Goal: Task Accomplishment & Management: Use online tool/utility

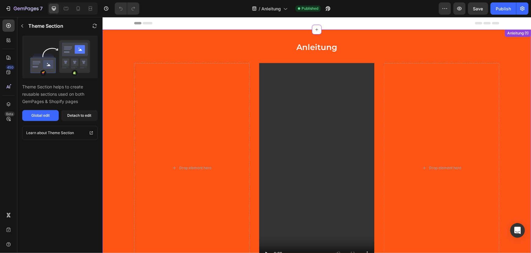
click at [229, 32] on div "Anleitung Heading Video Row Drop element here Video Drop element here Row Row R…" at bounding box center [316, 163] width 429 height 268
click at [524, 35] on icon at bounding box center [526, 35] width 5 height 5
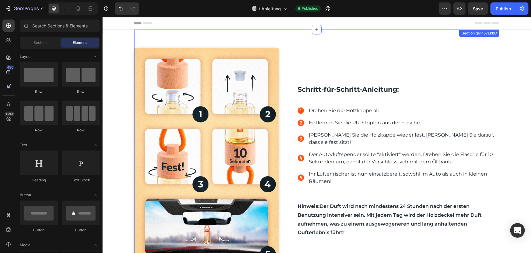
click at [466, 33] on div "Section ge1n57EkbC" at bounding box center [479, 32] width 38 height 5
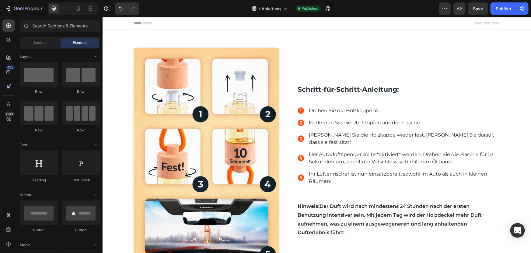
click at [511, 72] on div "Schritt-für-Schritt-Anleitung: Text block Image Drehen Sie die Holzkappe ab. En…" at bounding box center [316, 230] width 429 height 402
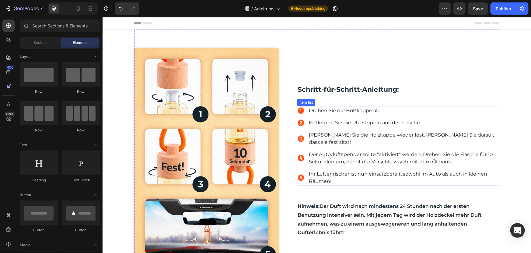
click at [300, 154] on icon at bounding box center [300, 157] width 6 height 6
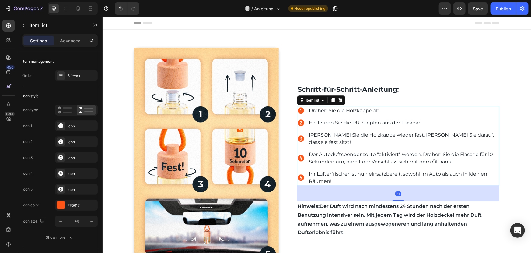
click at [309, 152] on p "Der Autoduftspender sollte "aktiviert" werden. Drehen Sie die Flasche für 10 Se…" at bounding box center [404, 157] width 190 height 15
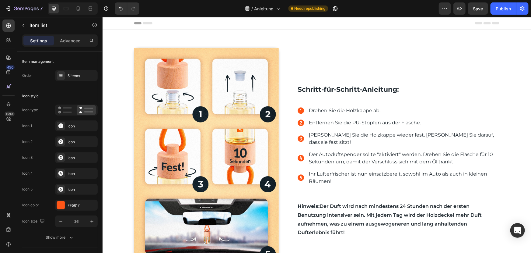
click at [300, 138] on icon at bounding box center [300, 138] width 6 height 6
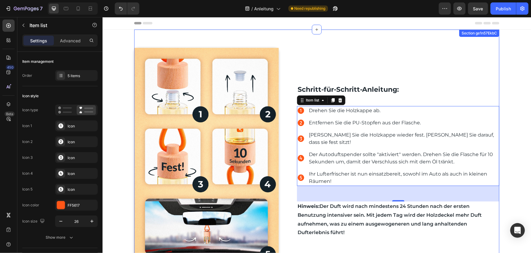
click at [424, 68] on div "Schritt-für-Schritt-Anleitung: Text block Drehen Sie die Holzkappe ab. Entferne…" at bounding box center [398, 162] width 202 height 230
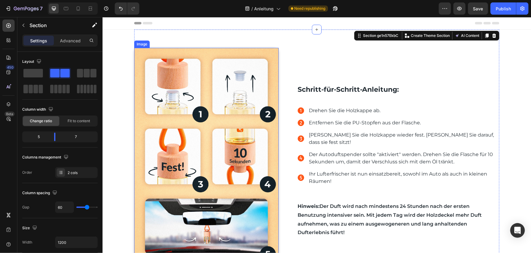
click at [230, 103] on img at bounding box center [206, 155] width 145 height 217
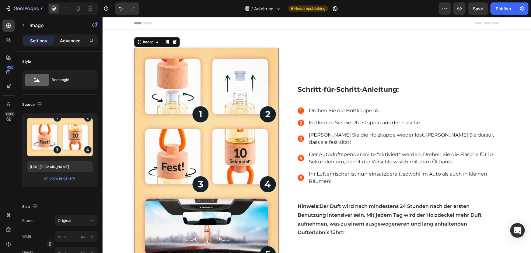
click at [72, 40] on p "Advanced" at bounding box center [70, 40] width 21 height 6
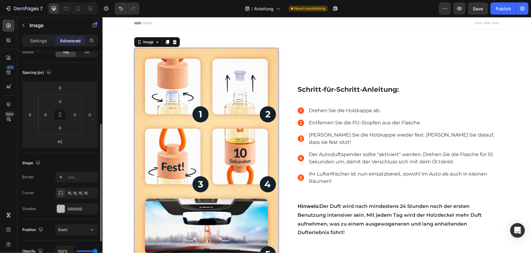
scroll to position [110, 0]
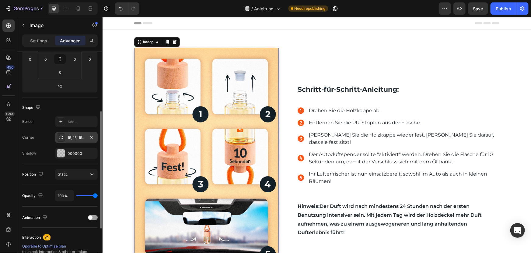
click at [68, 135] on div "15, 15, 15, 15" at bounding box center [77, 137] width 18 height 5
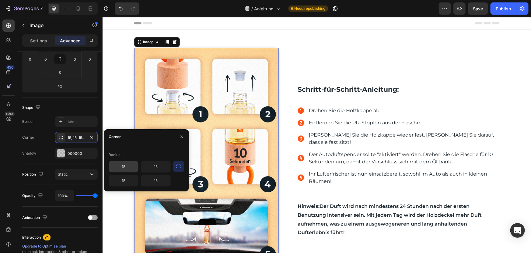
click at [127, 166] on input "15" at bounding box center [123, 166] width 29 height 11
type input "20"
click at [159, 167] on input "15" at bounding box center [155, 166] width 29 height 11
type input "20"
click at [131, 179] on input "15" at bounding box center [123, 180] width 29 height 11
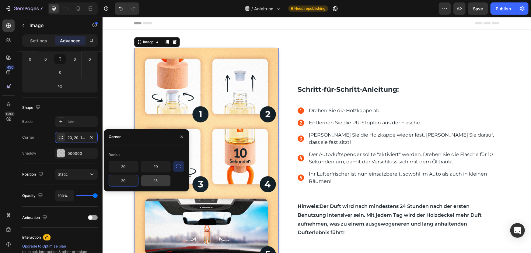
type input "20"
click at [160, 181] on input "15" at bounding box center [155, 180] width 29 height 11
type input "20"
click at [177, 168] on icon "button" at bounding box center [179, 166] width 6 height 6
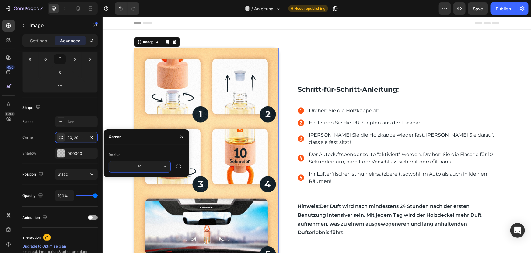
click at [149, 164] on input "20" at bounding box center [139, 166] width 61 height 11
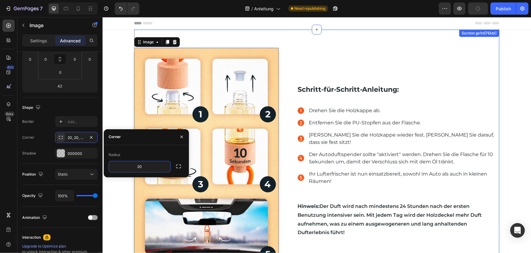
type input "\"
click at [306, 54] on div "Schritt-für-Schritt-Anleitung: Text block Drehen Sie die Holzkappe ab. Entferne…" at bounding box center [398, 162] width 202 height 230
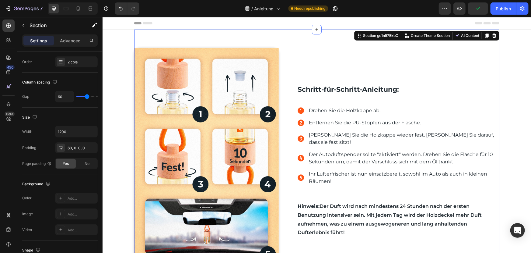
scroll to position [0, 0]
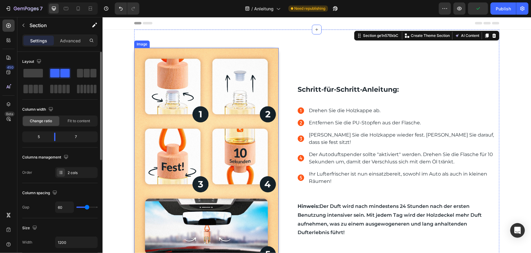
click at [272, 53] on img at bounding box center [206, 155] width 145 height 217
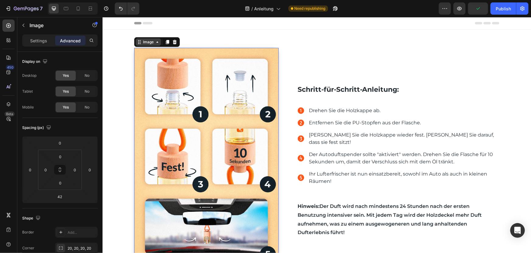
click at [138, 43] on icon at bounding box center [138, 43] width 1 height 1
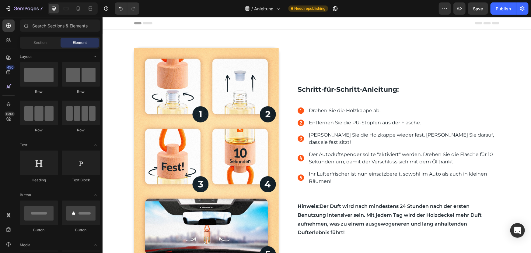
click at [504, 203] on div "Schritt-für-Schritt-Anleitung: Text block Image Drehen Sie die Holzkappe ab. En…" at bounding box center [316, 230] width 429 height 402
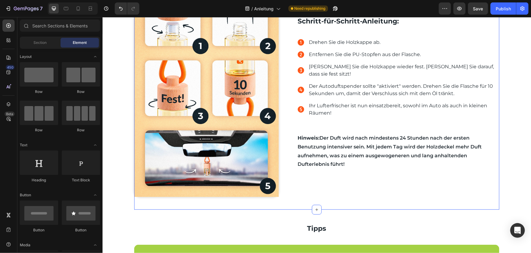
scroll to position [110, 0]
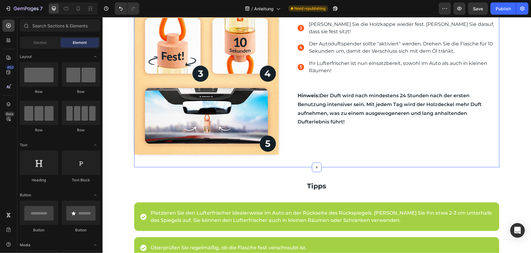
click at [303, 144] on div "Schritt-für-Schritt-Anleitung: Text block Drehen Sie die Holzkappe ab. Entferne…" at bounding box center [398, 52] width 202 height 230
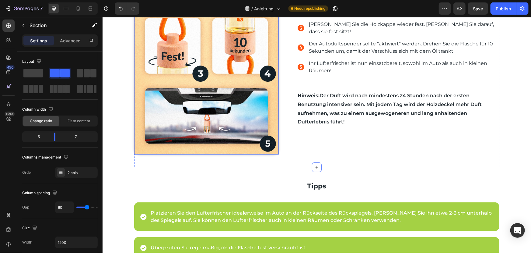
click at [142, 139] on img at bounding box center [206, 45] width 145 height 217
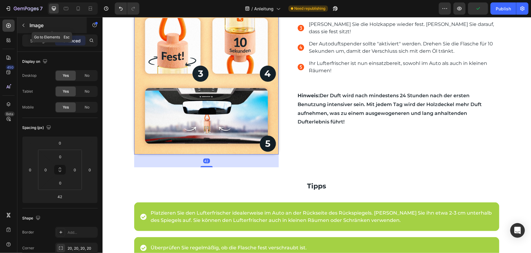
click at [24, 23] on icon "button" at bounding box center [23, 25] width 5 height 5
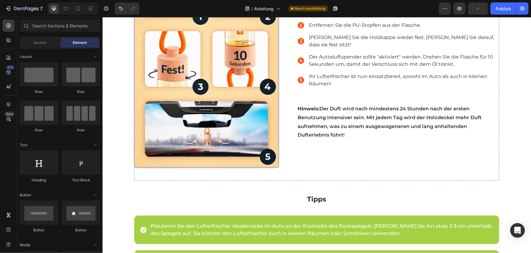
scroll to position [0, 0]
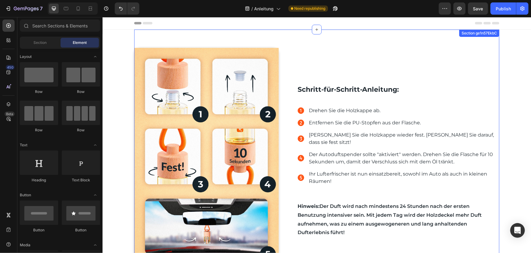
click at [136, 43] on div "Image Schritt-für-Schritt-Anleitung: Text block Drehen Sie die Holzkappe ab. En…" at bounding box center [316, 153] width 365 height 248
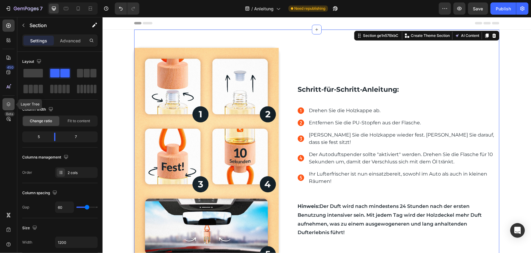
click at [9, 105] on icon at bounding box center [8, 104] width 6 height 6
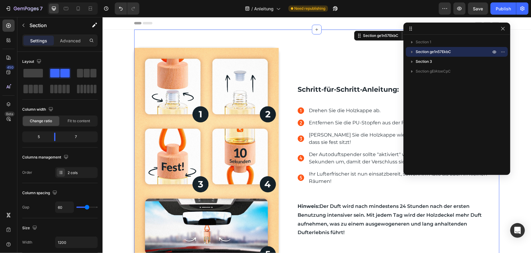
click at [411, 52] on icon "button" at bounding box center [412, 52] width 6 height 6
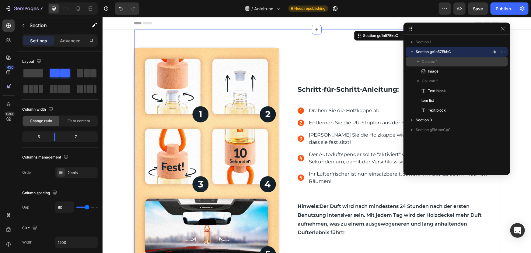
click at [433, 61] on span "Column 1" at bounding box center [430, 61] width 16 height 6
click at [431, 62] on span "Column 1" at bounding box center [430, 61] width 16 height 6
click at [457, 61] on p "Column 1" at bounding box center [457, 61] width 70 height 6
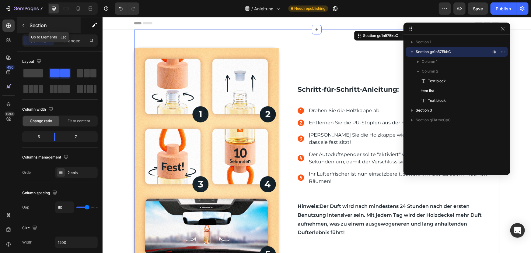
click at [22, 24] on icon "button" at bounding box center [23, 25] width 5 height 5
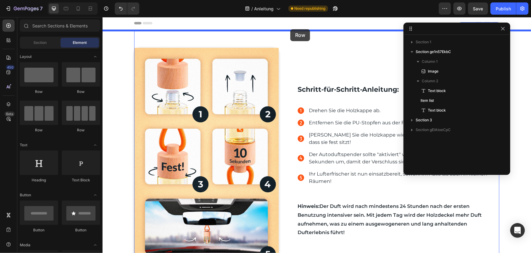
drag, startPoint x: 181, startPoint y: 96, endPoint x: 290, endPoint y: 29, distance: 127.7
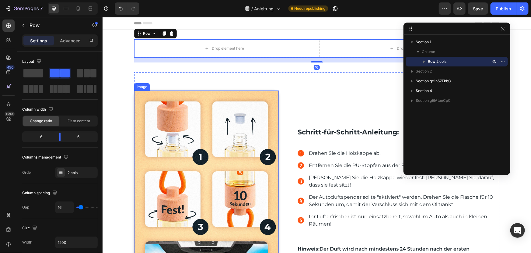
click at [144, 95] on img at bounding box center [206, 198] width 145 height 217
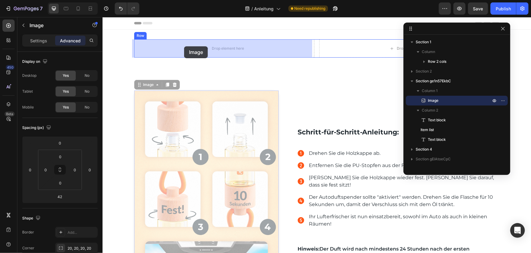
drag, startPoint x: 137, startPoint y: 86, endPoint x: 184, endPoint y: 46, distance: 61.6
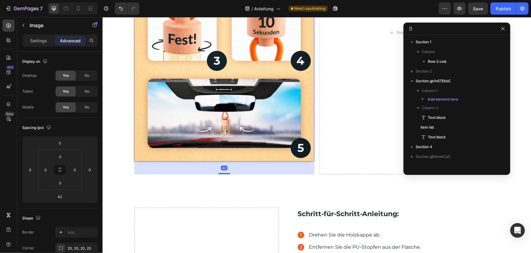
scroll to position [166, 0]
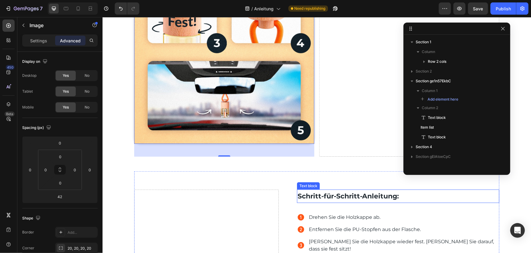
click at [304, 195] on strong "Schritt-für-Schritt-Anleitung:" at bounding box center [347, 195] width 101 height 8
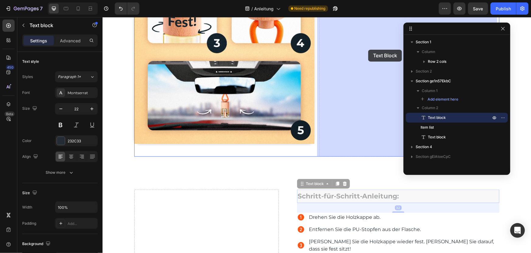
drag, startPoint x: 298, startPoint y: 184, endPoint x: 368, endPoint y: 49, distance: 151.2
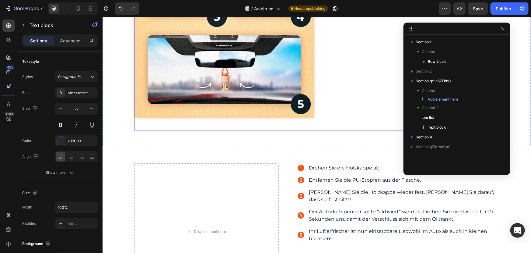
scroll to position [194, 0]
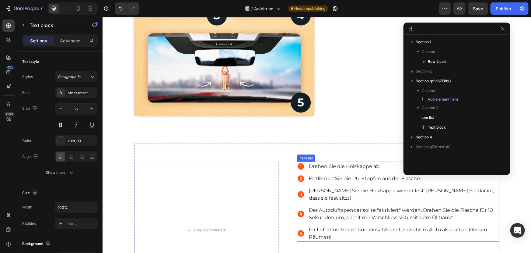
click at [306, 158] on div "Item list" at bounding box center [306, 157] width 16 height 5
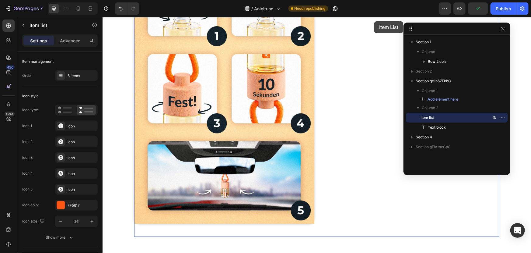
scroll to position [0, 0]
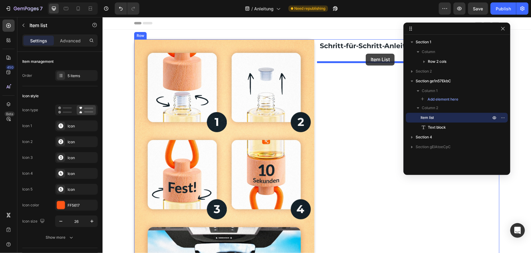
drag, startPoint x: 303, startPoint y: 157, endPoint x: 366, endPoint y: 53, distance: 121.4
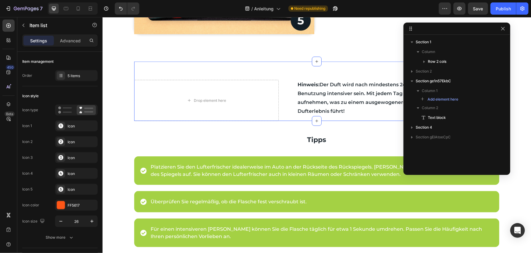
scroll to position [277, 0]
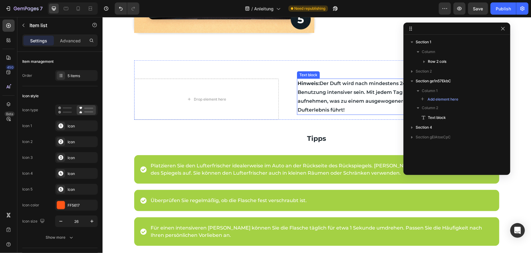
click at [303, 84] on strong "Hinweis:" at bounding box center [308, 83] width 22 height 6
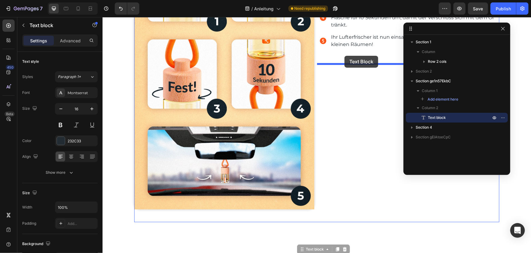
scroll to position [83, 0]
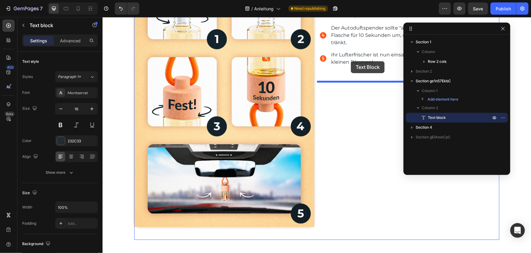
drag, startPoint x: 300, startPoint y: 74, endPoint x: 351, endPoint y: 61, distance: 52.2
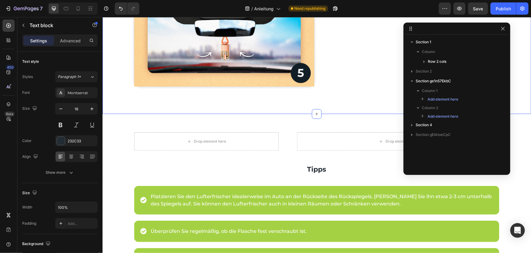
scroll to position [221, 0]
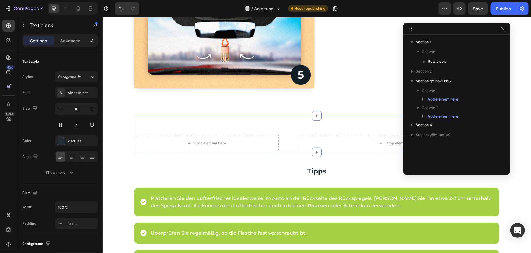
click at [289, 127] on div "Drop element here Drop element here Section ge1n57EkbC" at bounding box center [316, 133] width 365 height 37
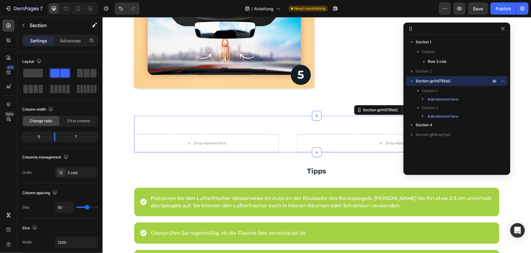
click at [302, 121] on div "Drop element here Drop element here Section ge1n57EkbC Create Theme Section AI …" at bounding box center [316, 133] width 365 height 37
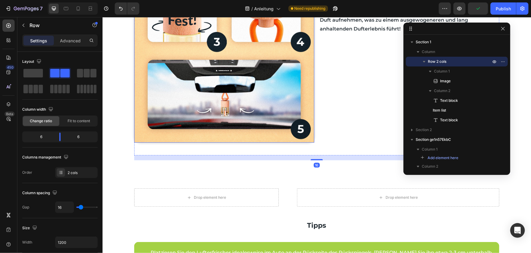
scroll to position [166, 0]
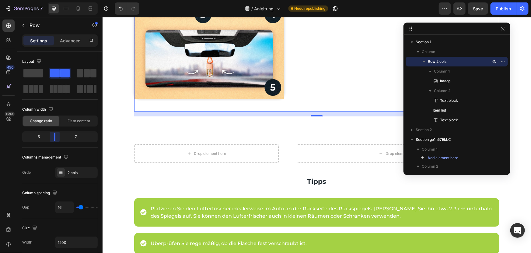
drag, startPoint x: 60, startPoint y: 136, endPoint x: 54, endPoint y: 137, distance: 5.8
click at [54, 0] on body "7 Version history / Anleitung Need republishing Preview Save Publish 450 Beta S…" at bounding box center [265, 0] width 531 height 0
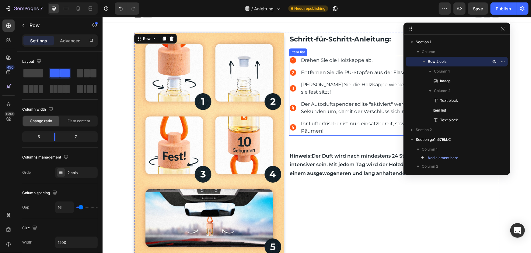
scroll to position [0, 0]
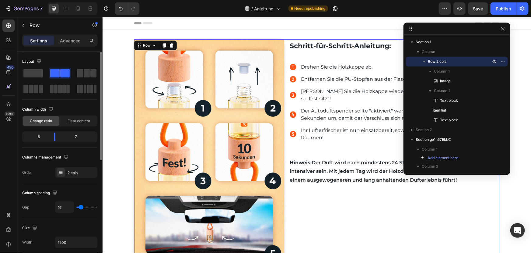
type input "20"
type input "22"
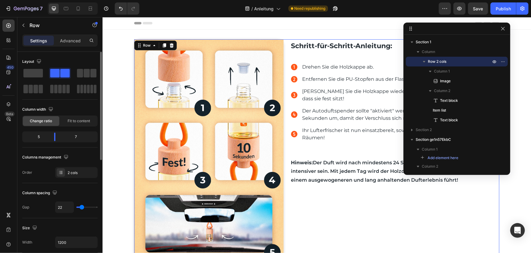
type input "25"
type input "27"
type input "29"
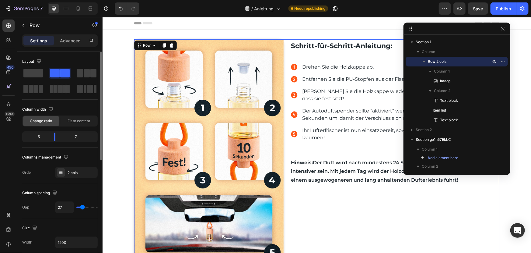
type input "29"
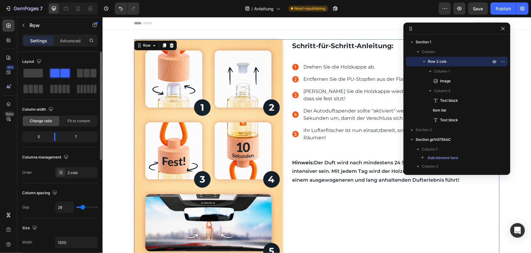
type input "31"
type input "33"
type input "35"
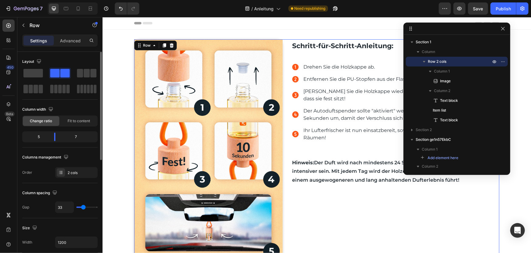
type input "35"
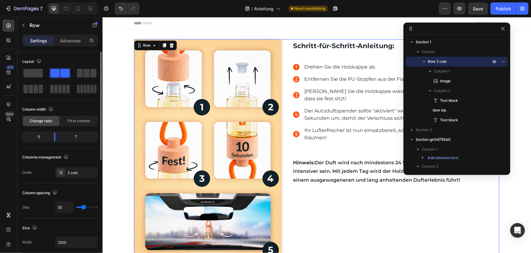
type input "37"
type input "39"
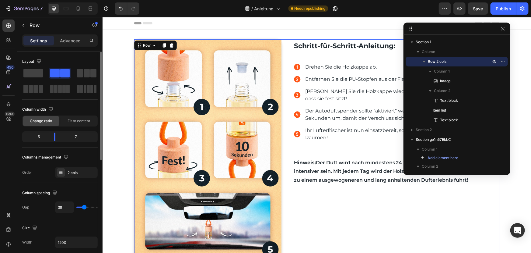
type input "41"
click at [84, 208] on input "range" at bounding box center [86, 206] width 21 height 1
click at [67, 206] on input "41" at bounding box center [64, 206] width 18 height 11
type input "4"
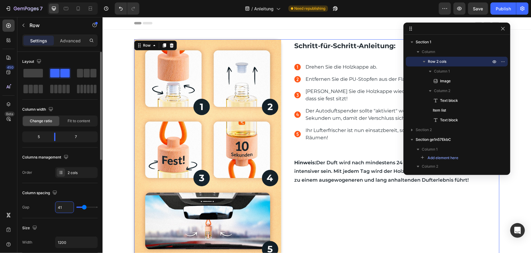
type input "4"
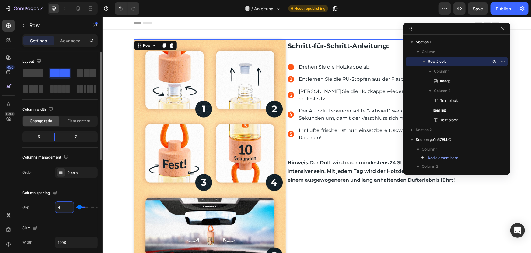
type input "40"
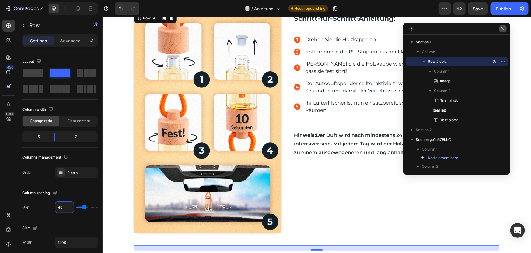
type input "40"
drag, startPoint x: 503, startPoint y: 29, endPoint x: 298, endPoint y: 93, distance: 215.0
click at [503, 29] on icon "button" at bounding box center [503, 28] width 5 height 5
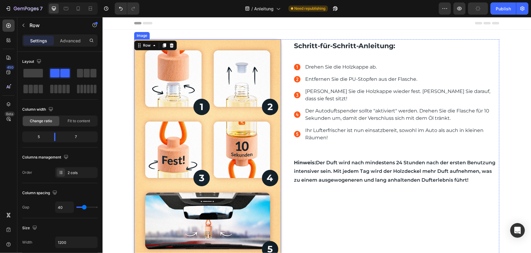
click at [258, 56] on img at bounding box center [207, 149] width 147 height 221
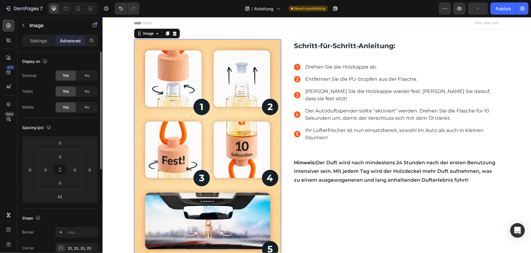
scroll to position [55, 0]
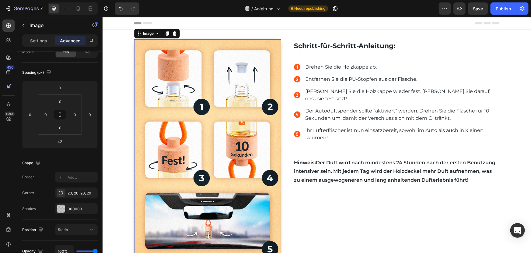
click at [140, 44] on img at bounding box center [207, 149] width 147 height 221
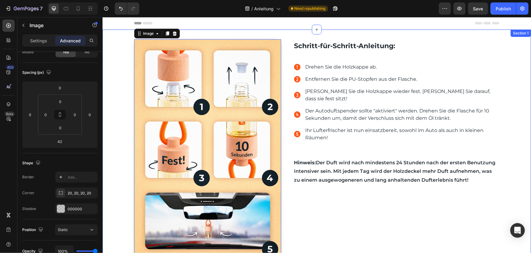
click at [282, 35] on div "Image 42 Schritt-für-Schritt-Anleitung: Text block Drehen Sie die Holzkappe ab.…" at bounding box center [316, 158] width 429 height 258
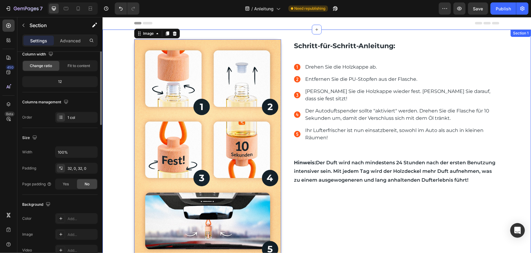
scroll to position [0, 0]
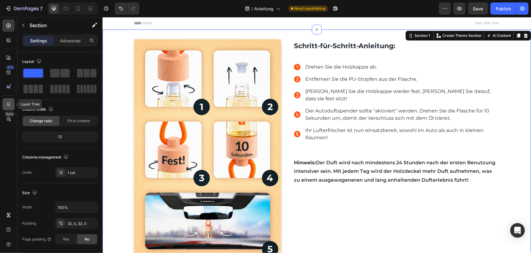
click at [7, 104] on icon at bounding box center [9, 104] width 4 height 4
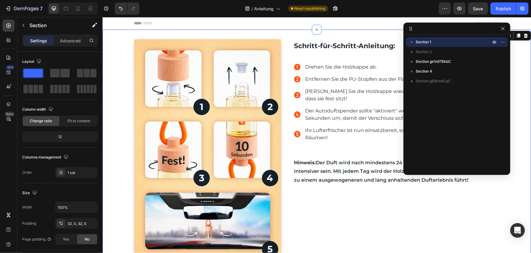
click at [412, 42] on icon "button" at bounding box center [413, 42] width 2 height 2
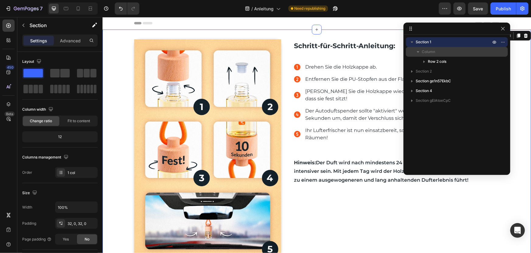
click at [429, 52] on span "Column" at bounding box center [428, 52] width 13 height 6
click at [428, 52] on span "Column" at bounding box center [428, 52] width 13 height 6
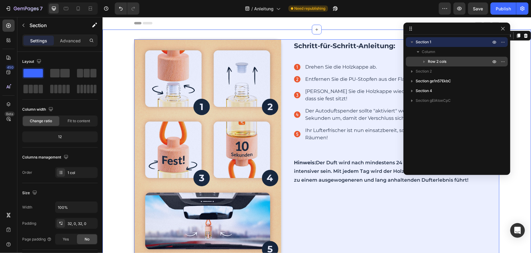
click at [433, 60] on span "Row 2 cols" at bounding box center [437, 61] width 19 height 6
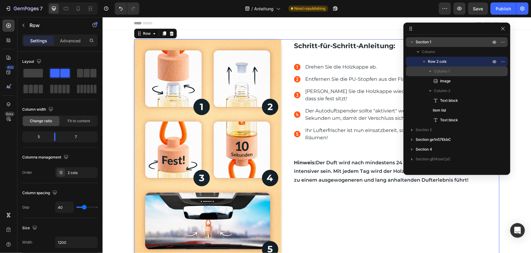
click at [445, 73] on span "Column 1" at bounding box center [442, 71] width 16 height 6
click at [446, 72] on span "Column 1" at bounding box center [442, 71] width 16 height 6
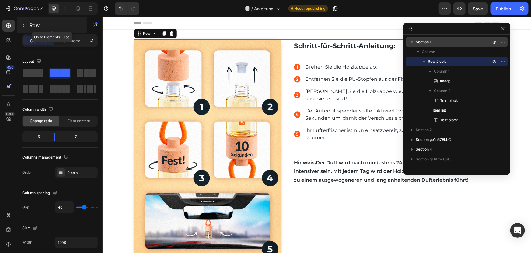
click at [21, 24] on icon "button" at bounding box center [23, 25] width 5 height 5
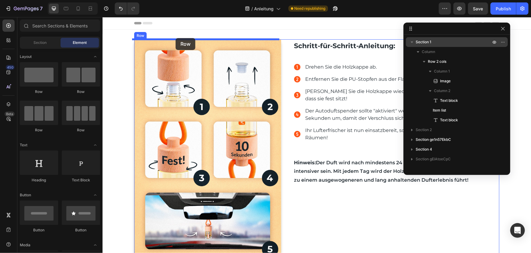
drag, startPoint x: 144, startPoint y: 95, endPoint x: 175, endPoint y: 38, distance: 65.2
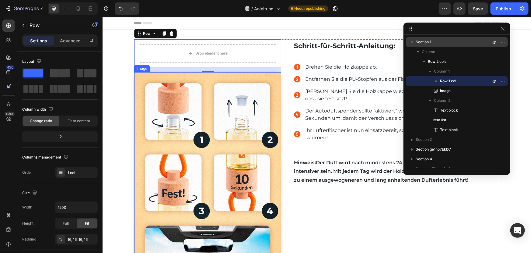
click at [139, 75] on img at bounding box center [207, 182] width 147 height 221
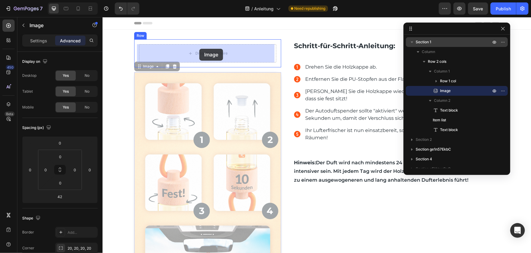
drag, startPoint x: 136, startPoint y: 67, endPoint x: 198, endPoint y: 50, distance: 63.4
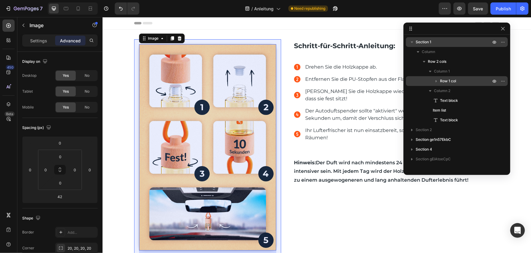
click at [454, 81] on span "Row 1 col" at bounding box center [448, 81] width 16 height 6
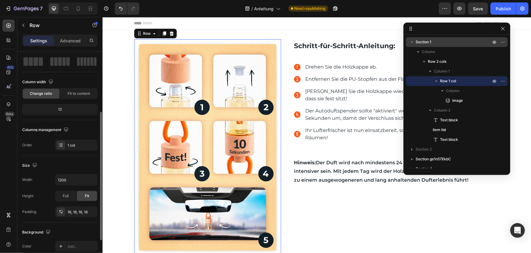
scroll to position [83, 0]
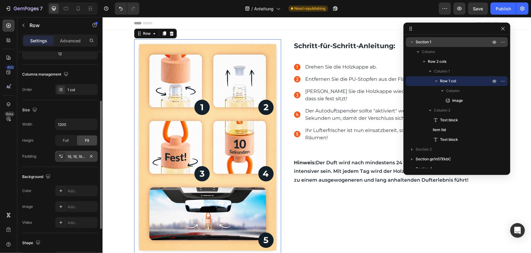
click at [79, 156] on div "16, 16, 16, 16" at bounding box center [77, 156] width 18 height 5
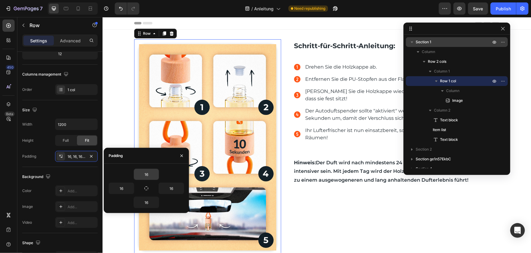
click at [146, 171] on input "16" at bounding box center [146, 174] width 25 height 11
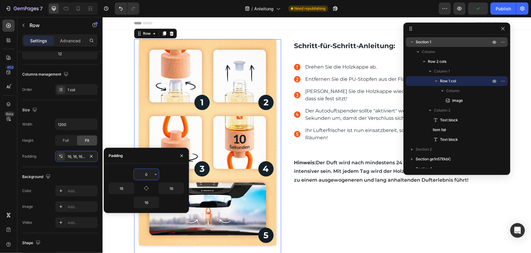
type input "0"
click at [144, 186] on button "button" at bounding box center [146, 188] width 9 height 9
type input "0"
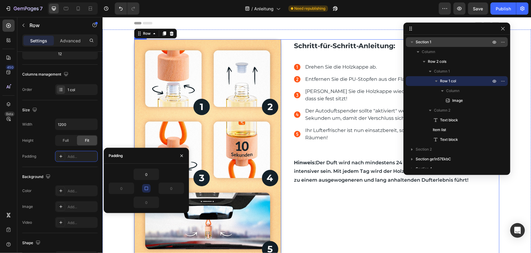
click at [347, 208] on div "Schritt-für-Schritt-Anleitung: Text block Drehen Sie die Holzkappe ab. Entferne…" at bounding box center [396, 155] width 206 height 233
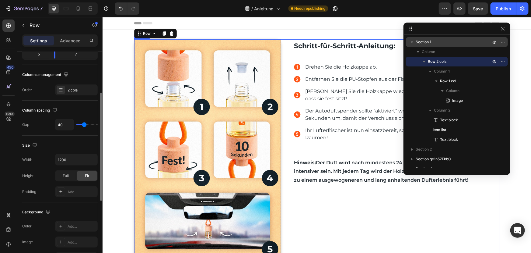
click at [211, 114] on img at bounding box center [207, 149] width 147 height 221
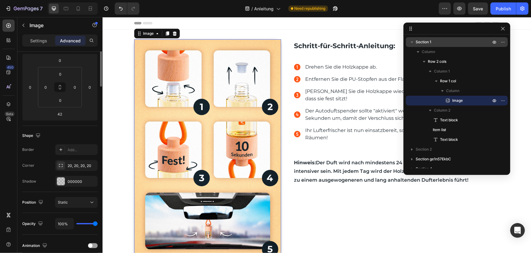
scroll to position [0, 0]
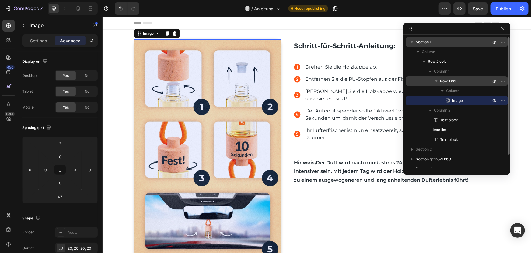
click at [454, 85] on div "Row 1 col" at bounding box center [456, 81] width 97 height 10
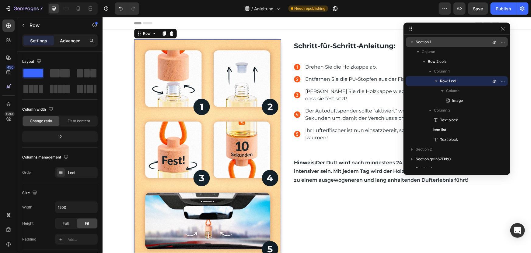
click at [68, 36] on div "Advanced" at bounding box center [70, 41] width 30 height 10
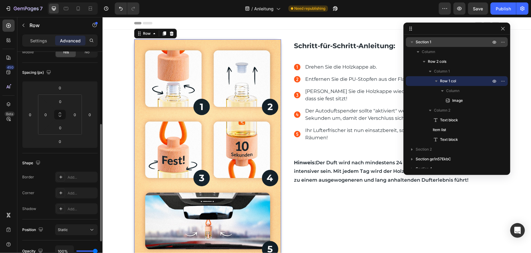
scroll to position [83, 0]
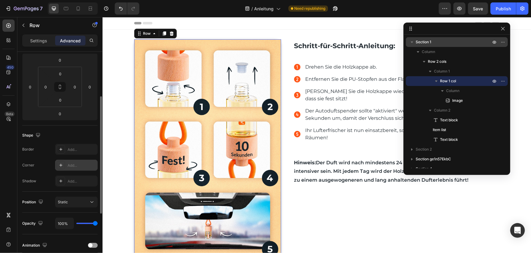
click at [79, 167] on div "Add..." at bounding box center [82, 165] width 29 height 5
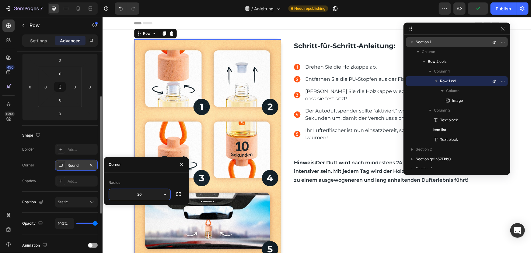
type input "20"
click at [314, 204] on div "Schritt-für-Schritt-Anleitung: Text block Drehen Sie die Holzkappe ab. Entferne…" at bounding box center [396, 155] width 206 height 233
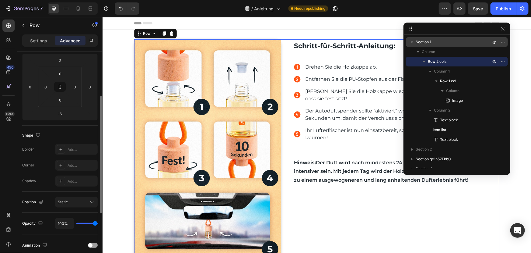
scroll to position [82, 0]
click at [315, 179] on div "Schritt-für-Schritt-Anleitung: Text block Drehen Sie die Holzkappe ab. Entferne…" at bounding box center [396, 155] width 206 height 233
click at [218, 100] on img at bounding box center [207, 149] width 147 height 221
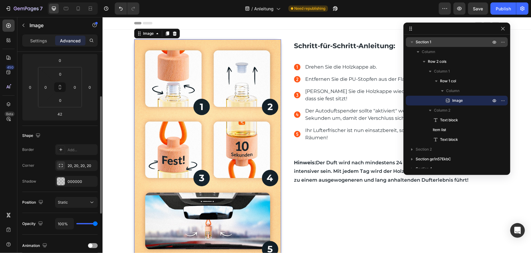
scroll to position [0, 0]
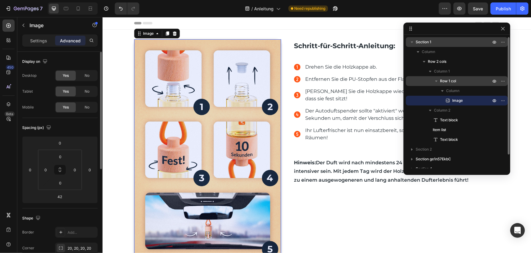
click at [455, 82] on span "Row 1 col" at bounding box center [448, 81] width 16 height 6
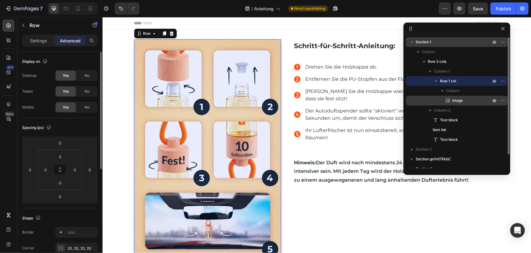
click at [457, 100] on span "Image" at bounding box center [457, 100] width 11 height 6
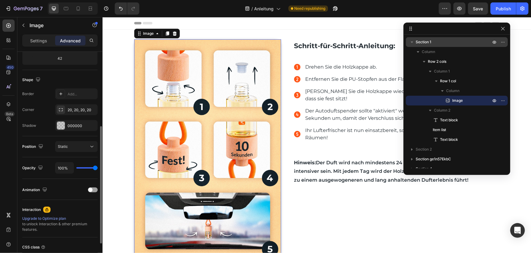
scroll to position [166, 0]
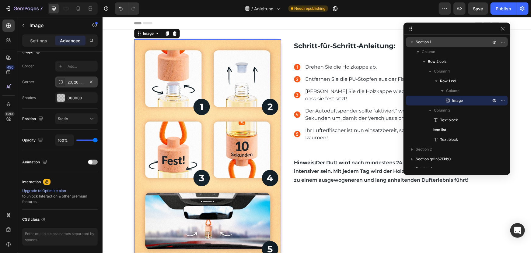
click at [78, 81] on div "20, 20, 20, 20" at bounding box center [77, 81] width 18 height 5
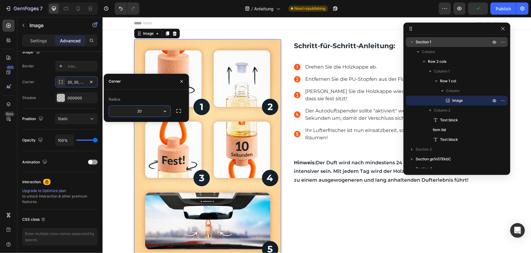
click at [149, 111] on input "20" at bounding box center [139, 111] width 61 height 11
click at [149, 111] on input "80" at bounding box center [139, 111] width 61 height 11
drag, startPoint x: 142, startPoint y: 110, endPoint x: 119, endPoint y: 111, distance: 22.8
click at [119, 111] on input "80" at bounding box center [139, 111] width 61 height 11
type input "20"
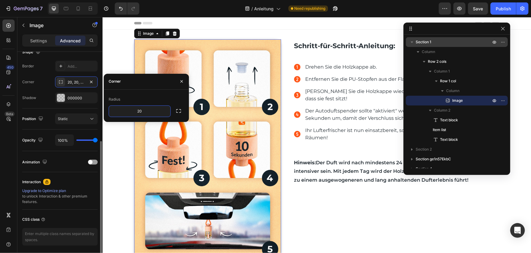
click at [38, 101] on div "Shadow 000000" at bounding box center [59, 97] width 75 height 11
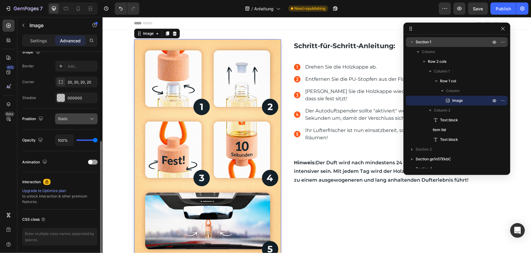
click at [78, 118] on div "Static" at bounding box center [73, 118] width 31 height 5
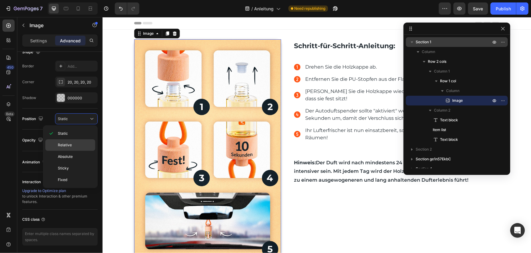
click at [71, 145] on span "Relative" at bounding box center [65, 144] width 14 height 5
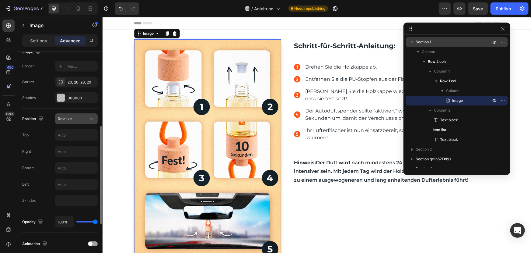
click at [84, 116] on div "Relative" at bounding box center [73, 118] width 31 height 5
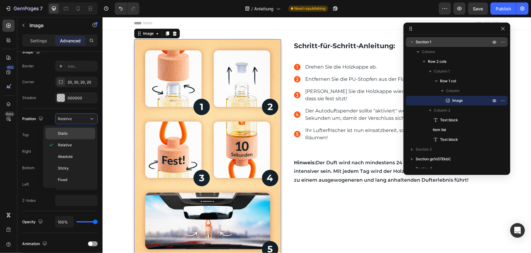
click at [75, 128] on div "Static" at bounding box center [70, 134] width 50 height 12
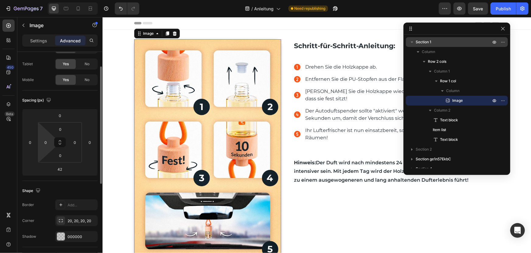
scroll to position [0, 0]
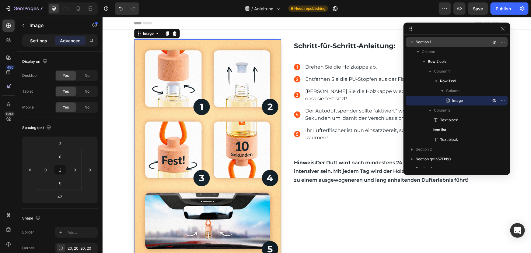
click at [38, 40] on p "Settings" at bounding box center [38, 40] width 17 height 6
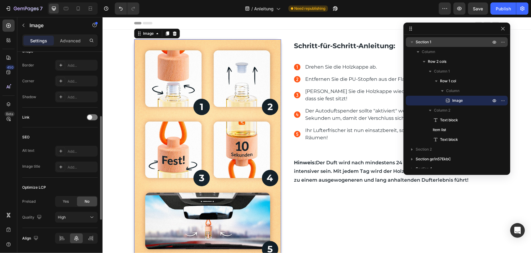
scroll to position [241, 0]
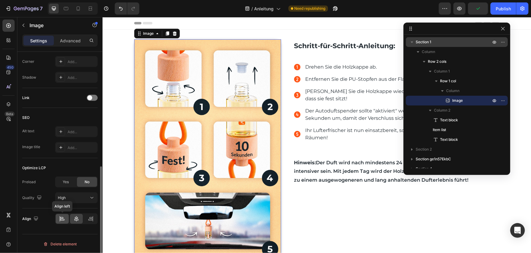
click at [64, 219] on icon at bounding box center [62, 220] width 4 height 2
click at [71, 218] on div at bounding box center [76, 219] width 13 height 10
click at [72, 198] on div "High" at bounding box center [73, 197] width 31 height 5
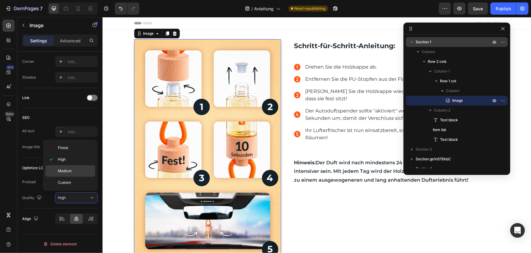
click at [69, 170] on span "Medium" at bounding box center [65, 170] width 14 height 5
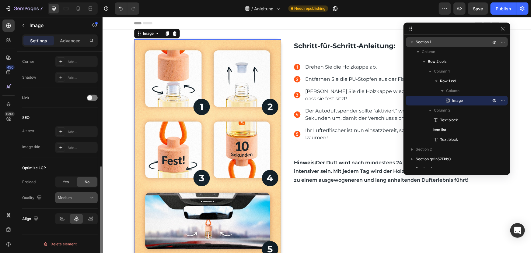
click at [80, 195] on div "Medium" at bounding box center [73, 197] width 31 height 5
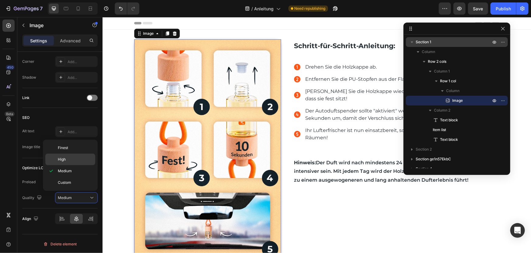
click at [69, 158] on p "High" at bounding box center [75, 158] width 35 height 5
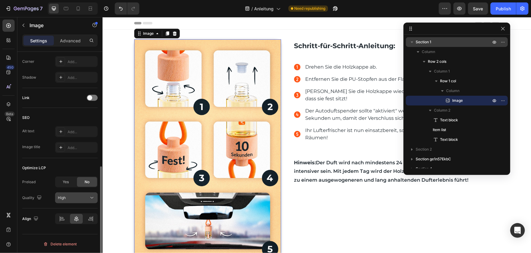
click at [78, 197] on div "High" at bounding box center [73, 197] width 31 height 5
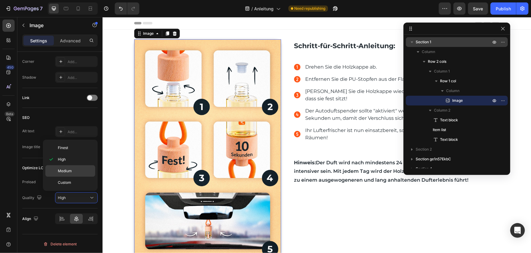
click at [67, 169] on span "Medium" at bounding box center [65, 170] width 14 height 5
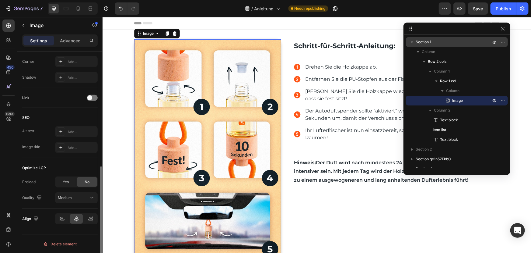
click at [74, 163] on div "Optimize LCP" at bounding box center [59, 168] width 75 height 10
click at [70, 185] on div "Yes" at bounding box center [66, 182] width 20 height 10
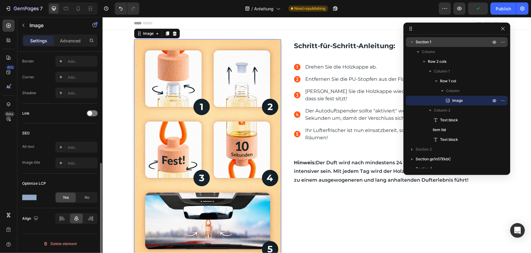
drag, startPoint x: 76, startPoint y: 197, endPoint x: 71, endPoint y: 190, distance: 8.5
click at [74, 183] on div "Optimize LCP Preload Yes No" at bounding box center [59, 190] width 75 height 34
click at [74, 177] on div "Optimize LCP Preload Yes No" at bounding box center [59, 190] width 75 height 34
drag, startPoint x: 321, startPoint y: 225, endPoint x: 316, endPoint y: 222, distance: 6.0
click at [321, 225] on div "Schritt-für-Schritt-Anleitung: Text block Drehen Sie die Holzkappe ab. Entferne…" at bounding box center [396, 155] width 206 height 233
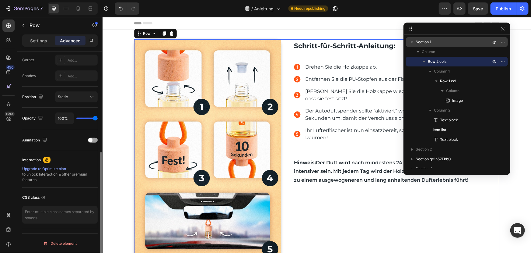
scroll to position [0, 0]
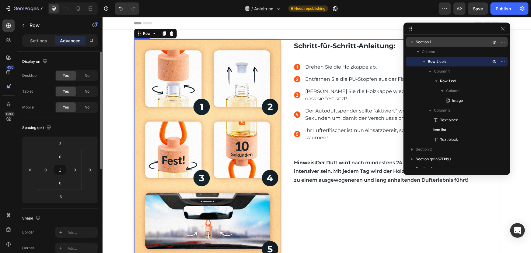
click at [188, 152] on img at bounding box center [207, 149] width 147 height 221
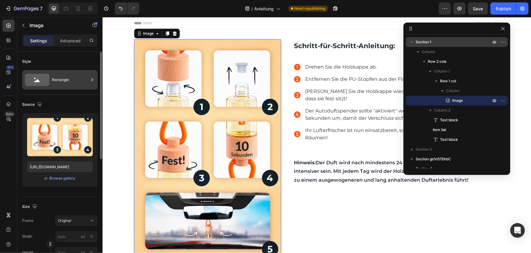
click at [59, 79] on div "Rectangle" at bounding box center [70, 80] width 37 height 14
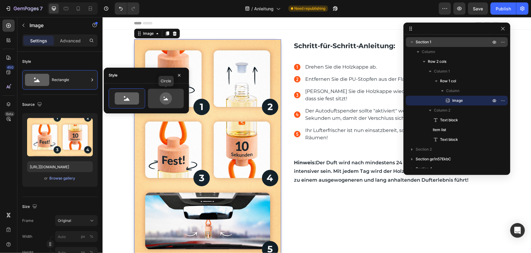
click at [170, 98] on icon at bounding box center [166, 98] width 12 height 12
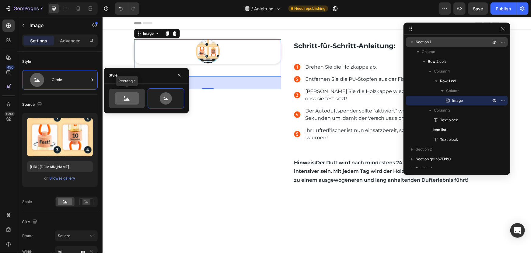
click at [131, 97] on icon at bounding box center [127, 98] width 24 height 12
type input "100"
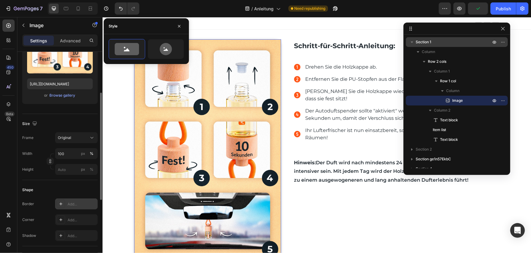
scroll to position [110, 0]
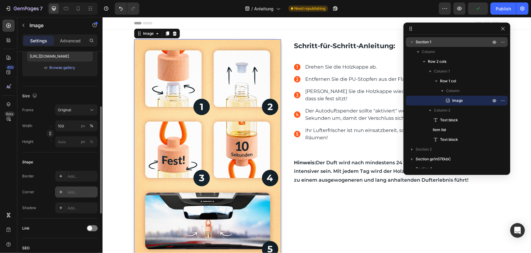
click at [74, 193] on div "Add..." at bounding box center [82, 191] width 29 height 5
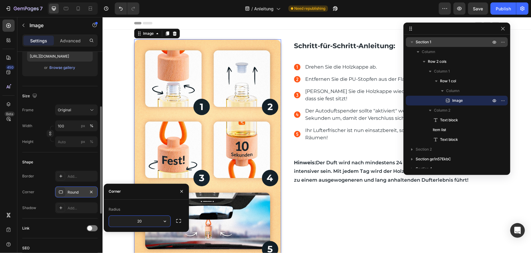
type input "20"
click at [419, 219] on div "Schritt-für-Schritt-Anleitung: Text block Drehen Sie die Holzkappe ab. Entferne…" at bounding box center [396, 155] width 206 height 233
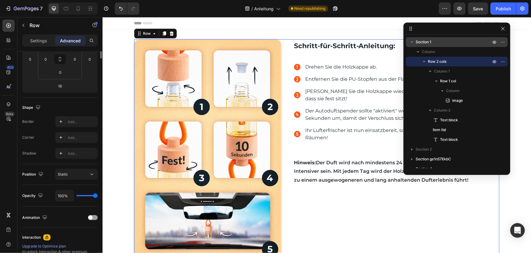
scroll to position [0, 0]
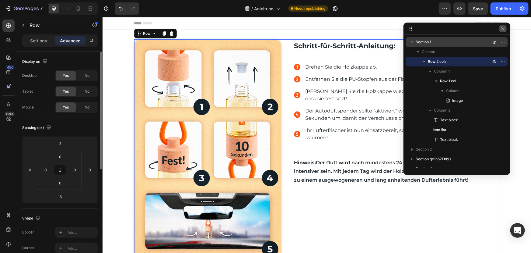
click at [505, 29] on icon "button" at bounding box center [503, 28] width 5 height 5
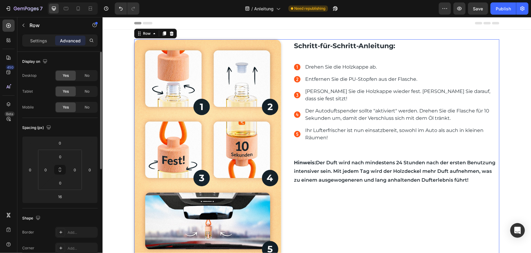
click at [287, 61] on div "Image Row Schritt-für-Schritt-Anleitung: Text block Drehen Sie die Holzkappe ab…" at bounding box center [316, 155] width 365 height 233
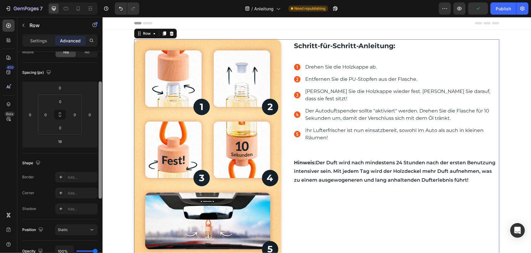
scroll to position [83, 0]
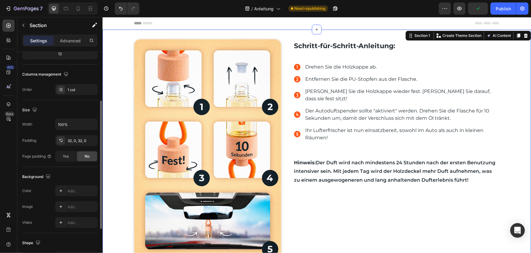
click at [114, 175] on div "Image Row Schritt-für-Schritt-Anleitung: Text block Drehen Sie die Holzkappe ab…" at bounding box center [316, 158] width 429 height 238
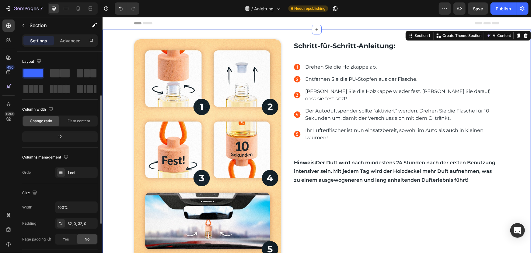
scroll to position [27, 0]
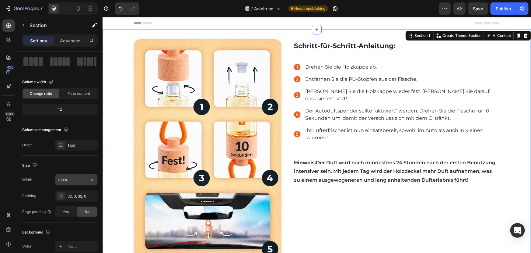
click at [76, 179] on input "100%" at bounding box center [76, 179] width 42 height 11
click at [92, 177] on icon "button" at bounding box center [92, 180] width 6 height 6
click at [68, 207] on span "Default" at bounding box center [64, 205] width 12 height 5
type input "1200"
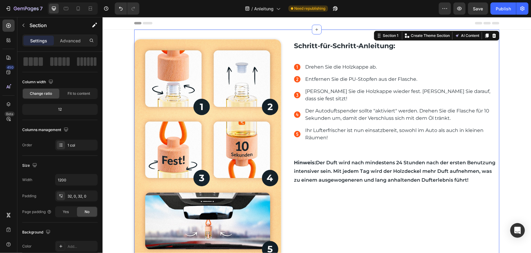
click at [501, 132] on section "Image Row Schritt-für-Schritt-Anleitung: Text block Drehen Sie die Holzkappe ab…" at bounding box center [316, 158] width 375 height 258
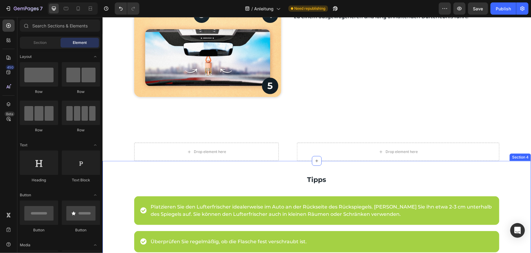
scroll to position [194, 0]
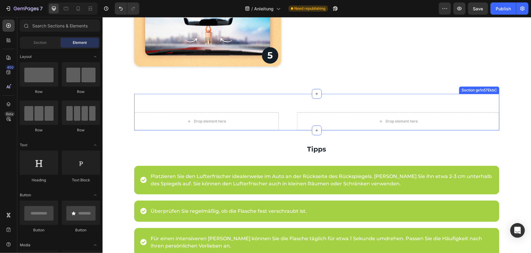
click at [347, 100] on div "Drop element here Drop element here Section ge1n57EkbC" at bounding box center [316, 111] width 365 height 37
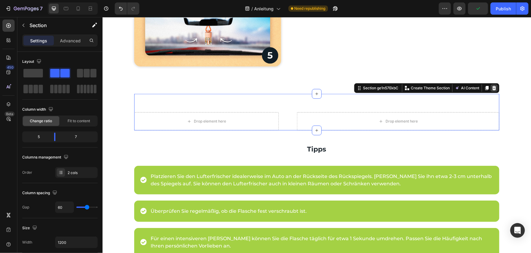
click at [492, 88] on icon at bounding box center [494, 88] width 4 height 4
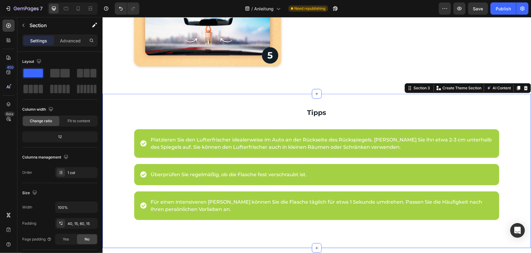
click at [261, 99] on div "Tipps Text block Platzieren Sie den Lufterfrischer idealerweise im Auto an der …" at bounding box center [316, 170] width 429 height 154
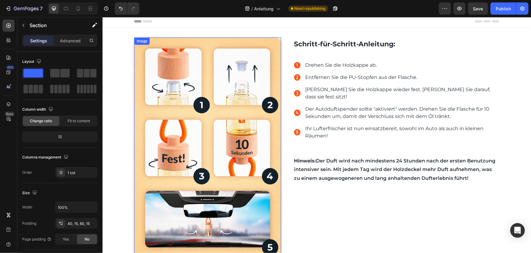
scroll to position [0, 0]
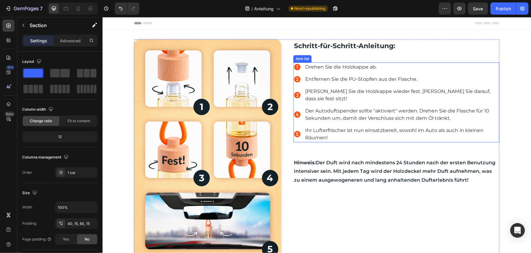
click at [309, 69] on p "Drehen Sie die Holzkappe ab." at bounding box center [401, 66] width 193 height 7
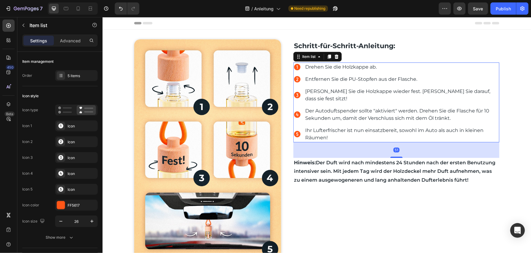
click at [343, 67] on p "Drehen Sie die Holzkappe ab." at bounding box center [401, 66] width 193 height 7
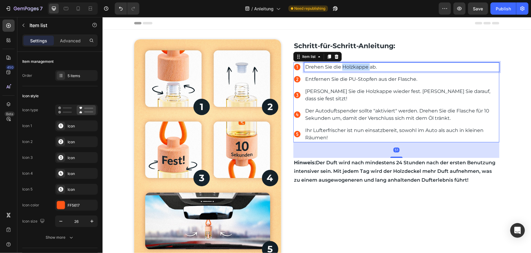
click at [343, 67] on p "Drehen Sie die Holzkappe ab." at bounding box center [401, 66] width 193 height 7
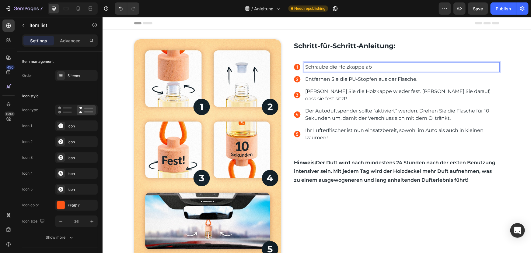
click at [347, 77] on p "Entfernen Sie die PU-Stopfen aus der Flasche." at bounding box center [401, 78] width 193 height 7
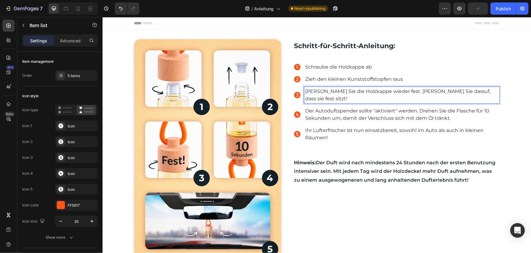
click at [344, 91] on p "Schrauben Sie die Holzkappe wieder fest. Achten Sie darauf, dass sie fest sitzt!" at bounding box center [401, 94] width 193 height 15
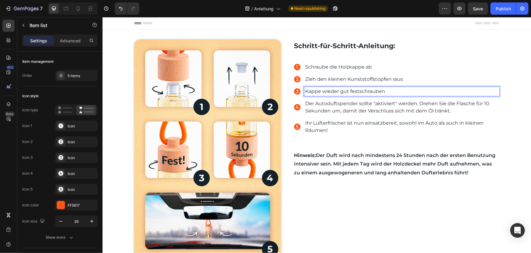
click at [379, 103] on p "Der Autoduftspender sollte "aktiviert" werden. Drehen Sie die Flasche für 10 Se…" at bounding box center [401, 107] width 193 height 15
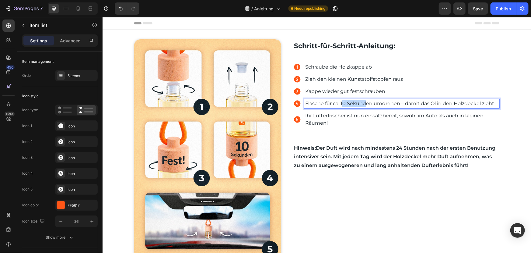
drag, startPoint x: 340, startPoint y: 102, endPoint x: 349, endPoint y: 103, distance: 8.9
click at [362, 103] on p "Flasche für ca. 10 Sekunden umdrehen – damit das Öl in den Holzdeckel zieht" at bounding box center [401, 103] width 193 height 7
drag, startPoint x: 338, startPoint y: 102, endPoint x: 397, endPoint y: 104, distance: 58.2
click at [397, 104] on p "Flasche für ca. 10 Sekunden umdrehen – damit das Öl in den Holzdeckel zieht" at bounding box center [401, 103] width 193 height 7
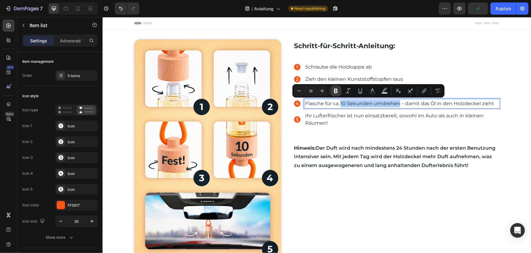
click at [333, 91] on button "Bold" at bounding box center [336, 90] width 11 height 11
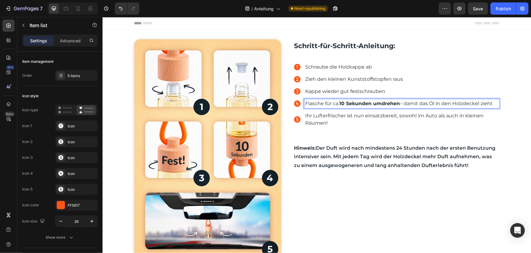
click at [310, 118] on p "Ihr Lufterfrischer ist nun einsatzbereit, sowohl im Auto als auch in kleinen Rä…" at bounding box center [401, 119] width 193 height 15
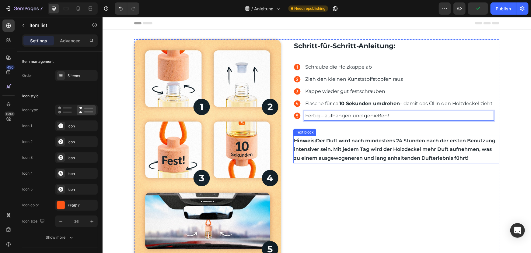
click at [296, 137] on strong "Hinweis:" at bounding box center [305, 140] width 22 height 6
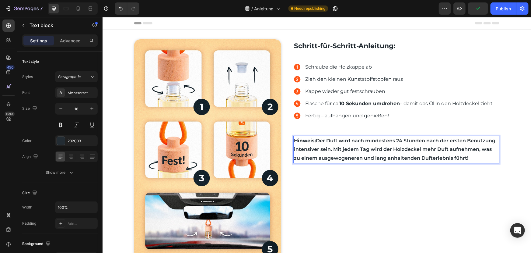
click at [296, 140] on strong "Hinweis:" at bounding box center [305, 140] width 22 height 6
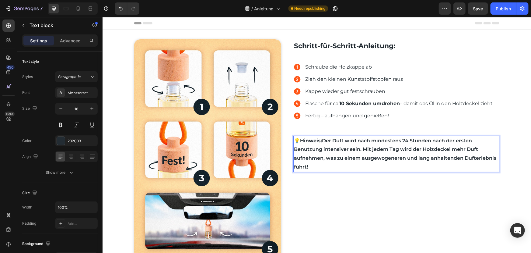
click at [322, 139] on p "💡 Hinweis: Der Duft wird nach mindestens 24 Stunden nach der ersten Benutzung i…" at bounding box center [396, 153] width 205 height 35
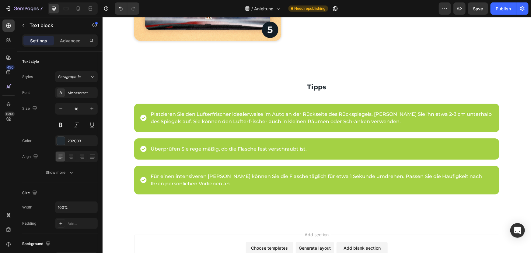
scroll to position [221, 0]
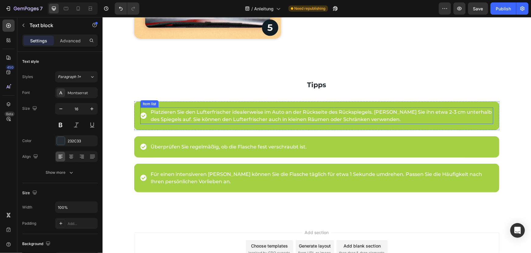
click at [159, 114] on p "Platzieren Sie den Lufterfrischer idealerweise im Auto an der Rückseite des Rüc…" at bounding box center [321, 115] width 342 height 15
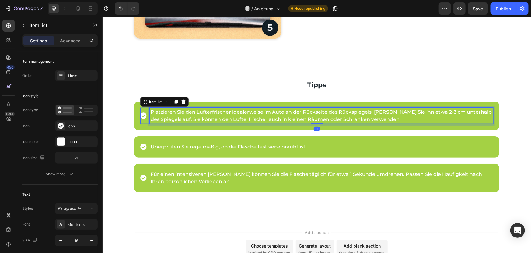
click at [167, 114] on p "Platzieren Sie den Lufterfrischer idealerweise im Auto an der Rückseite des Rüc…" at bounding box center [321, 115] width 342 height 15
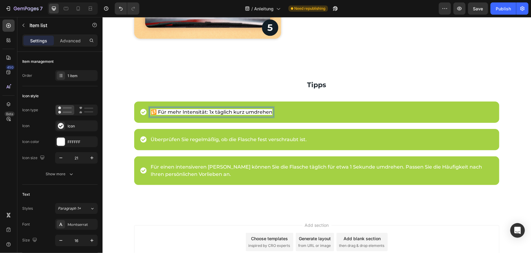
click at [252, 110] on span "🔁 Für mehr Intensität: 1x täglich kurz umdrehen" at bounding box center [211, 112] width 122 height 6
click at [310, 111] on div "🔁 Für mehr Intensität: 1x täglich kurz umdrehen" at bounding box center [316, 111] width 353 height 9
click at [249, 111] on span "🔁 Für mehr Intensität: 1x täglich kurz umdrehen" at bounding box center [211, 112] width 122 height 6
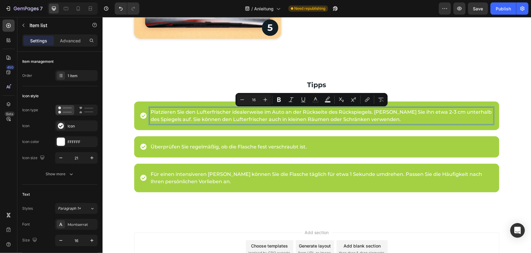
click at [248, 112] on p "Platzieren Sie den Lufterfrischer idealerweise im Auto an der Rückseite des Rüc…" at bounding box center [321, 115] width 342 height 15
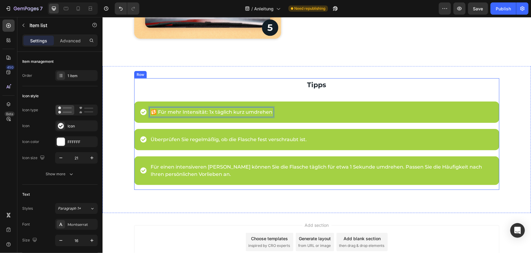
click at [247, 82] on p "Tipps" at bounding box center [317, 85] width 364 height 12
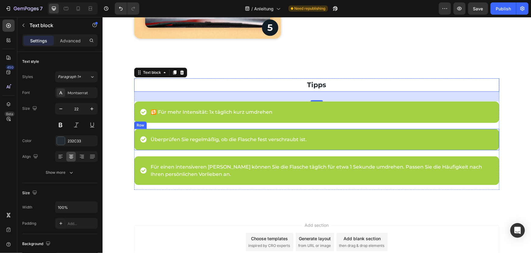
click at [199, 139] on p "Überprüfen Sie regelmäßig, ob die Flasche fest verschraubt ist." at bounding box center [228, 138] width 156 height 7
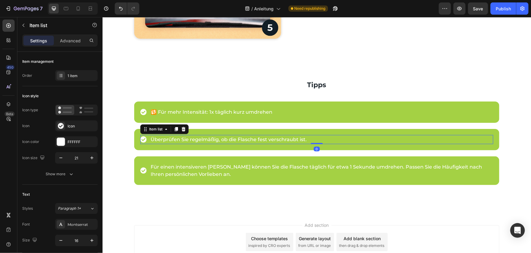
click at [202, 138] on p "Überprüfen Sie regelmäßig, ob die Flasche fest verschraubt ist." at bounding box center [228, 138] width 156 height 7
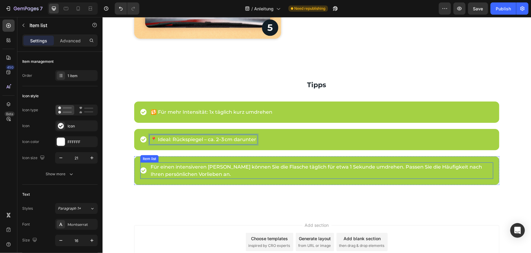
click at [196, 170] on p "Für einen intensiveren Duft können Sie die Flasche täglich für etwa 1 Sekunde u…" at bounding box center [321, 170] width 342 height 15
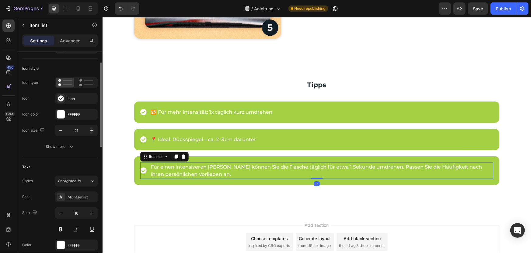
click at [195, 170] on p "Für einen intensiveren Duft können Sie die Flasche täglich für etwa 1 Sekunde u…" at bounding box center [321, 170] width 342 height 15
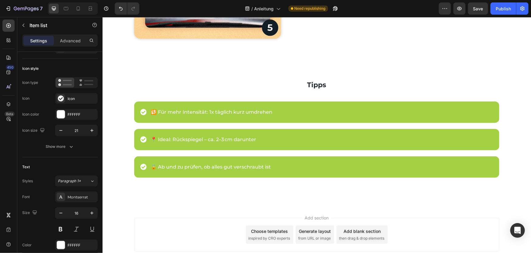
click at [142, 162] on div "🔒 Ab und zu prüfen, ob alles gut verschraubt ist" at bounding box center [205, 166] width 131 height 9
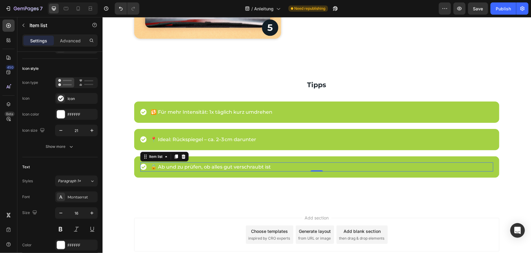
click at [144, 163] on icon at bounding box center [143, 166] width 6 height 6
click at [141, 166] on icon at bounding box center [143, 166] width 6 height 6
click at [142, 167] on icon at bounding box center [143, 166] width 6 height 6
click at [74, 98] on div "Icon" at bounding box center [82, 98] width 29 height 5
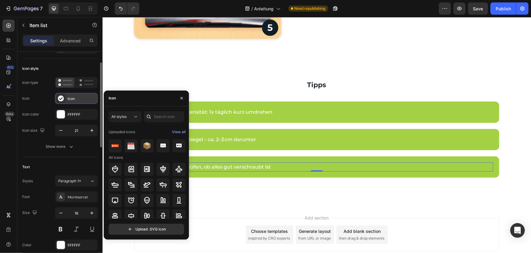
click at [82, 96] on div "Icon" at bounding box center [82, 98] width 29 height 5
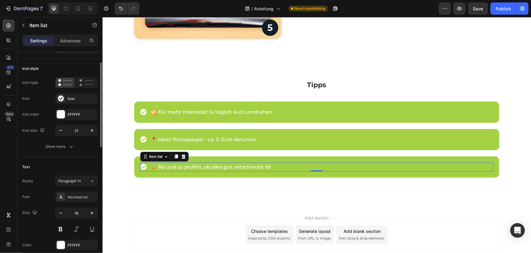
scroll to position [0, 0]
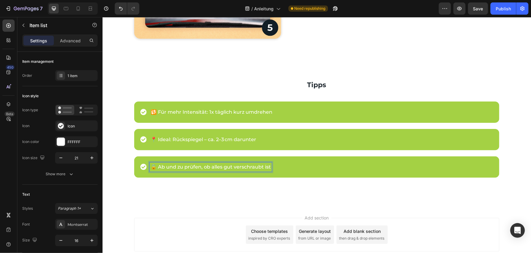
click at [291, 167] on div "🔒 Ab und zu prüfen, ob alles gut verschraubt ist" at bounding box center [316, 166] width 353 height 9
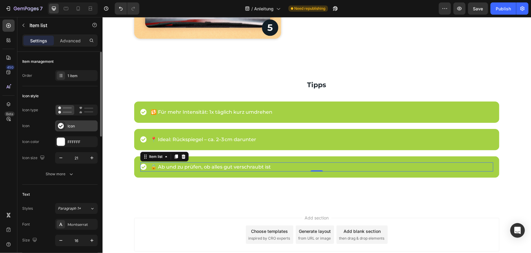
click at [60, 125] on icon at bounding box center [61, 126] width 6 height 6
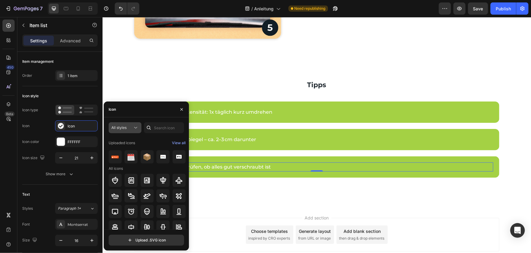
click at [131, 128] on div "All styles" at bounding box center [121, 127] width 21 height 5
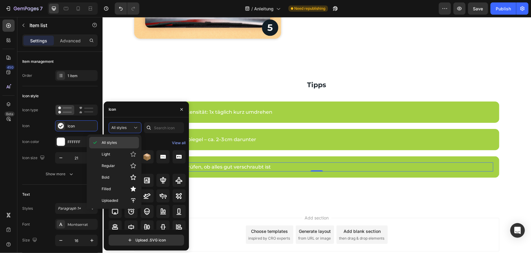
click at [111, 143] on span "All styles" at bounding box center [109, 142] width 15 height 5
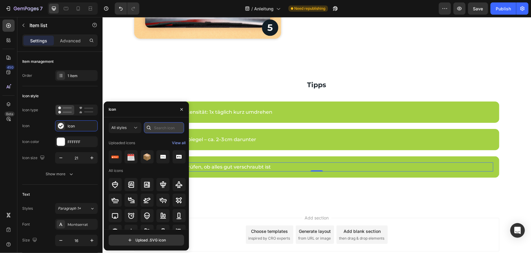
click at [163, 127] on input "text" at bounding box center [164, 127] width 40 height 11
click at [184, 108] on icon "button" at bounding box center [181, 109] width 5 height 5
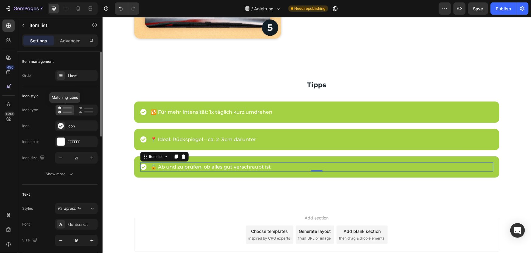
click at [66, 111] on rect at bounding box center [67, 111] width 9 height 1
click at [88, 110] on icon at bounding box center [86, 109] width 14 height 7
click at [60, 109] on icon at bounding box center [65, 109] width 14 height 7
click at [60, 75] on icon at bounding box center [60, 75] width 5 height 5
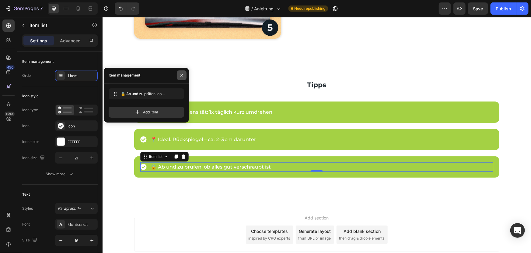
click at [184, 72] on button "button" at bounding box center [182, 75] width 10 height 10
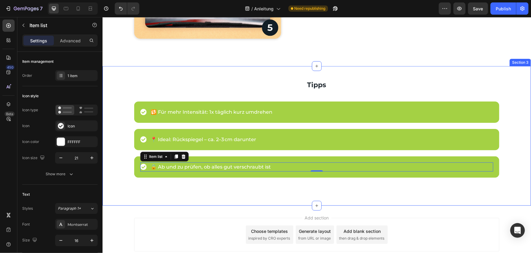
click at [162, 196] on div "Tipps Text block 🔁 Für mehr Intensität: 1x täglich kurz umdrehen Item list Row …" at bounding box center [316, 135] width 429 height 139
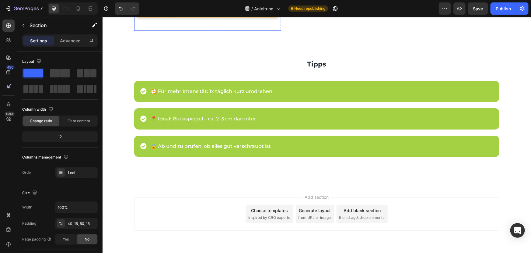
scroll to position [261, 0]
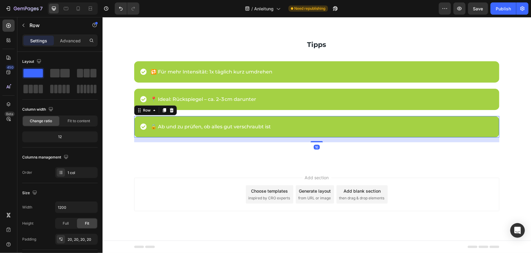
click at [148, 133] on div "🔒 Ab und zu prüfen, ob alles gut verschraubt ist Item list Row 16" at bounding box center [316, 126] width 365 height 21
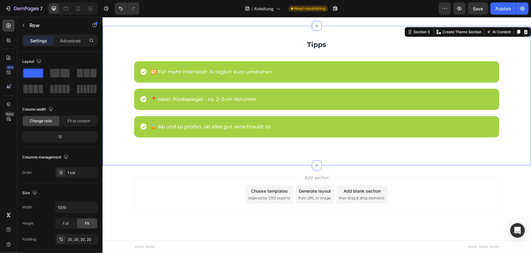
click at [263, 160] on div "Tipps Text block 🔁 Für mehr Intensität: 1x täglich kurz umdrehen Item list Row …" at bounding box center [316, 95] width 429 height 139
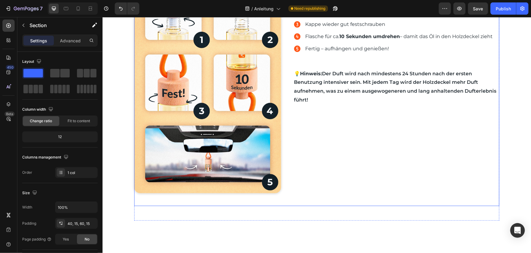
scroll to position [138, 0]
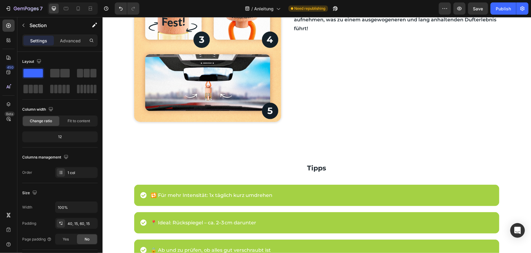
click at [128, 161] on div "Tipps Text block 🔁 Für mehr Intensität: 1x täglich kurz umdrehen Item list Row …" at bounding box center [316, 215] width 419 height 109
click at [125, 173] on div "Tipps Text block 🔁 Für mehr Intensität: 1x täglich kurz umdrehen Item list Row …" at bounding box center [316, 215] width 419 height 109
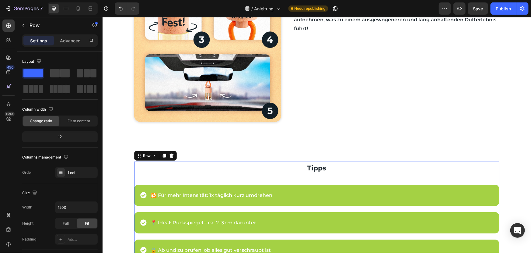
click at [135, 179] on div "Tipps Text block 🔁 Für mehr Intensität: 1x täglich kurz umdrehen Item list Row …" at bounding box center [316, 213] width 365 height 104
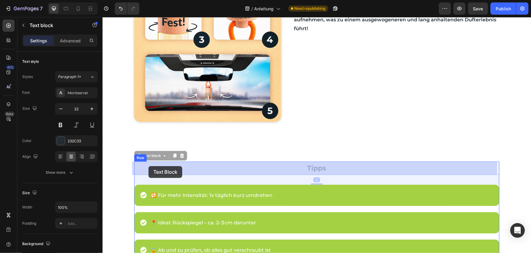
drag, startPoint x: 133, startPoint y: 160, endPoint x: 148, endPoint y: 166, distance: 15.8
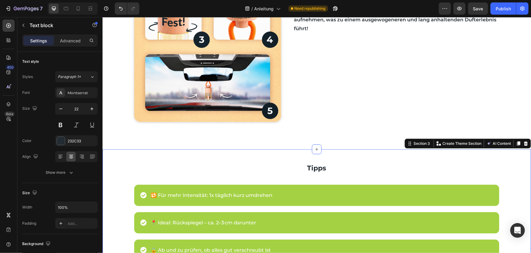
click at [127, 188] on div "Tipps Text block 🔁 Für mehr Intensität: 1x täglich kurz umdrehen Item list Row …" at bounding box center [316, 215] width 419 height 109
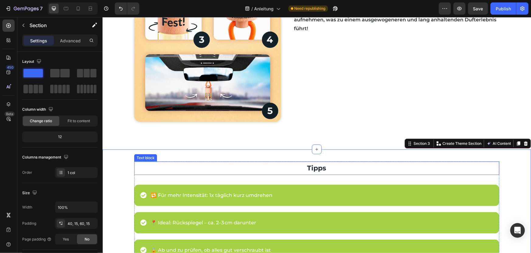
click at [269, 166] on p "Tipps" at bounding box center [317, 168] width 364 height 12
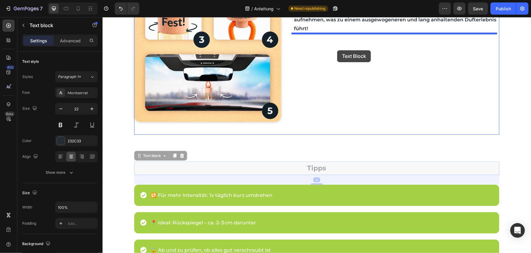
drag, startPoint x: 137, startPoint y: 156, endPoint x: 337, endPoint y: 50, distance: 226.0
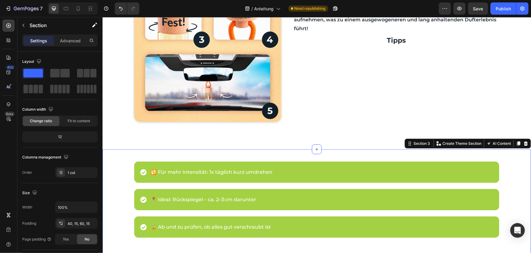
click at [151, 157] on div "🔁 Für mehr Intensität: 1x täglich kurz umdrehen Item list Row 📍 Ideal: Rückspie…" at bounding box center [316, 207] width 429 height 116
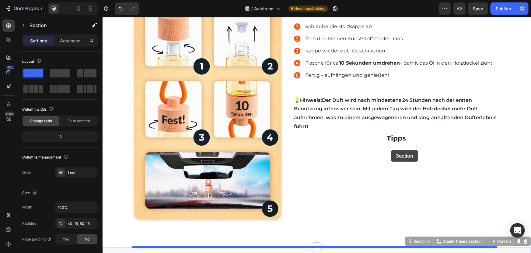
drag, startPoint x: 405, startPoint y: 144, endPoint x: 388, endPoint y: 152, distance: 18.5
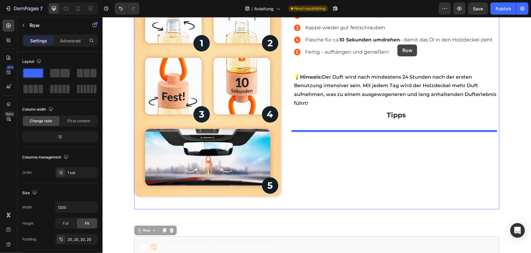
scroll to position [20, 0]
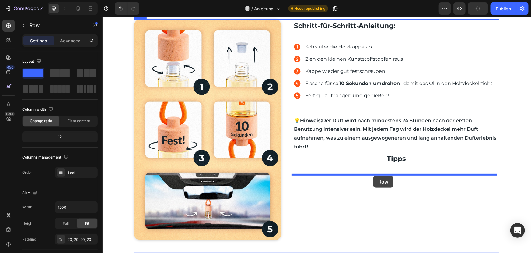
drag, startPoint x: 135, startPoint y: 89, endPoint x: 373, endPoint y: 175, distance: 253.6
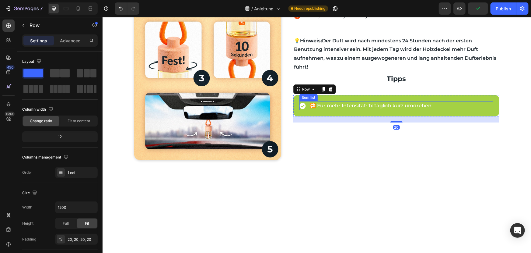
scroll to position [103, 0]
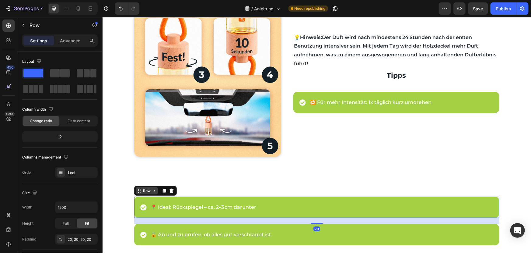
click at [137, 194] on div "Row" at bounding box center [155, 190] width 43 height 10
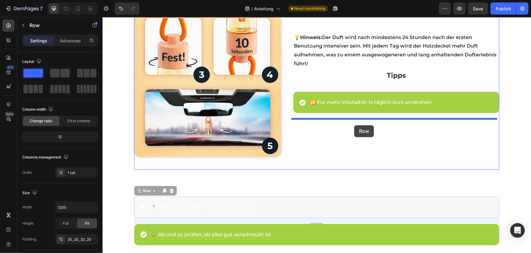
drag, startPoint x: 136, startPoint y: 191, endPoint x: 354, endPoint y: 125, distance: 228.0
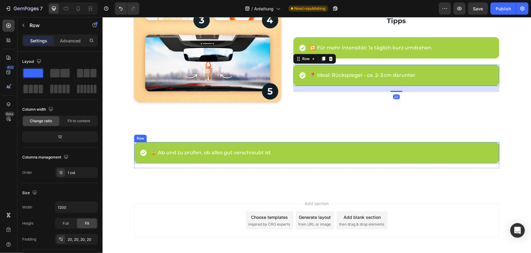
scroll to position [158, 0]
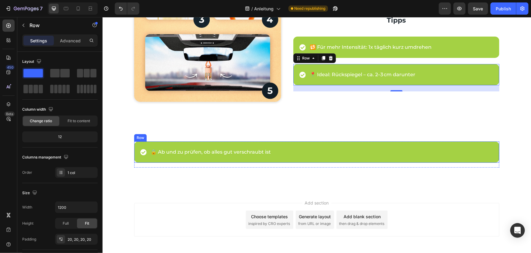
click at [306, 142] on div "🔒 Ab und zu prüfen, ob alles gut verschraubt ist Item list Row" at bounding box center [316, 151] width 365 height 21
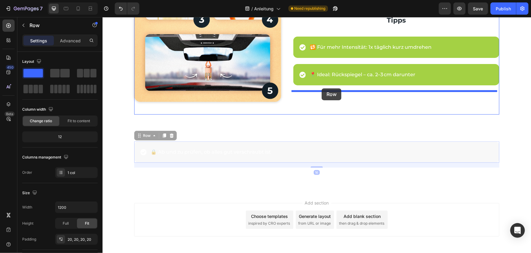
drag, startPoint x: 137, startPoint y: 135, endPoint x: 321, endPoint y: 88, distance: 190.7
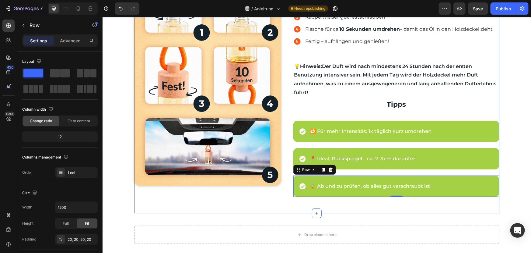
scroll to position [55, 0]
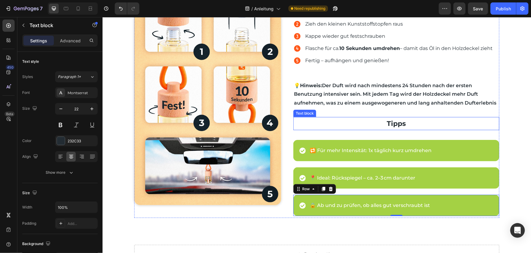
click at [375, 121] on p "Tipps" at bounding box center [396, 123] width 205 height 12
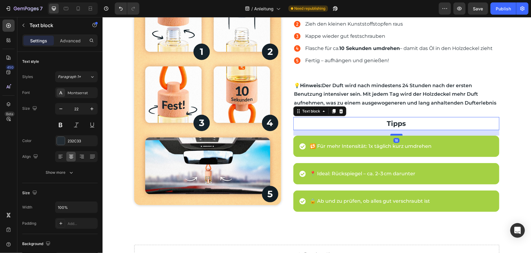
drag, startPoint x: 396, startPoint y: 138, endPoint x: 398, endPoint y: 134, distance: 4.6
click at [398, 134] on div at bounding box center [396, 134] width 12 height 2
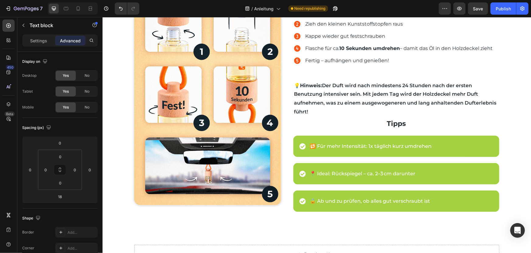
click at [505, 155] on div "Image Row Schritt-für-Schritt-Anleitung: Text block Schraube die Holz­kappe ab …" at bounding box center [316, 129] width 429 height 311
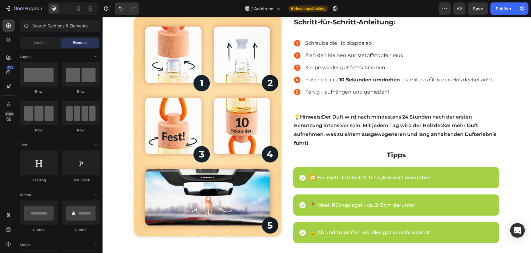
scroll to position [0, 0]
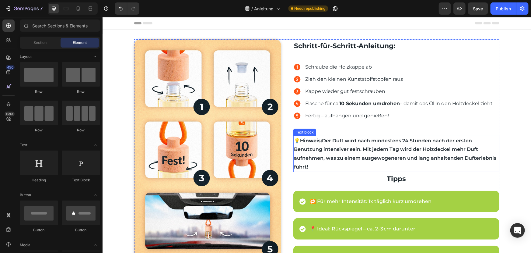
click at [352, 155] on p "💡 Hinweis: Der Duft wird nach mindestens 24 Stunden nach der ersten Benutzung i…" at bounding box center [396, 153] width 205 height 35
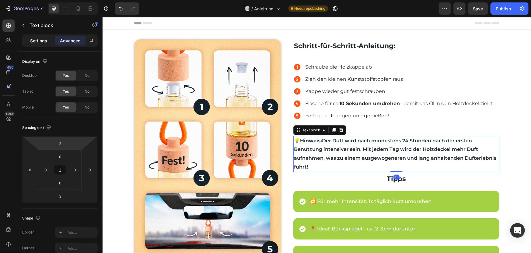
click at [41, 40] on p "Settings" at bounding box center [38, 40] width 17 height 6
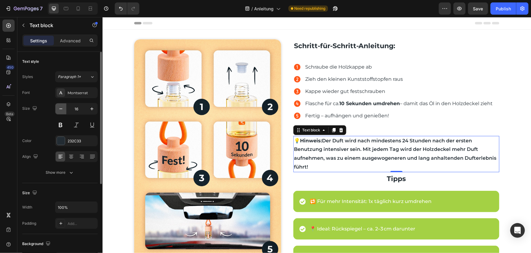
click at [59, 110] on icon "button" at bounding box center [61, 109] width 6 height 6
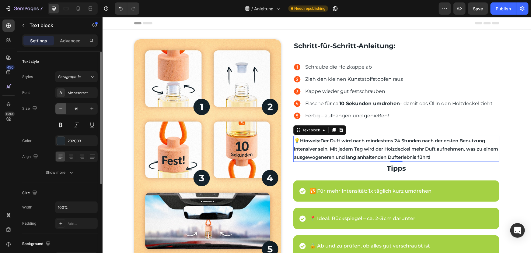
click at [61, 107] on icon "button" at bounding box center [61, 109] width 6 height 6
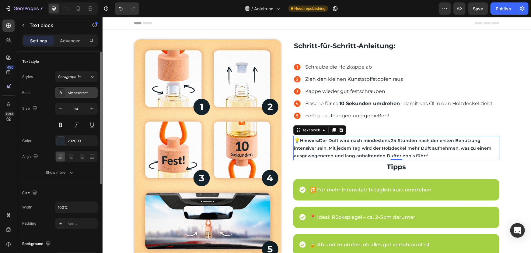
click at [85, 89] on div "Montserrat" at bounding box center [76, 92] width 43 height 11
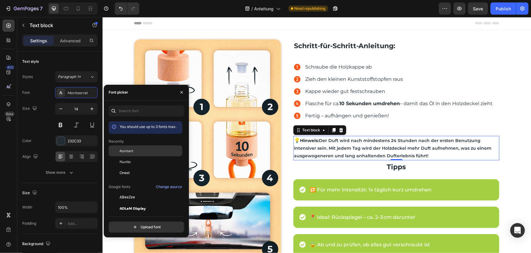
click at [137, 152] on div "Assistant" at bounding box center [150, 150] width 61 height 5
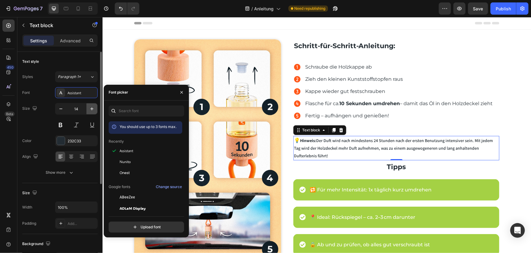
click at [91, 106] on icon "button" at bounding box center [92, 109] width 6 height 6
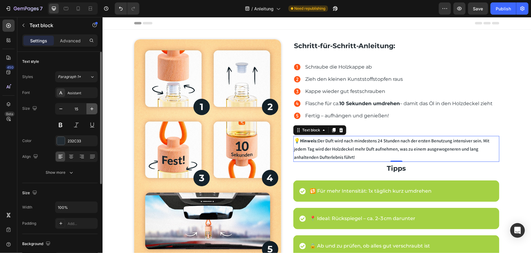
click at [90, 107] on icon "button" at bounding box center [92, 109] width 6 height 6
type input "16"
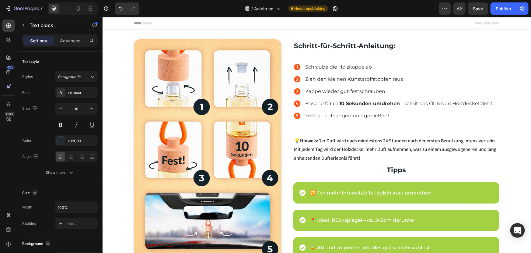
click at [513, 171] on div "Image Row Schritt-für-Schritt-Anleitung: Text block Schraube die Holz­kappe ab …" at bounding box center [316, 184] width 429 height 311
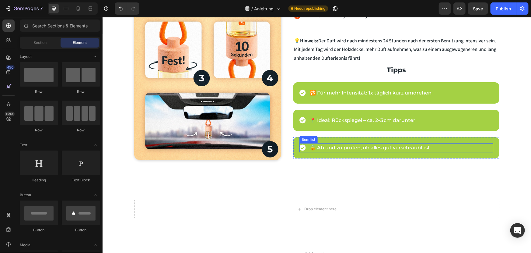
scroll to position [83, 0]
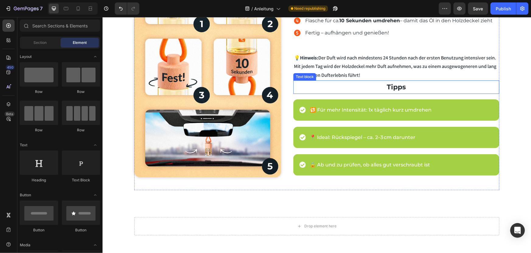
click at [390, 84] on strong "Tipps" at bounding box center [396, 86] width 19 height 8
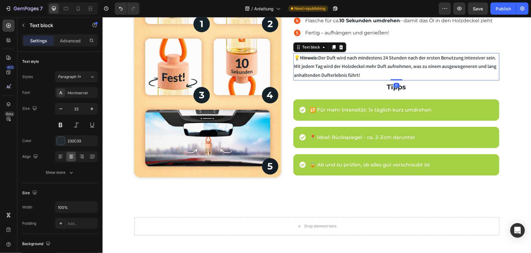
click at [370, 75] on p "💡 Hinweis: Der Duft wird nach mindestens 24 Stunden nach der ersten Benutzung i…" at bounding box center [396, 66] width 205 height 26
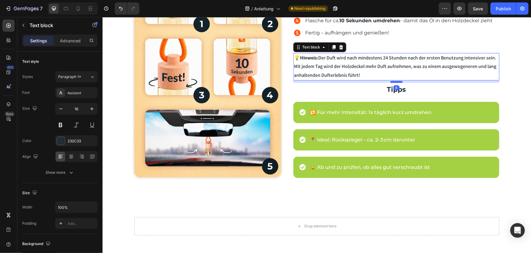
click at [397, 81] on div at bounding box center [396, 82] width 12 height 2
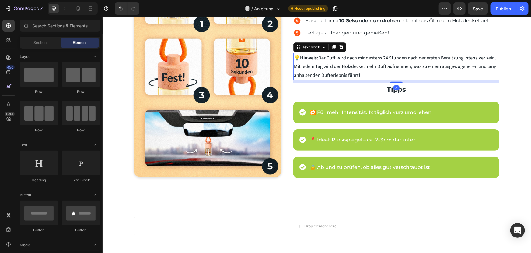
click at [506, 126] on div "Image Row Schritt-für-Schritt-Anleitung: Text block Schraube die Holz­kappe ab …" at bounding box center [316, 101] width 429 height 311
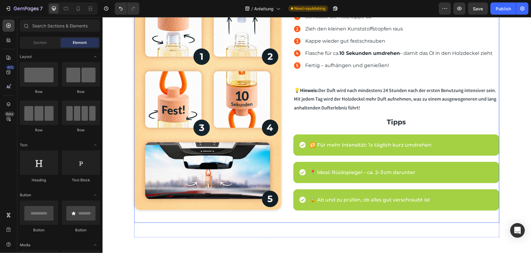
scroll to position [0, 0]
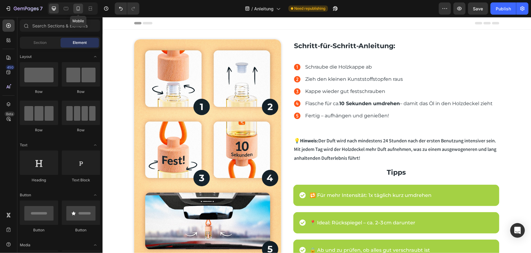
click at [79, 8] on icon at bounding box center [78, 8] width 3 height 4
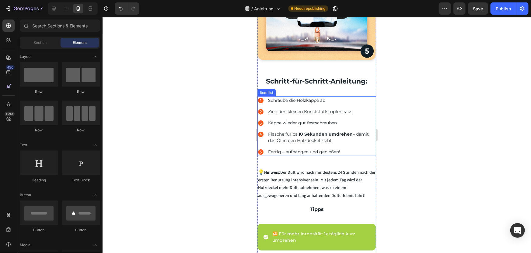
scroll to position [166, 0]
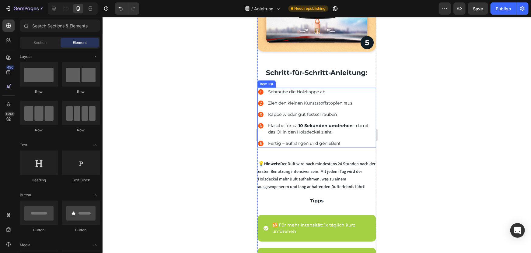
click at [351, 88] on p "Schraube die Holz­kappe ab" at bounding box center [321, 91] width 107 height 6
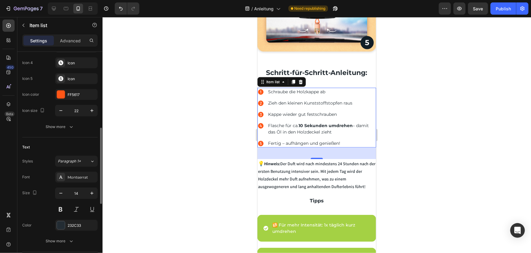
scroll to position [138, 0]
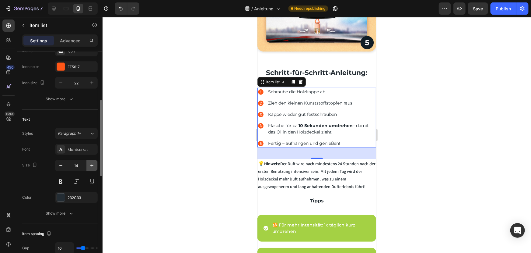
click at [93, 164] on icon "button" at bounding box center [91, 165] width 3 height 3
type input "15"
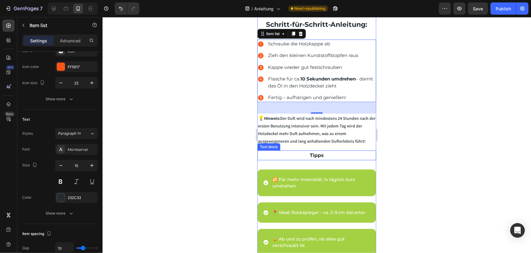
scroll to position [221, 0]
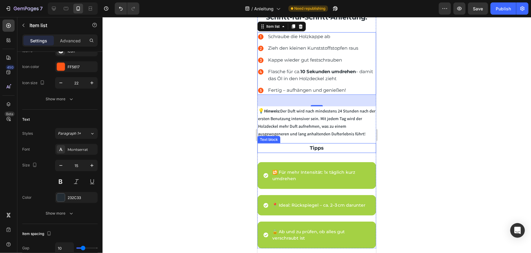
click at [325, 143] on p "Tipps" at bounding box center [316, 147] width 117 height 9
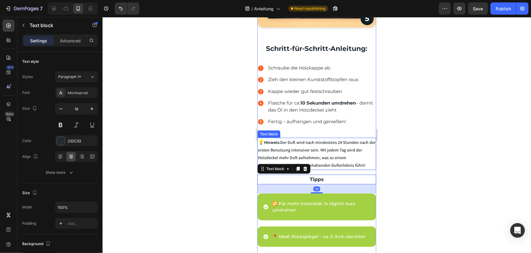
scroll to position [194, 0]
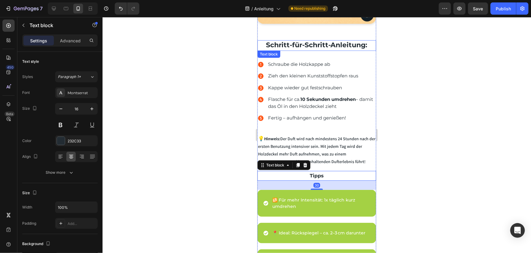
click at [337, 40] on strong "Schritt-für-Schritt-Anleitung:" at bounding box center [316, 44] width 101 height 8
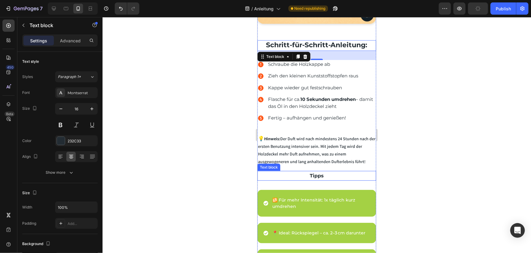
click at [328, 171] on p "Tipps" at bounding box center [316, 175] width 117 height 9
click at [342, 41] on strong "Schritt-für-Schritt-Anleitung:" at bounding box center [316, 44] width 101 height 8
click at [316, 40] on strong "Schritt-für-Schritt-Anleitung:" at bounding box center [316, 44] width 101 height 8
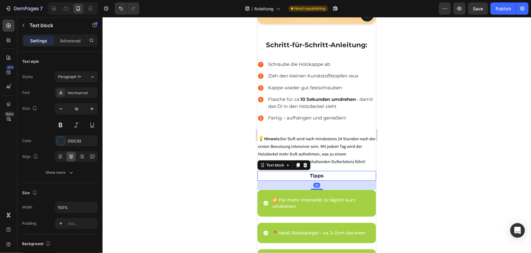
click at [324, 171] on p "Tipps" at bounding box center [316, 175] width 117 height 9
click at [323, 171] on p "Tipps" at bounding box center [316, 175] width 117 height 9
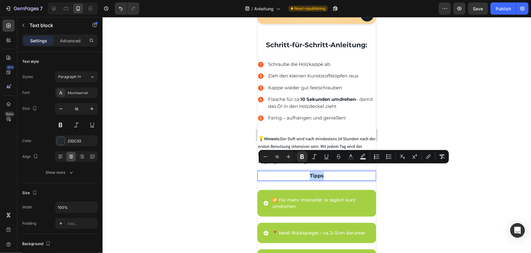
drag, startPoint x: 324, startPoint y: 168, endPoint x: 289, endPoint y: 167, distance: 35.9
click at [289, 171] on p "Tipps" at bounding box center [316, 175] width 117 height 9
click at [351, 40] on strong "Schritt-für-Schritt-Anleitung:" at bounding box center [316, 44] width 101 height 8
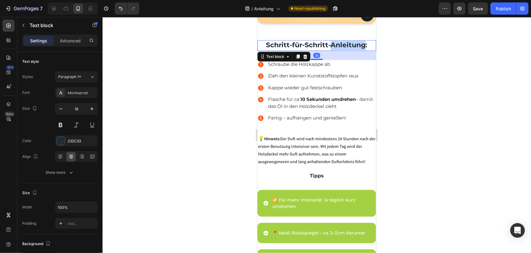
click at [347, 40] on strong "Schritt-für-Schritt-Anleitung:" at bounding box center [316, 44] width 101 height 8
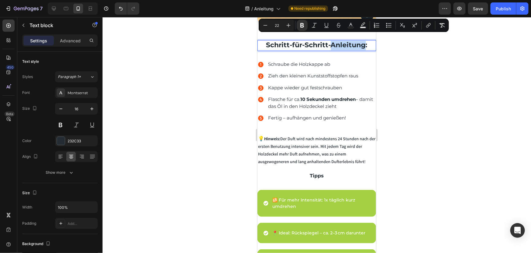
click at [339, 40] on strong "Schritt-für-Schritt-Anleitung:" at bounding box center [316, 44] width 101 height 8
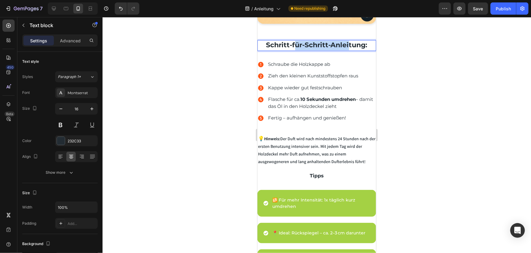
drag, startPoint x: 346, startPoint y: 38, endPoint x: 292, endPoint y: 42, distance: 53.7
click at [292, 42] on p "Schritt-für-Schritt-Anleitung:" at bounding box center [316, 44] width 117 height 9
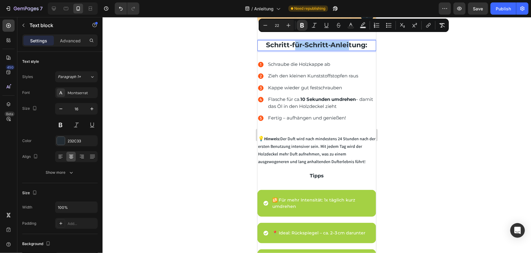
click at [277, 25] on input "22" at bounding box center [277, 25] width 12 height 7
type input "0"
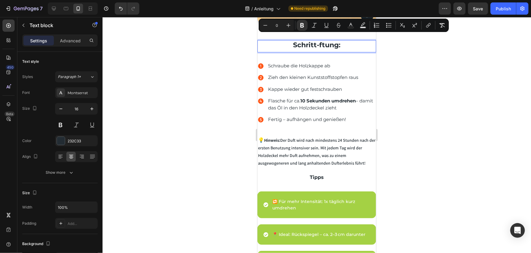
click at [250, 45] on div at bounding box center [317, 135] width 429 height 236
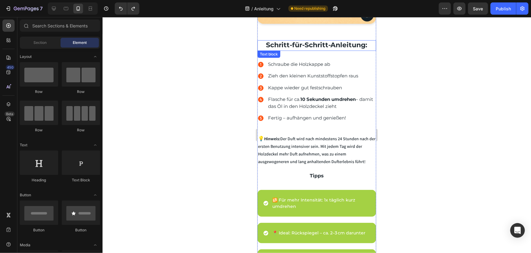
click at [304, 40] on strong "Schritt-für-Schritt-Anleitung:" at bounding box center [316, 44] width 101 height 8
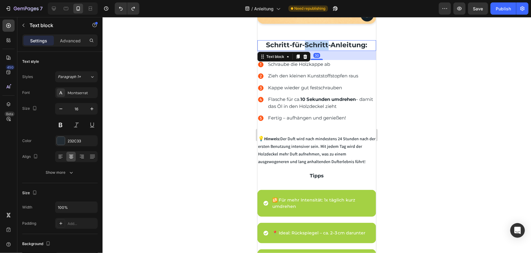
click at [313, 40] on strong "Schritt-für-Schritt-Anleitung:" at bounding box center [316, 44] width 101 height 8
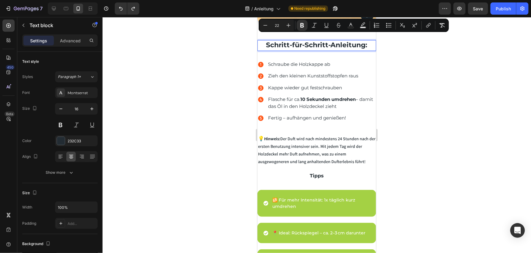
click at [278, 27] on input "22" at bounding box center [277, 25] width 12 height 7
type input "2"
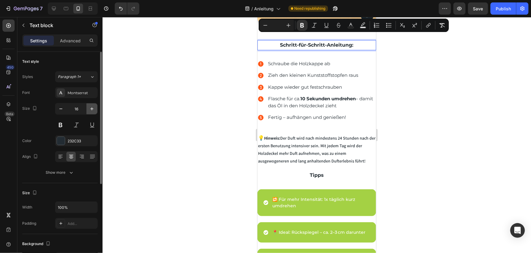
click at [93, 108] on icon "button" at bounding box center [92, 109] width 6 height 6
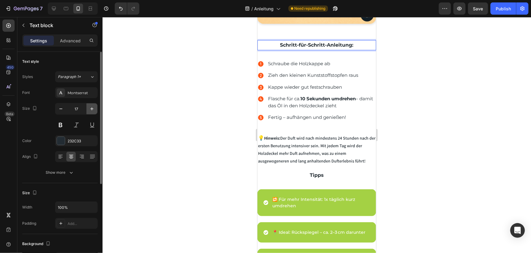
click at [93, 108] on icon "button" at bounding box center [92, 109] width 6 height 6
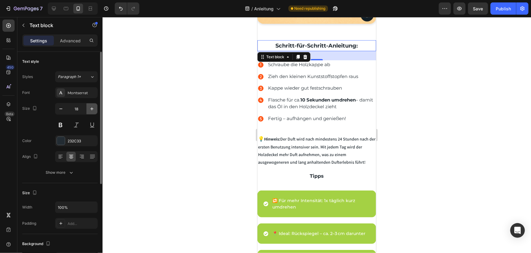
click at [93, 108] on icon "button" at bounding box center [92, 109] width 6 height 6
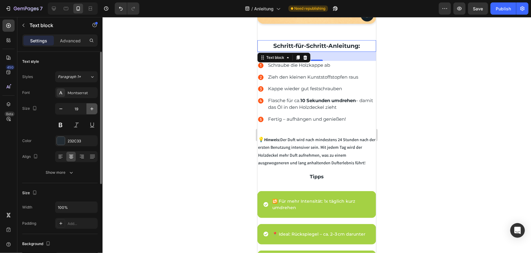
click at [92, 108] on icon "button" at bounding box center [91, 108] width 3 height 3
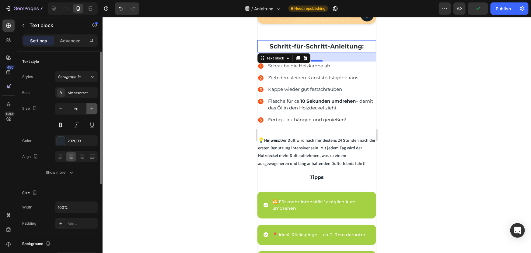
click at [92, 108] on icon "button" at bounding box center [91, 108] width 3 height 3
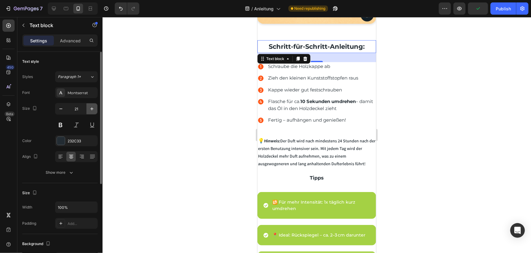
click at [92, 108] on icon "button" at bounding box center [91, 108] width 3 height 3
type input "22"
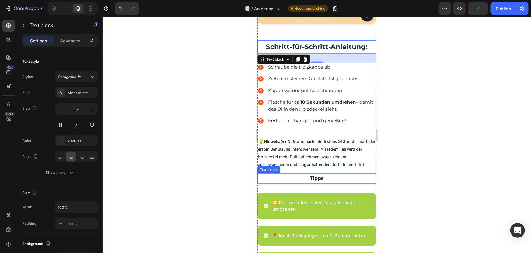
click at [331, 174] on p "Tipps" at bounding box center [316, 177] width 117 height 9
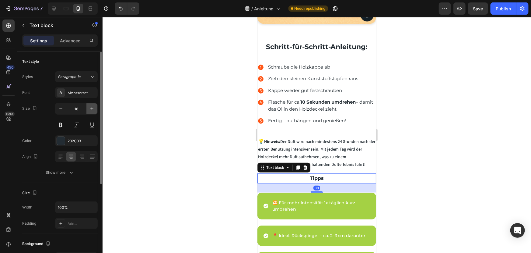
click at [92, 109] on icon "button" at bounding box center [91, 108] width 3 height 3
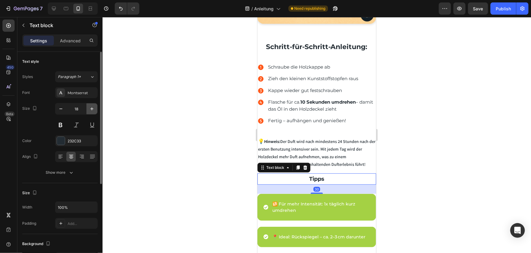
click at [92, 109] on icon "button" at bounding box center [91, 108] width 3 height 3
click at [91, 109] on icon "button" at bounding box center [92, 109] width 6 height 6
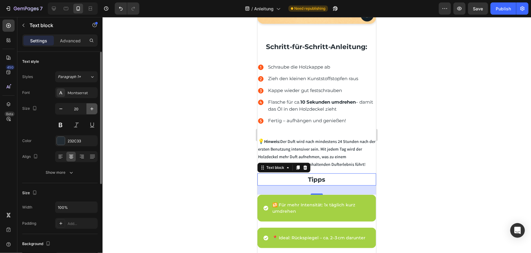
click at [91, 109] on icon "button" at bounding box center [92, 109] width 6 height 6
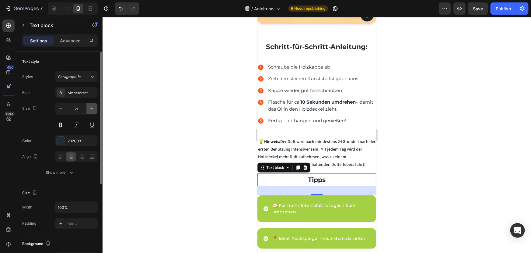
click at [91, 109] on icon "button" at bounding box center [92, 109] width 6 height 6
type input "22"
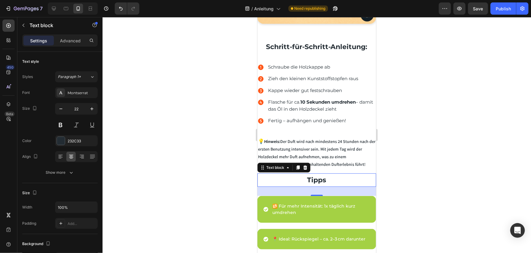
click at [235, 170] on div at bounding box center [317, 135] width 429 height 236
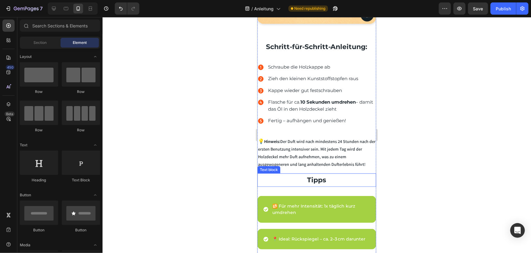
click at [325, 173] on p "Tipps" at bounding box center [316, 179] width 117 height 12
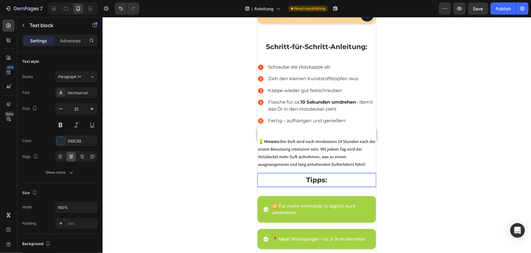
click at [406, 173] on div at bounding box center [317, 135] width 429 height 236
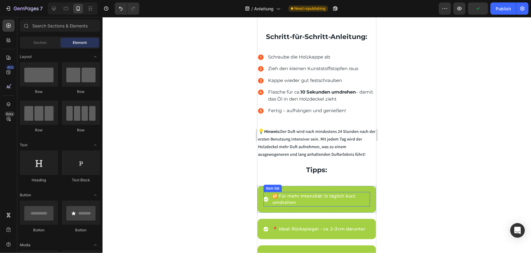
scroll to position [221, 0]
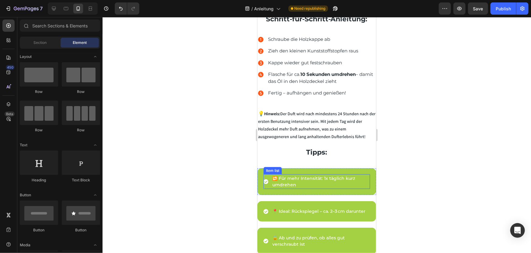
click at [296, 175] on p "🔁 Für mehr Intensität: 1x täglich kurz umdrehen" at bounding box center [320, 181] width 97 height 13
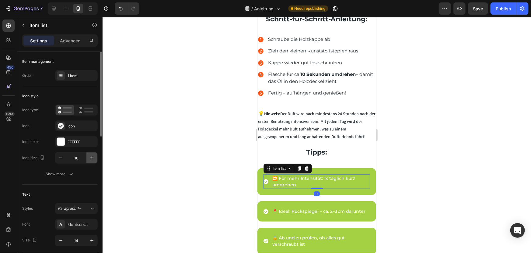
click at [91, 158] on icon "button" at bounding box center [92, 158] width 6 height 6
click at [60, 157] on icon "button" at bounding box center [61, 158] width 6 height 6
type input "16"
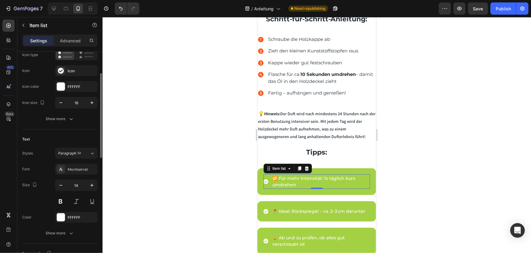
scroll to position [0, 0]
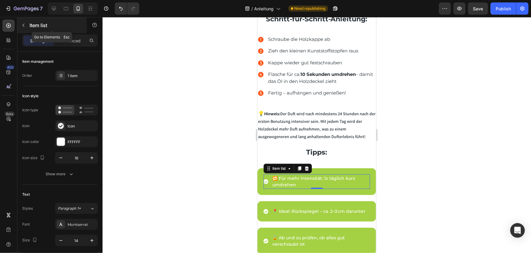
click at [23, 26] on icon "button" at bounding box center [23, 25] width 5 height 5
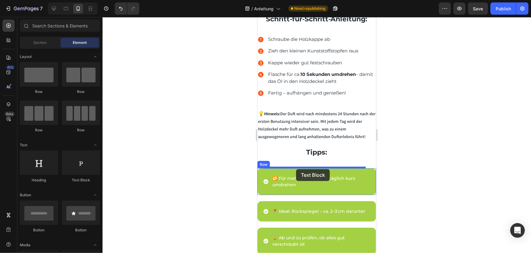
drag, startPoint x: 339, startPoint y: 184, endPoint x: 296, endPoint y: 169, distance: 45.6
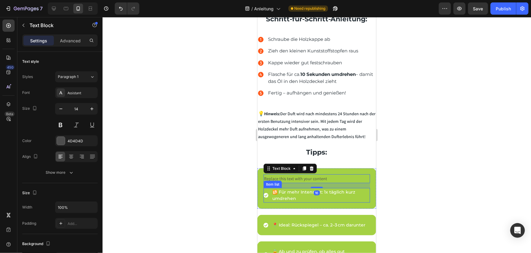
click at [282, 188] on p "🔁 Für mehr Intensität: 1x täglich kurz umdrehen" at bounding box center [320, 194] width 97 height 13
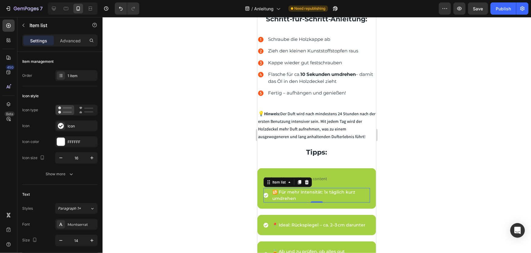
click at [286, 188] on p "🔁 Für mehr Intensität: 1x täglich kurz umdrehen" at bounding box center [320, 194] width 97 height 13
click at [290, 190] on p "🔁 Für mehr Intensität: 1x täglich kurz umdrehen" at bounding box center [320, 194] width 97 height 13
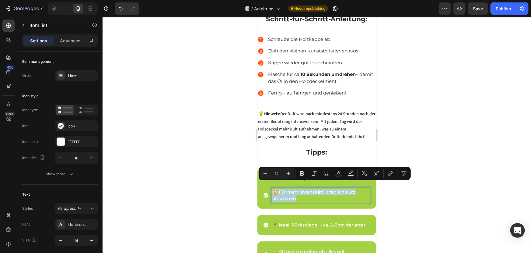
copy p "🔁 Für mehr Intensität: 1x täglich kurz umdrehen"
drag, startPoint x: 475, startPoint y: 200, endPoint x: 456, endPoint y: 198, distance: 18.4
click at [474, 199] on div at bounding box center [317, 135] width 429 height 236
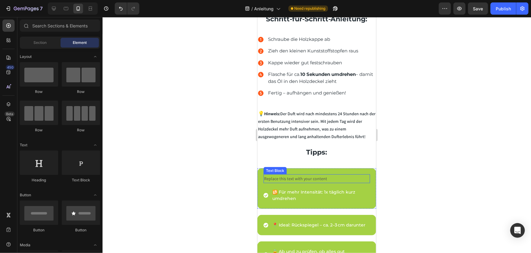
click at [291, 174] on div "Replace this text with your content" at bounding box center [316, 178] width 107 height 9
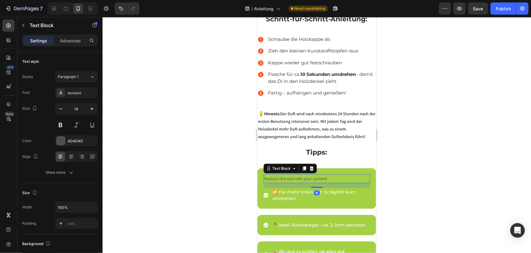
click at [291, 174] on div "Replace this text with your content" at bounding box center [316, 178] width 107 height 9
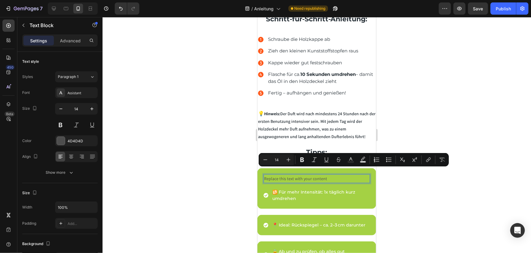
click at [417, 182] on div at bounding box center [317, 135] width 429 height 236
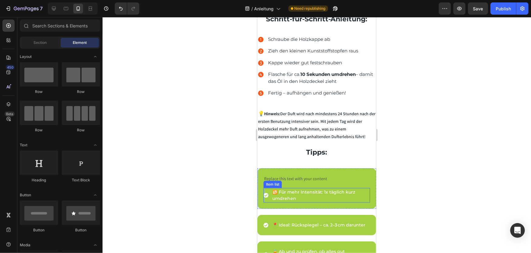
click at [312, 188] on p "🔁 Für mehr Intensität: 1x täglich kurz umdrehen" at bounding box center [320, 194] width 97 height 13
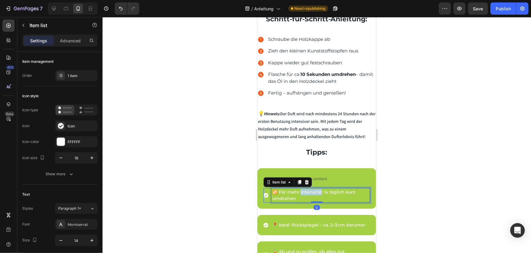
click at [312, 188] on p "🔁 Für mehr Intensität: 1x täglich kurz umdrehen" at bounding box center [320, 194] width 97 height 13
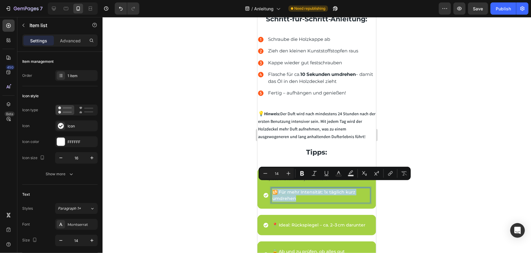
copy p "🔁 Für mehr Intensität: 1x täglich kurz umdrehen"
drag, startPoint x: 433, startPoint y: 201, endPoint x: 387, endPoint y: 194, distance: 47.4
click at [425, 200] on div at bounding box center [317, 135] width 429 height 236
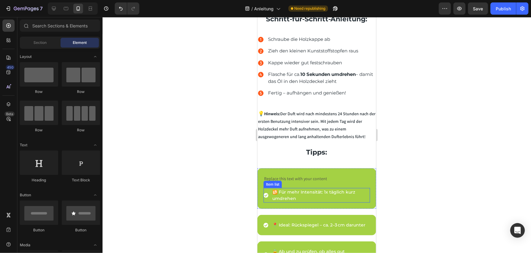
click at [309, 174] on p "Replace this text with your content" at bounding box center [316, 178] width 105 height 8
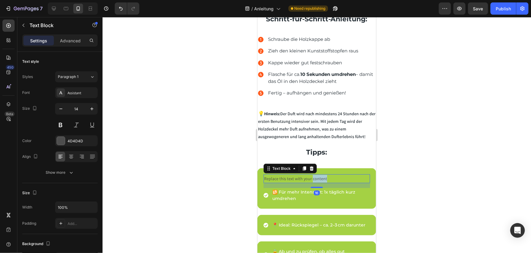
click at [318, 174] on p "Replace this text with your content" at bounding box center [316, 178] width 105 height 8
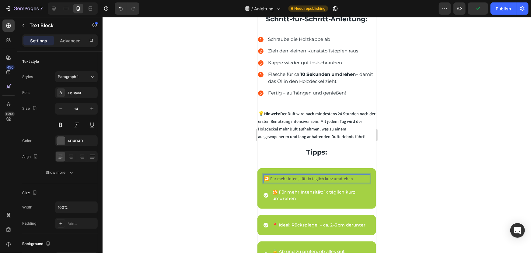
drag, startPoint x: 351, startPoint y: 171, endPoint x: 648, endPoint y: 194, distance: 298.2
click at [351, 174] on p "🔁 Für mehr Intensität: 1x täglich kurz umdrehen" at bounding box center [316, 178] width 105 height 8
click at [443, 177] on div at bounding box center [317, 135] width 429 height 236
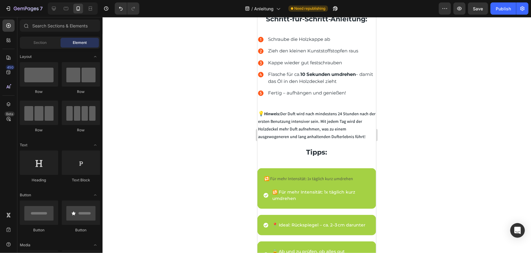
click at [384, 192] on div at bounding box center [317, 135] width 429 height 236
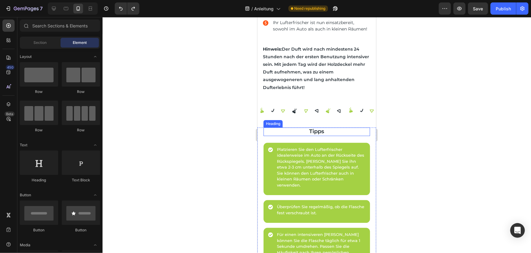
scroll to position [775, 0]
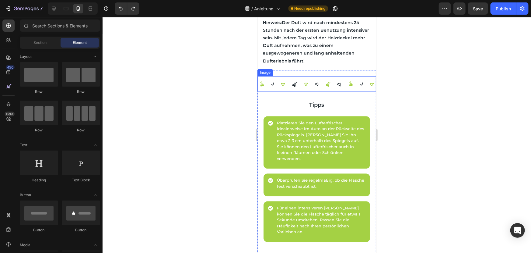
click at [303, 88] on img at bounding box center [316, 83] width 119 height 15
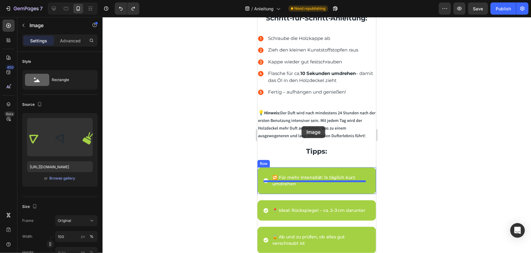
scroll to position [221, 0]
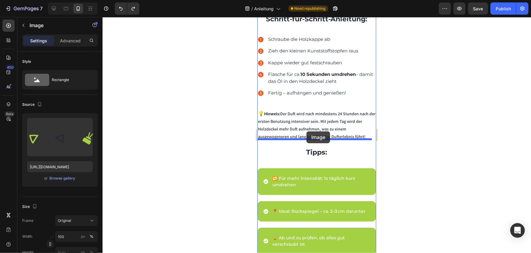
drag, startPoint x: 263, startPoint y: 153, endPoint x: 306, endPoint y: 131, distance: 48.5
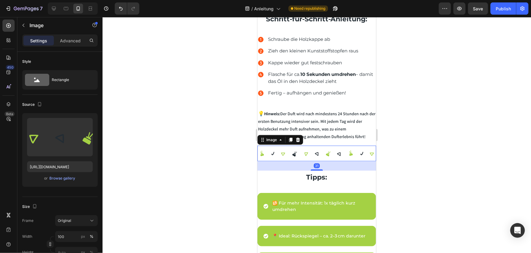
click at [422, 141] on div at bounding box center [317, 135] width 429 height 236
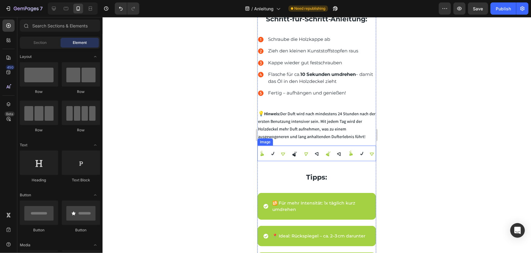
click at [333, 148] on img at bounding box center [316, 152] width 119 height 15
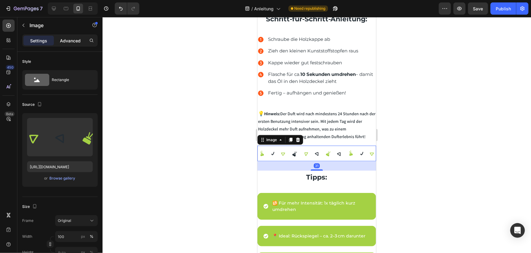
click at [73, 39] on p "Advanced" at bounding box center [70, 40] width 21 height 6
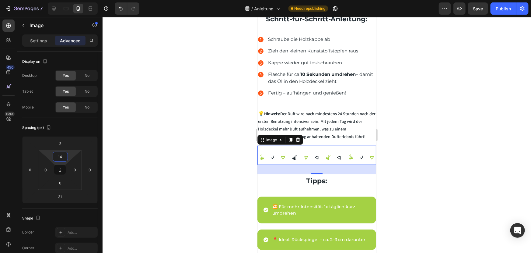
type input "16"
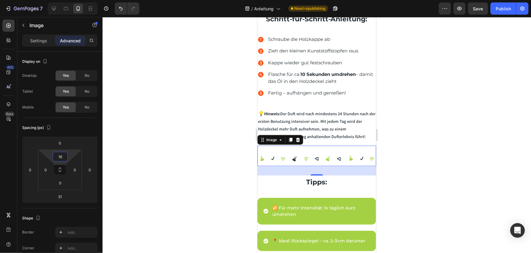
click at [70, 0] on html "7 Version history / Anleitung Need republishing Preview Save Publish 450 Beta S…" at bounding box center [265, 0] width 531 height 0
click at [478, 161] on div at bounding box center [317, 135] width 429 height 236
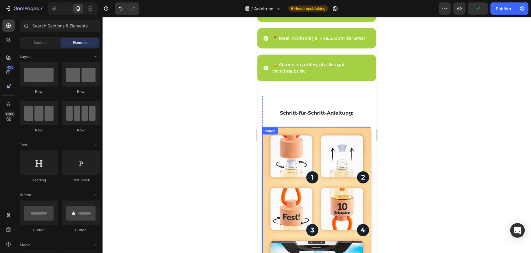
scroll to position [407, 0]
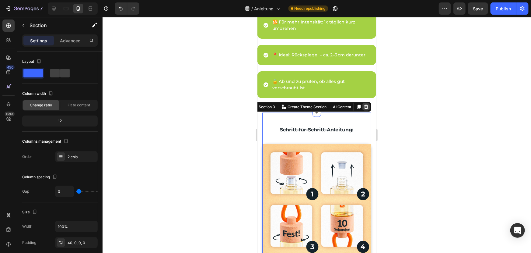
click at [364, 104] on icon at bounding box center [365, 106] width 5 height 5
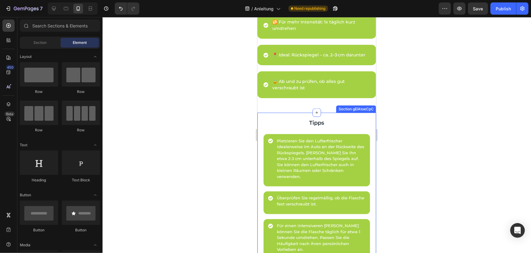
click at [370, 112] on div "Tipps Heading Platzieren Sie den Lufterfrischer idealerweise im Auto an der Rüc…" at bounding box center [316, 192] width 119 height 161
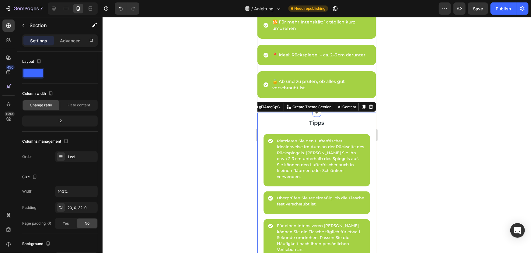
click at [369, 104] on icon at bounding box center [371, 106] width 4 height 4
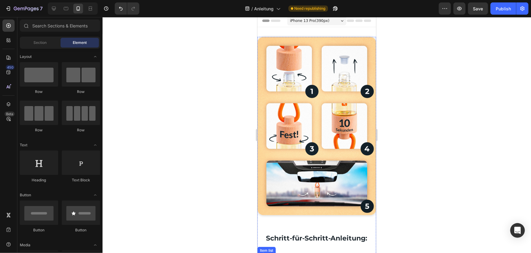
scroll to position [0, 0]
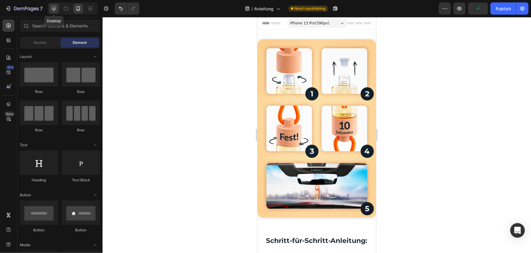
click at [54, 8] on icon at bounding box center [54, 8] width 6 height 6
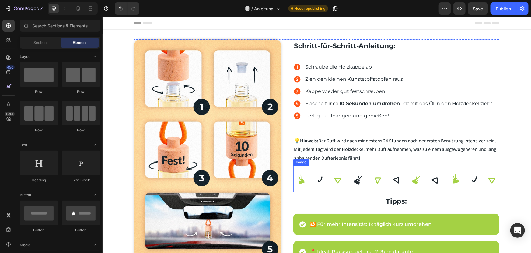
click at [367, 175] on img at bounding box center [396, 178] width 206 height 27
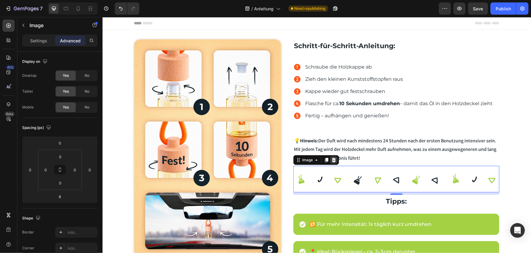
click at [332, 158] on icon at bounding box center [334, 159] width 4 height 4
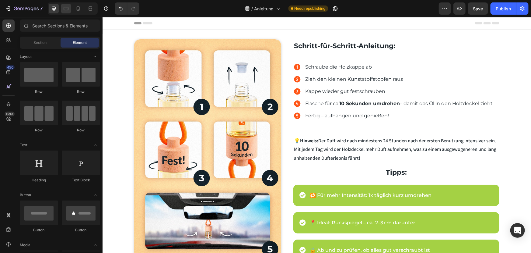
click at [69, 6] on icon at bounding box center [66, 8] width 6 height 6
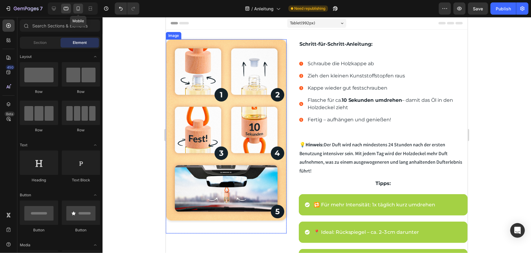
click at [82, 11] on div at bounding box center [78, 9] width 10 height 10
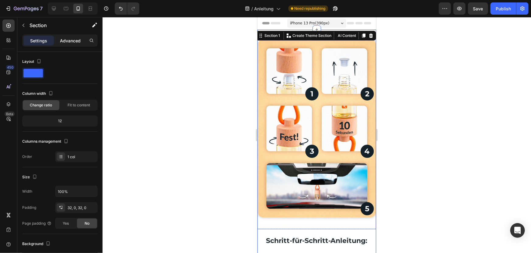
click at [73, 36] on div "Advanced" at bounding box center [70, 41] width 30 height 10
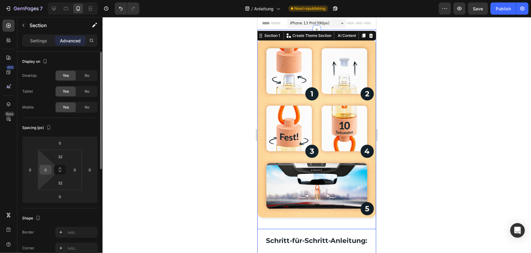
click at [46, 170] on input "0" at bounding box center [45, 169] width 9 height 9
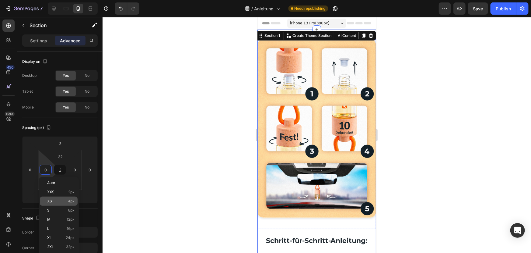
click at [59, 201] on p "XS 4px" at bounding box center [60, 201] width 27 height 4
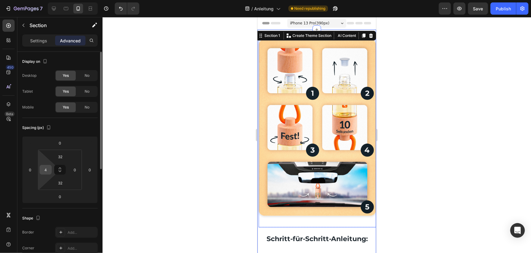
click at [50, 165] on div "4" at bounding box center [46, 170] width 12 height 10
click at [47, 166] on input "4" at bounding box center [45, 169] width 9 height 9
type input "5"
click at [79, 169] on input "0" at bounding box center [74, 169] width 9 height 9
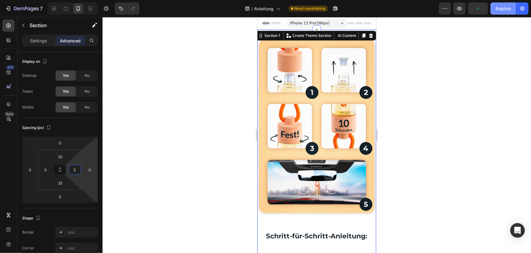
type input "5"
click at [503, 6] on div "Publish" at bounding box center [503, 8] width 15 height 6
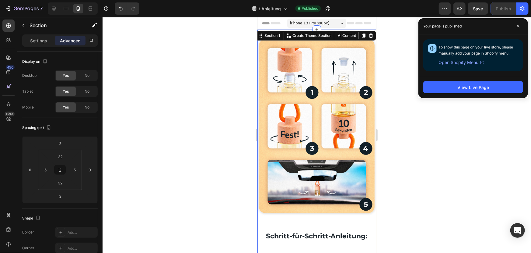
click at [400, 66] on div at bounding box center [317, 135] width 429 height 236
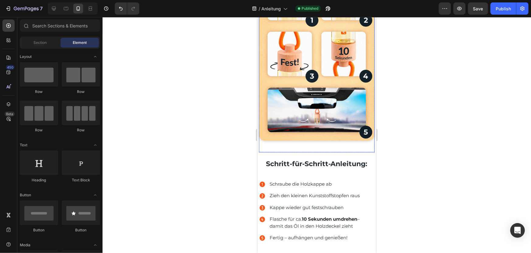
scroll to position [138, 0]
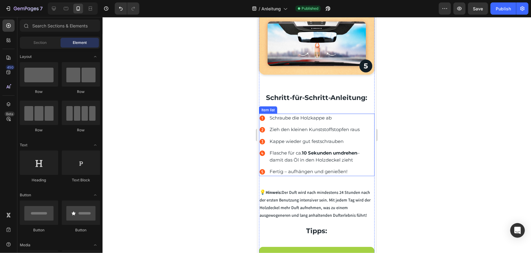
click at [320, 149] on strong "10 Sekunden umdrehen" at bounding box center [329, 152] width 55 height 6
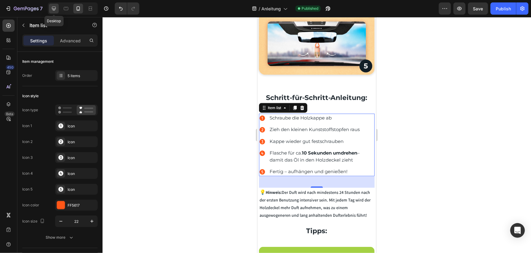
click at [54, 9] on icon at bounding box center [54, 9] width 4 height 4
type input "26"
type input "16"
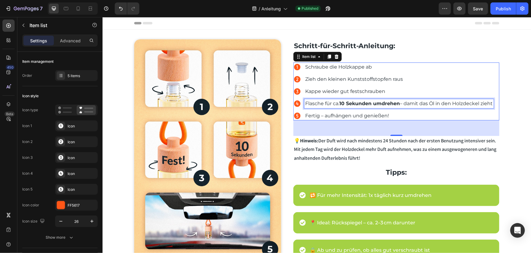
click at [405, 103] on p "Flasche für ca. 10 Sekunden umdrehen – damit das Öl in den Holzdeckel zieht" at bounding box center [398, 103] width 187 height 7
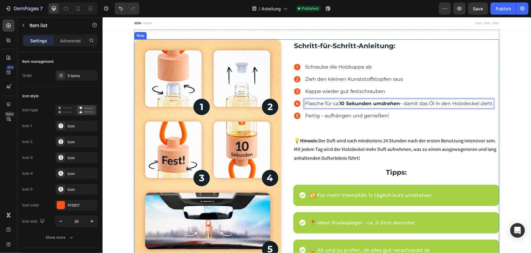
click at [286, 122] on div "Image Row Schritt-für-Schritt-Anleitung: Text block Schraube die Holz­kappe ab …" at bounding box center [316, 155] width 365 height 233
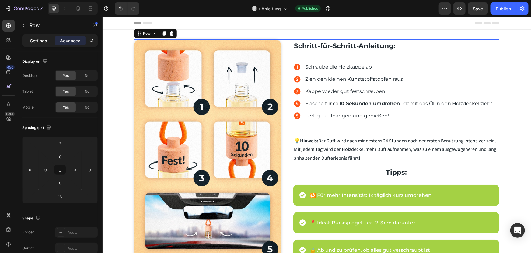
click at [31, 40] on p "Settings" at bounding box center [38, 40] width 17 height 6
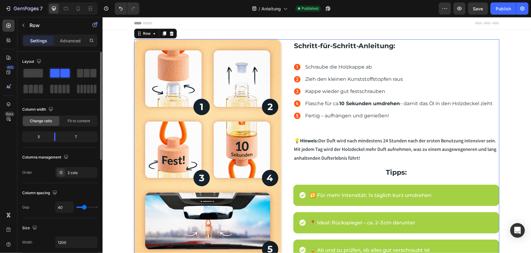
type input "29"
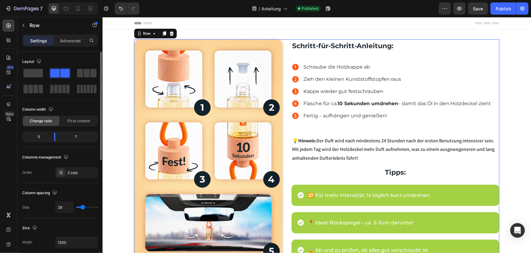
type input "29"
click at [82, 207] on input "range" at bounding box center [86, 206] width 21 height 1
type input "40"
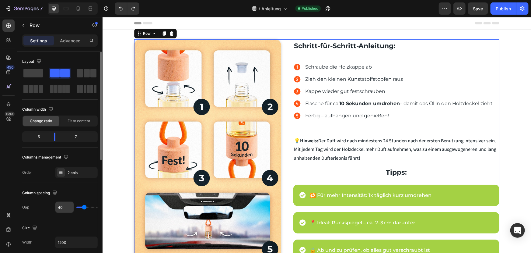
click at [67, 208] on input "40" at bounding box center [64, 206] width 18 height 11
type input "3"
type input "30"
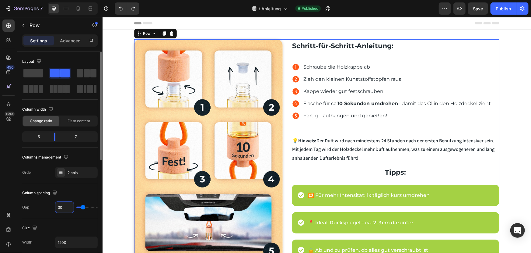
type input "30"
click at [88, 191] on div "Column spacing" at bounding box center [59, 193] width 75 height 10
click at [503, 10] on div "Publish" at bounding box center [503, 8] width 15 height 6
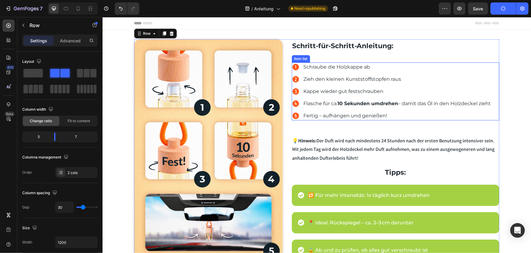
click at [494, 101] on div "Schraube die Holz­kappe ab Zieh den kleinen Kunststoff­stopfen raus Kappe wiede…" at bounding box center [396, 91] width 208 height 58
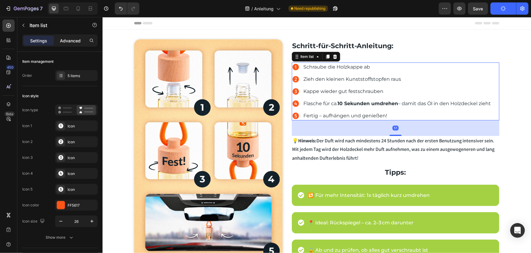
click at [73, 41] on p "Advanced" at bounding box center [70, 40] width 21 height 6
type input "100%"
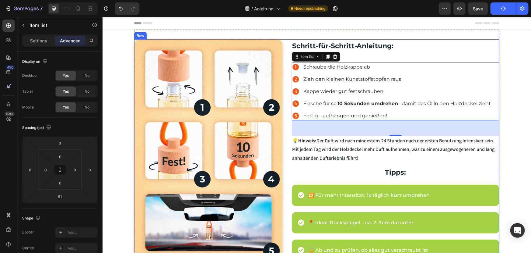
click at [285, 124] on div "Image Row Schritt-für-Schritt-Anleitung: Text block Schraube die Holz­kappe ab …" at bounding box center [316, 156] width 365 height 235
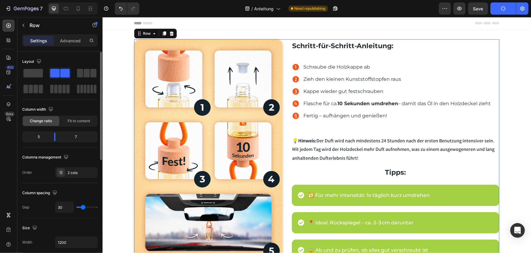
type input "22"
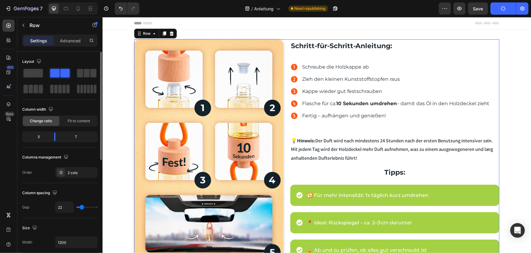
type input "22"
click at [82, 206] on input "range" at bounding box center [86, 206] width 21 height 1
click at [68, 205] on input "22" at bounding box center [64, 206] width 18 height 11
type input "2"
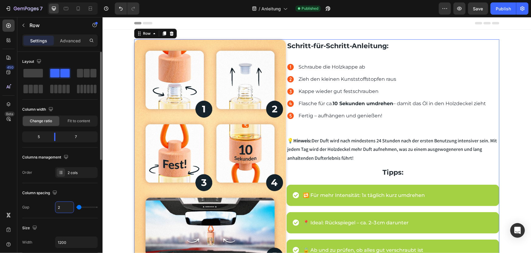
type input "25"
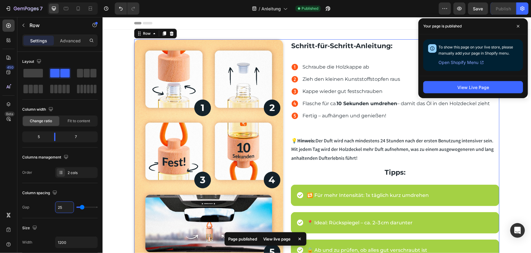
click at [514, 126] on div "Image Row Schritt-für-Schritt-Anleitung: Text block Schraube die Holz­kappe ab …" at bounding box center [316, 186] width 429 height 314
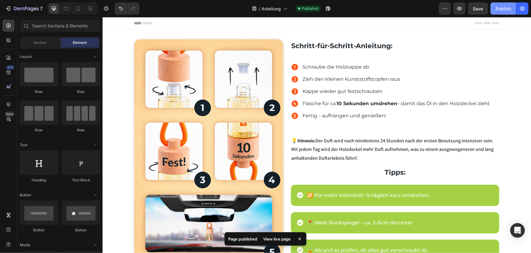
click at [503, 6] on div "Publish" at bounding box center [503, 8] width 15 height 6
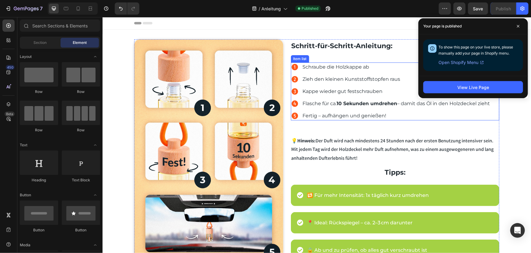
click at [350, 101] on strong "10 Sekunden umdrehen" at bounding box center [367, 103] width 61 height 6
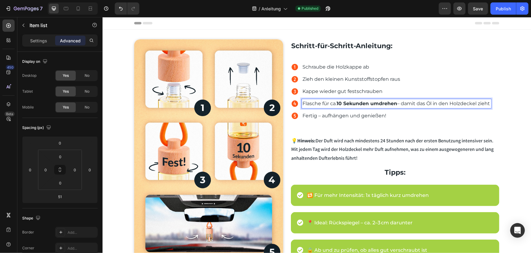
click at [353, 103] on strong "10 Sekunden umdrehen" at bounding box center [367, 103] width 61 height 6
click at [367, 103] on strong "10 Sekunden umdrehen" at bounding box center [367, 103] width 61 height 6
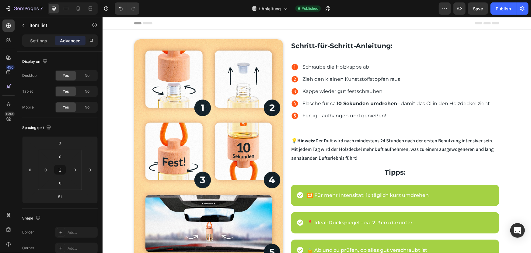
click at [369, 103] on strong "10 Sekunden umdrehen" at bounding box center [367, 103] width 61 height 6
click at [350, 104] on strong "10 Sek umdrehen" at bounding box center [359, 103] width 44 height 6
click at [352, 103] on strong "10 Sek umdrehen" at bounding box center [359, 103] width 44 height 6
click at [489, 100] on div "Schraube die Holz­kappe ab Zieh den kleinen Kunststoff­stopfen raus Kappe wiede…" at bounding box center [395, 91] width 208 height 58
click at [506, 6] on div "Publish" at bounding box center [503, 8] width 15 height 6
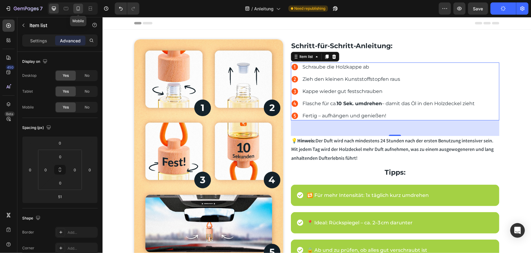
click at [75, 6] on icon at bounding box center [78, 8] width 6 height 6
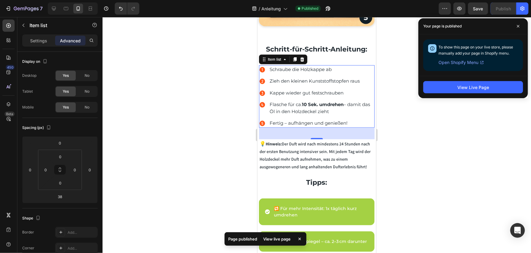
scroll to position [152, 0]
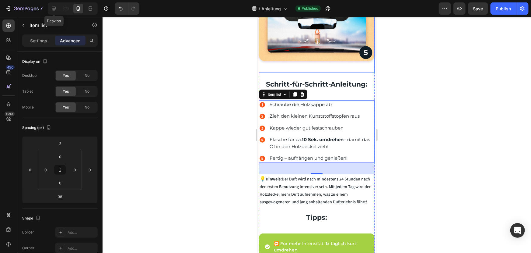
drag, startPoint x: 52, startPoint y: 4, endPoint x: 130, endPoint y: 50, distance: 89.6
click at [52, 5] on div at bounding box center [54, 9] width 10 height 10
type input "51"
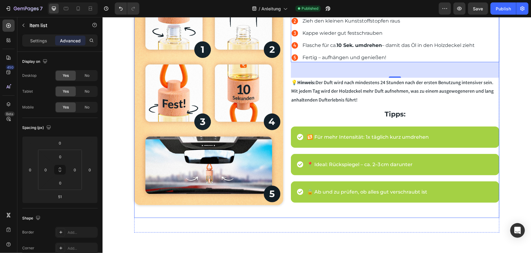
scroll to position [24, 0]
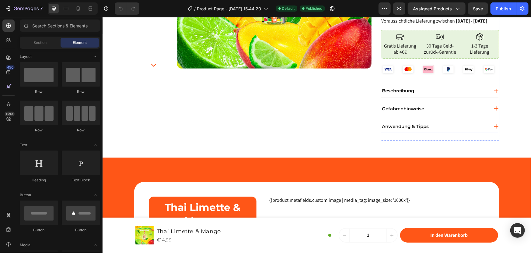
scroll to position [166, 0]
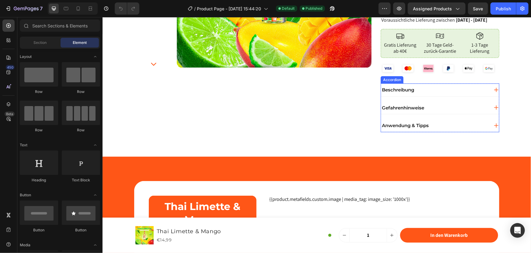
click at [429, 121] on div "Anwendung & Tipps" at bounding box center [435, 125] width 108 height 8
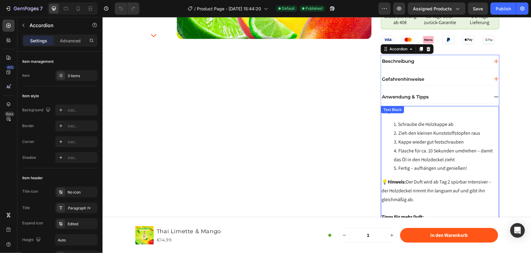
scroll to position [304, 0]
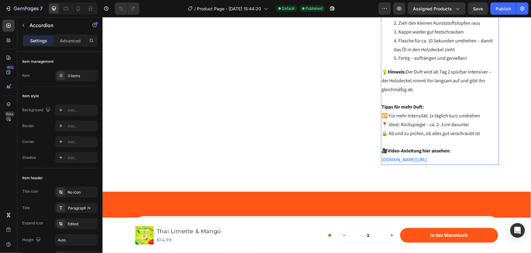
click at [450, 151] on p "🎥 Video-Anleitung hier ansehen: [DOMAIN_NAME][URL]" at bounding box center [439, 155] width 117 height 18
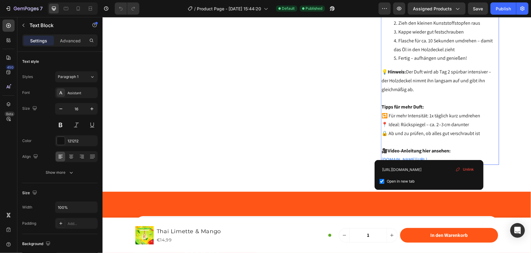
click at [431, 153] on p "🎥 Video-Anleitung hier ansehen: fezzy.at/pages/anleitung" at bounding box center [439, 155] width 117 height 18
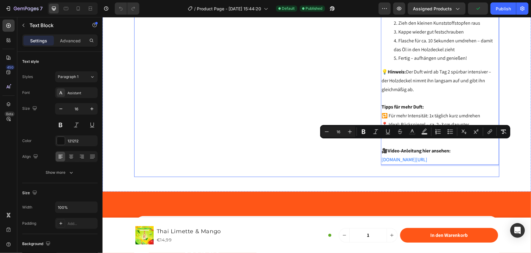
scroll to position [0, 0]
drag, startPoint x: 429, startPoint y: 151, endPoint x: 376, endPoint y: 144, distance: 53.1
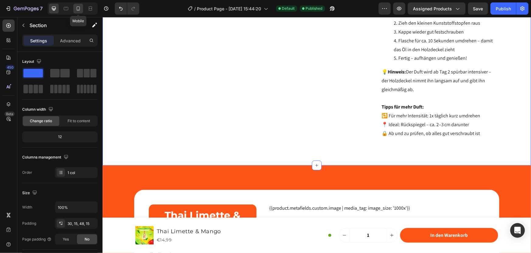
click at [80, 8] on icon at bounding box center [78, 8] width 6 height 6
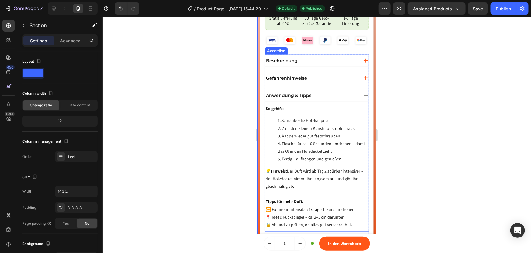
scroll to position [338, 0]
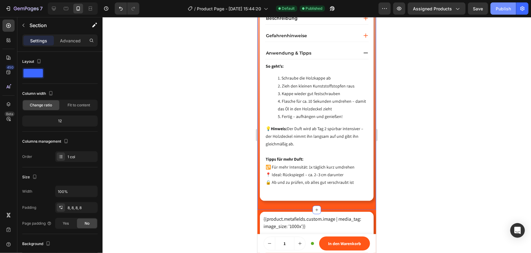
click at [503, 7] on div "Publish" at bounding box center [503, 8] width 15 height 6
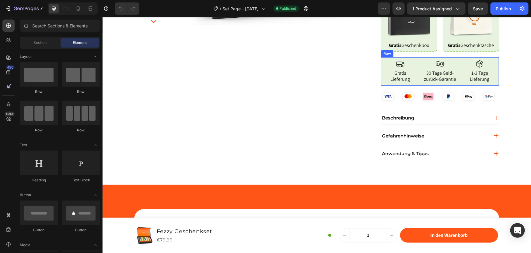
scroll to position [221, 0]
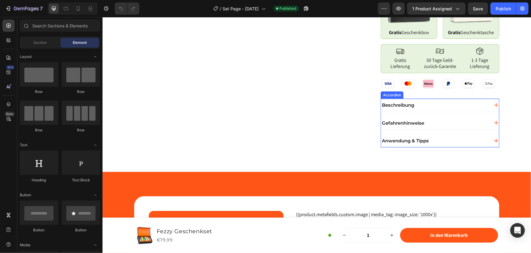
click at [445, 136] on div "Anwendung & Tipps" at bounding box center [435, 140] width 108 height 8
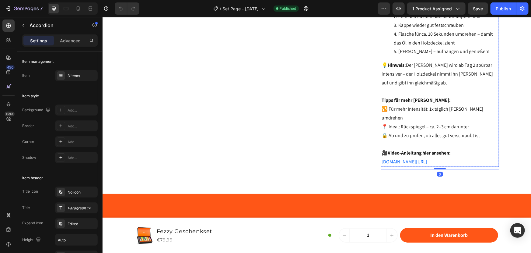
scroll to position [415, 0]
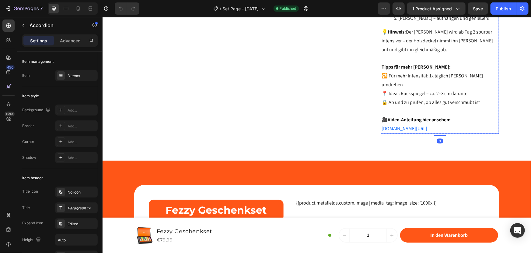
click at [452, 115] on p "🎥 Video-Anleitung hier ansehen: fezzy.at/pages/anleitung" at bounding box center [439, 124] width 117 height 18
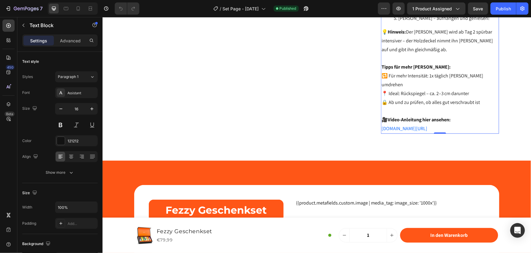
click at [434, 115] on p "🎥 Video-Anleitung hier ansehen: fezzy.at/pages/anleitung" at bounding box center [439, 124] width 117 height 18
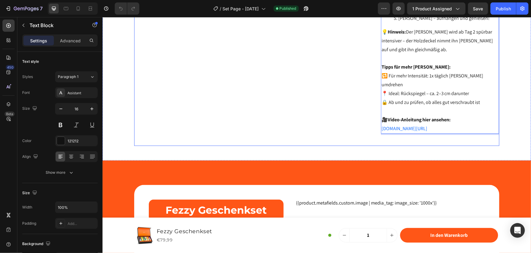
drag, startPoint x: 424, startPoint y: 113, endPoint x: 372, endPoint y: 105, distance: 52.6
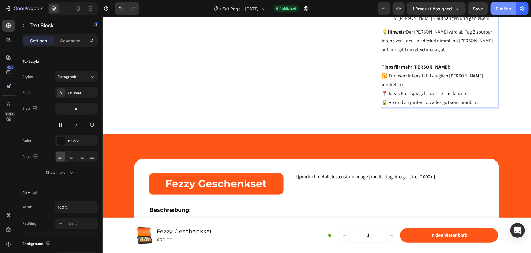
click at [506, 7] on div "Publish" at bounding box center [503, 8] width 15 height 6
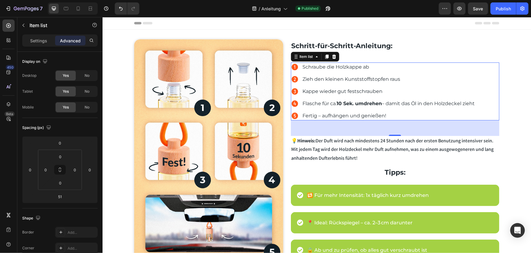
scroll to position [24, 0]
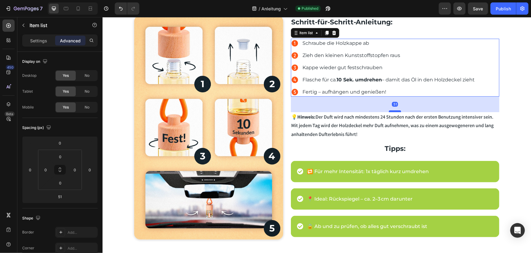
drag, startPoint x: 102, startPoint y: 17, endPoint x: 394, endPoint y: 110, distance: 306.5
click at [394, 110] on div at bounding box center [395, 111] width 12 height 2
click at [394, 145] on strong "Tipps:" at bounding box center [394, 148] width 21 height 8
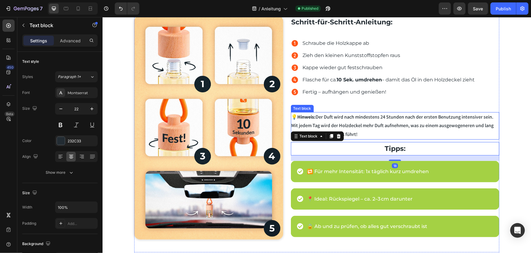
click at [388, 135] on p "💡 Hinweis: Der Duft wird nach mindestens 24 Stunden nach der ersten Benutzung i…" at bounding box center [394, 125] width 207 height 26
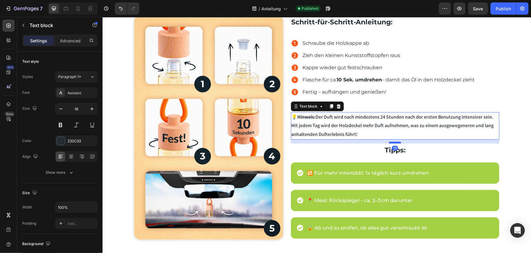
click at [394, 142] on div at bounding box center [395, 142] width 12 height 2
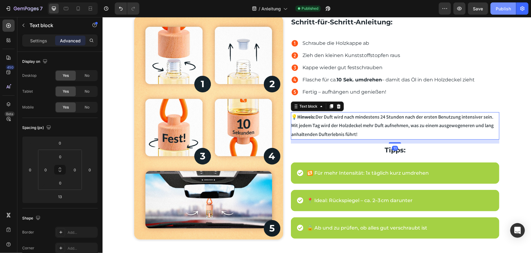
click at [506, 7] on div "Publish" at bounding box center [503, 8] width 15 height 6
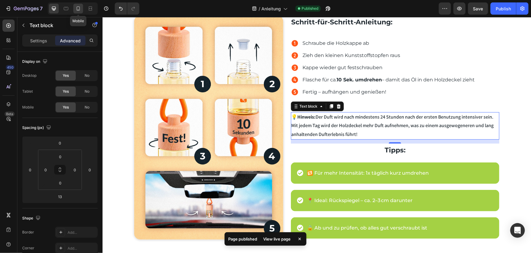
click at [80, 7] on icon at bounding box center [78, 8] width 6 height 6
type input "15"
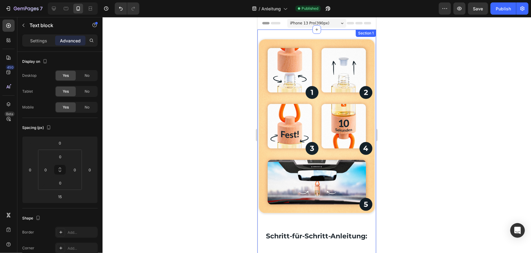
click at [294, 32] on div "Image Row Schritt-für-Schritt-Anleitung: Text block Schraube die Holz­kappe ab …" at bounding box center [316, 257] width 119 height 456
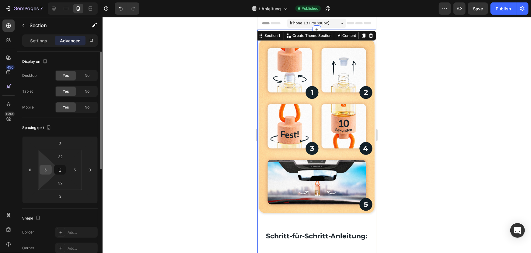
click at [48, 170] on input "5" at bounding box center [45, 169] width 9 height 9
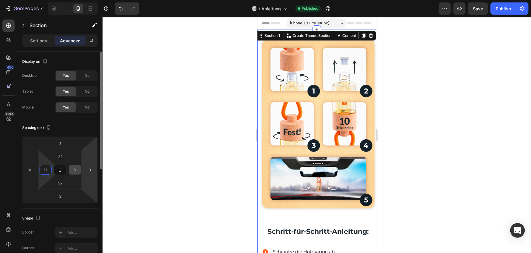
type input "15"
click at [74, 168] on input "5" at bounding box center [74, 169] width 9 height 9
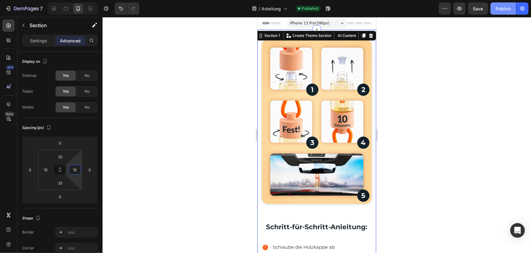
type input "15"
click at [499, 4] on button "Publish" at bounding box center [504, 8] width 26 height 12
click at [419, 67] on div at bounding box center [317, 135] width 429 height 236
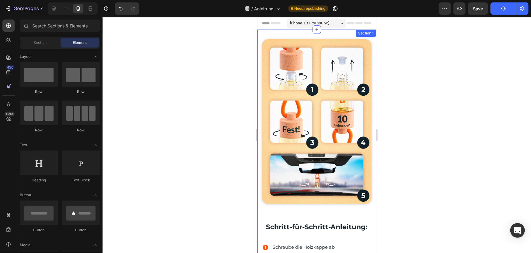
click at [356, 35] on div "Section 1" at bounding box center [366, 32] width 20 height 7
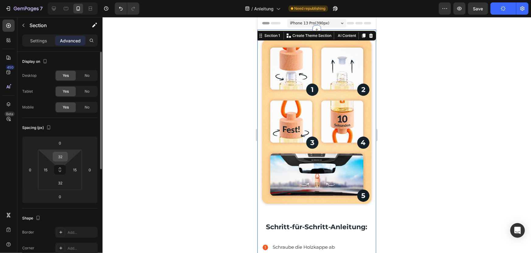
click at [67, 156] on div "32" at bounding box center [60, 157] width 15 height 10
click at [62, 153] on input "32" at bounding box center [60, 156] width 12 height 9
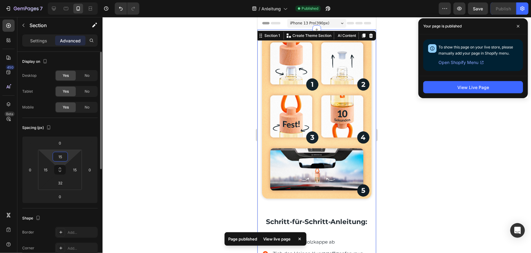
type input "15"
click at [206, 80] on div at bounding box center [317, 135] width 429 height 236
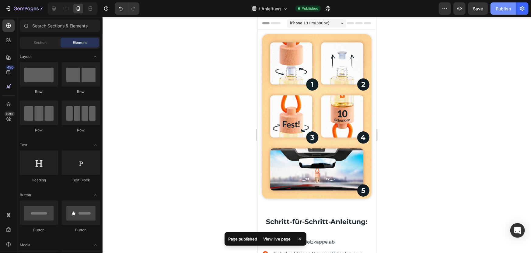
click at [504, 8] on div "Publish" at bounding box center [503, 8] width 15 height 6
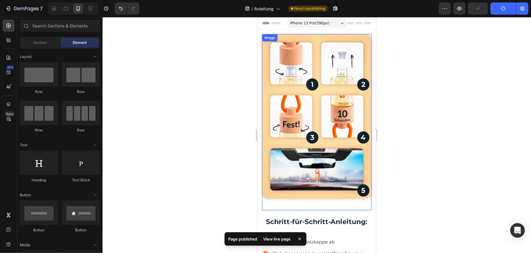
click at [294, 118] on img at bounding box center [317, 116] width 110 height 164
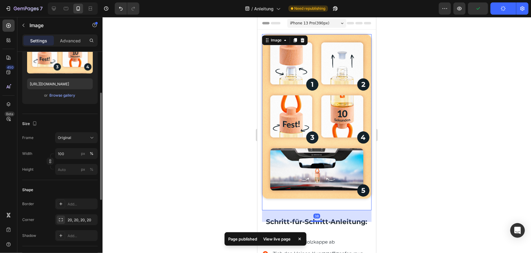
scroll to position [110, 0]
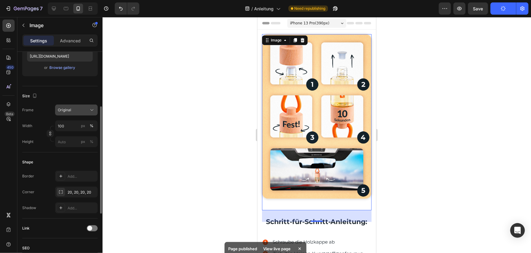
click at [77, 110] on div "Original" at bounding box center [73, 109] width 30 height 5
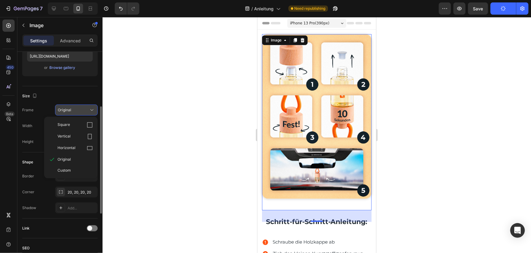
click at [78, 110] on div "Original" at bounding box center [73, 109] width 30 height 5
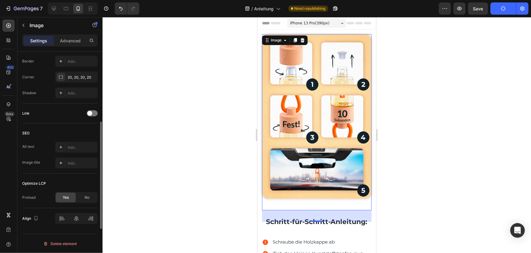
scroll to position [59, 0]
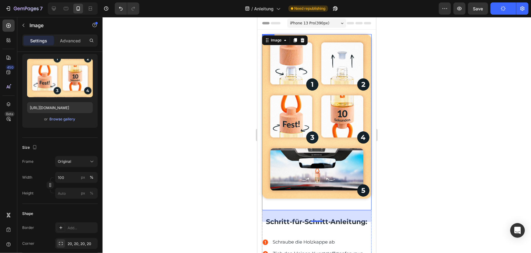
click at [265, 194] on div "Image 38" at bounding box center [317, 122] width 110 height 176
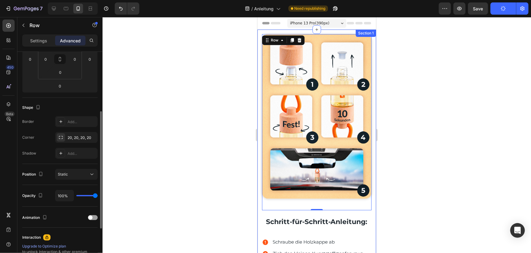
scroll to position [166, 0]
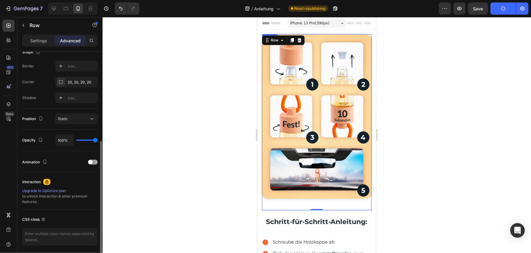
click at [298, 96] on img at bounding box center [317, 116] width 110 height 164
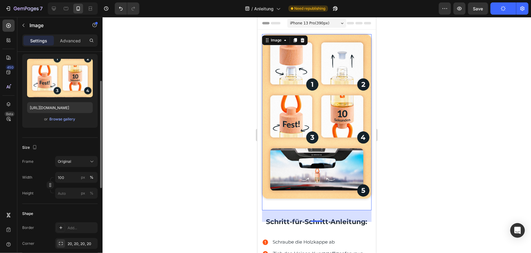
scroll to position [31, 0]
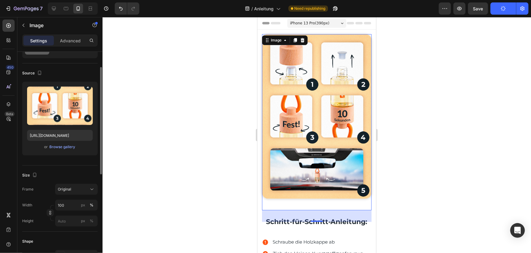
click at [51, 170] on div "Size" at bounding box center [59, 175] width 75 height 10
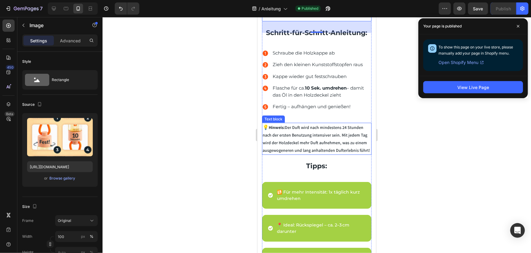
scroll to position [277, 0]
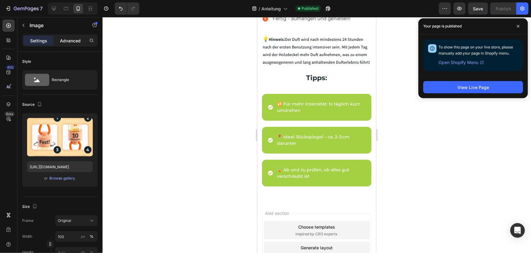
click at [68, 43] on p "Advanced" at bounding box center [70, 40] width 21 height 6
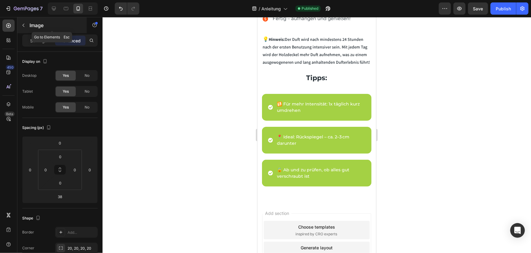
click at [29, 25] on div "Image" at bounding box center [51, 25] width 69 height 16
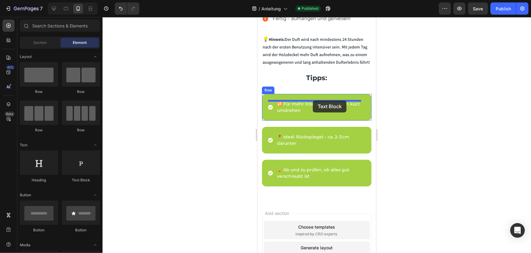
drag, startPoint x: 338, startPoint y: 187, endPoint x: 313, endPoint y: 100, distance: 90.7
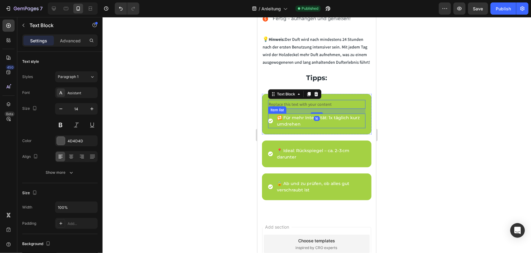
click at [293, 119] on p "🔁 Für mehr Intensität: 1x täglich kurz umdrehen" at bounding box center [321, 120] width 88 height 13
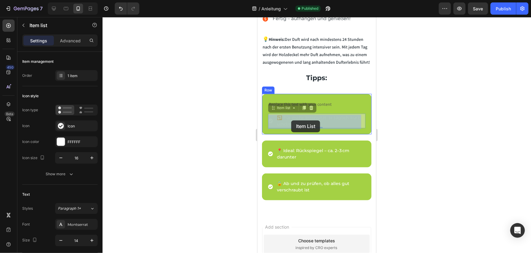
drag, startPoint x: 272, startPoint y: 110, endPoint x: 291, endPoint y: 120, distance: 21.1
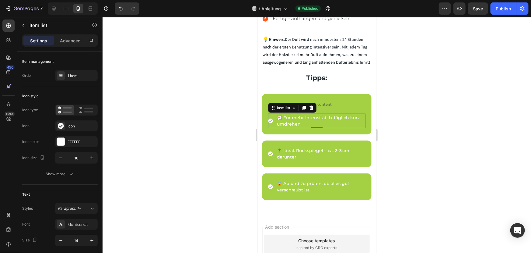
click at [292, 121] on p "🔁 Für mehr Intensität: 1x täglich kurz umdrehen" at bounding box center [321, 120] width 88 height 13
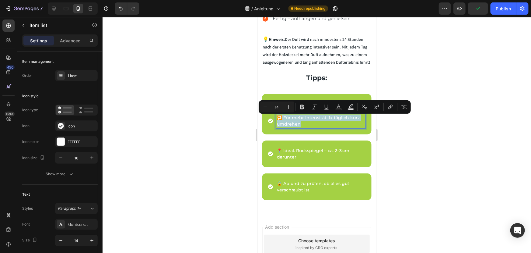
copy p "🔁 Für mehr Intensität: 1x täglich kurz umdrehen"
click at [257, 17] on lt-div "Закрыть" at bounding box center [257, 17] width 0 height 0
copy p "🔁 Für mehr Intensität: 1x täglich kurz umdrehen"
click at [407, 142] on div at bounding box center [317, 135] width 429 height 236
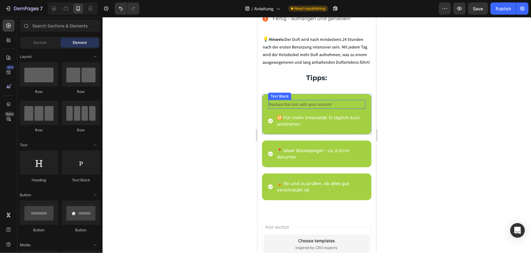
click at [326, 104] on div "Replace this text with your content" at bounding box center [316, 104] width 97 height 9
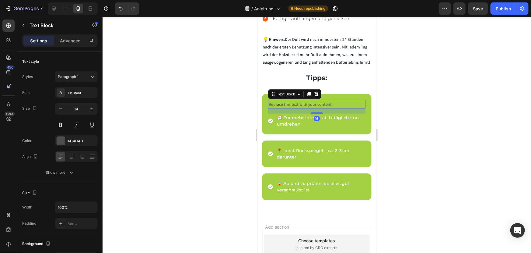
click at [331, 104] on div "Replace this text with your content" at bounding box center [316, 104] width 97 height 9
click at [331, 104] on p "Replace this text with your content" at bounding box center [316, 104] width 96 height 8
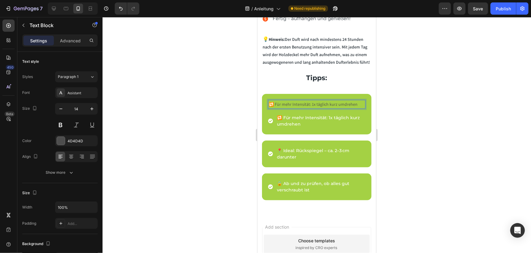
click at [427, 106] on div at bounding box center [317, 135] width 429 height 236
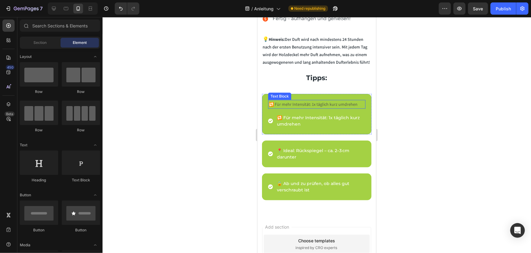
click at [329, 105] on p "🔁 Für mehr Intensität: 1x täglich kurz umdrehen" at bounding box center [316, 104] width 96 height 8
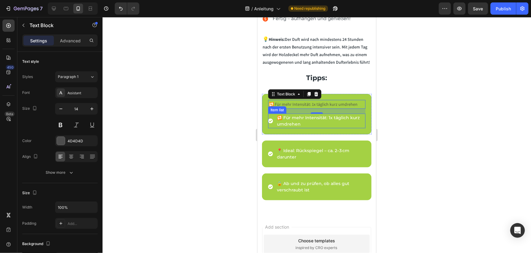
click at [312, 122] on p "🔁 Für mehr Intensität: 1x täglich kurz umdrehen" at bounding box center [321, 120] width 88 height 13
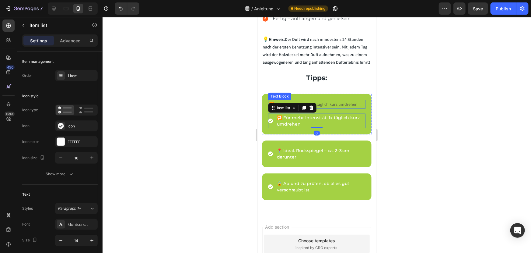
click at [340, 107] on p "🔁 Für mehr Intensität: 1x täglich kurz umdrehen" at bounding box center [316, 104] width 96 height 8
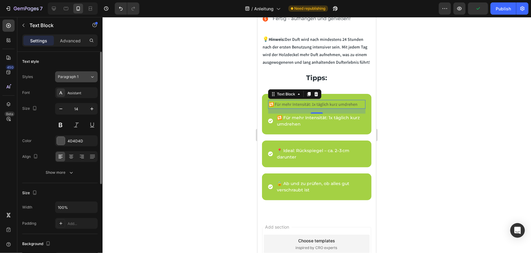
click at [88, 77] on div "Paragraph 1" at bounding box center [74, 76] width 32 height 5
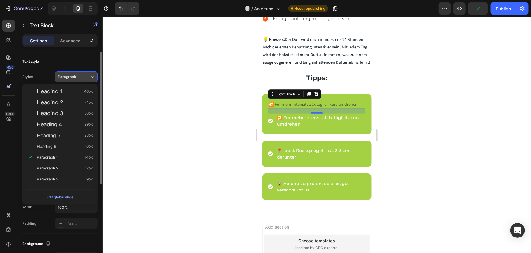
click at [88, 77] on div "Paragraph 1" at bounding box center [74, 76] width 32 height 5
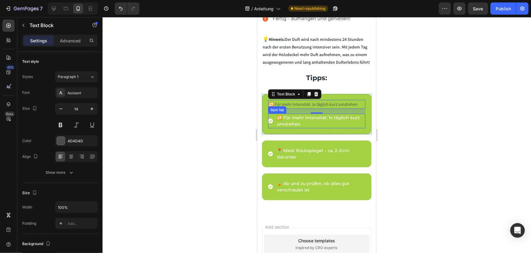
click at [303, 119] on p "🔁 Für mehr Intensität: 1x täglich kurz umdrehen" at bounding box center [321, 120] width 88 height 13
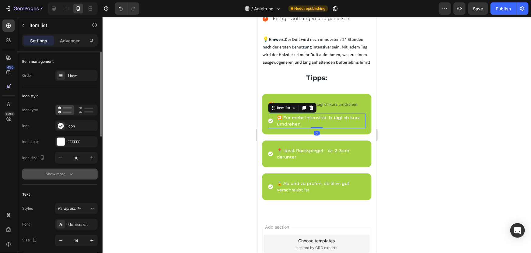
scroll to position [55, 0]
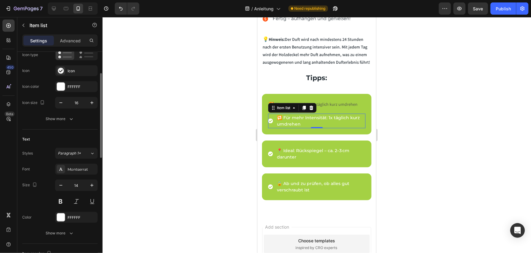
click at [350, 106] on p "🔁 Für mehr Intensität: 1x täglich kurz umdrehen" at bounding box center [316, 104] width 96 height 8
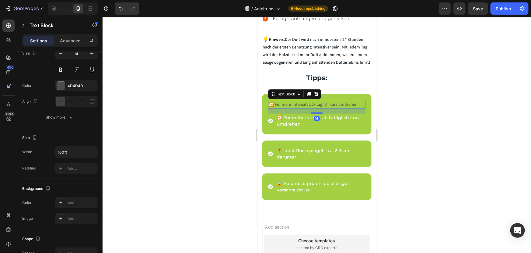
scroll to position [0, 0]
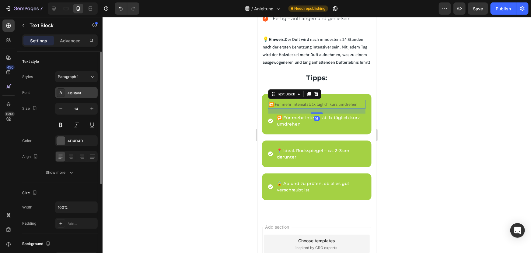
click at [83, 92] on div "Assistant" at bounding box center [82, 92] width 29 height 5
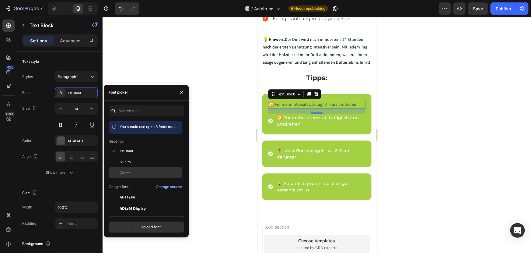
click at [132, 173] on div "Onest" at bounding box center [150, 172] width 61 height 5
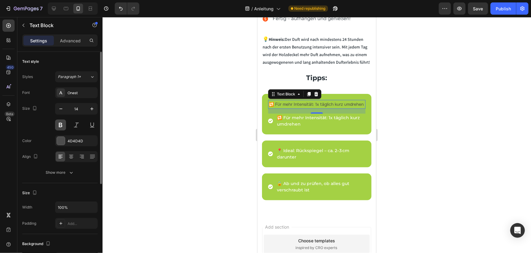
click at [60, 126] on button at bounding box center [60, 124] width 11 height 11
click at [61, 142] on div at bounding box center [61, 141] width 8 height 8
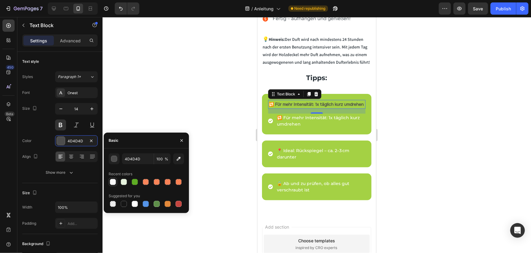
click at [113, 183] on div at bounding box center [113, 182] width 6 height 6
type input "F8F8F8"
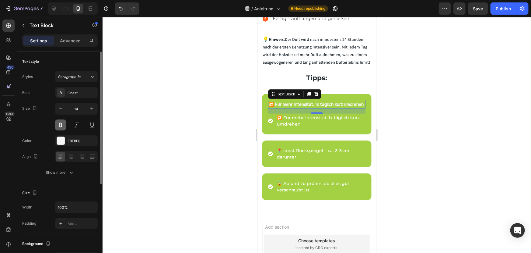
click at [59, 125] on button at bounding box center [60, 124] width 11 height 11
click at [91, 76] on icon at bounding box center [92, 77] width 5 height 6
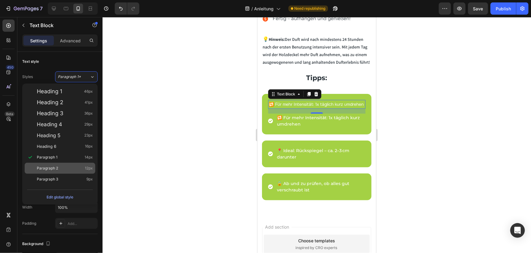
click at [57, 167] on span "Paragraph 2" at bounding box center [47, 168] width 21 height 6
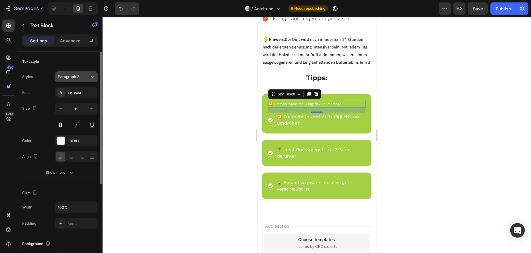
click at [85, 75] on div "Paragraph 2" at bounding box center [74, 76] width 32 height 5
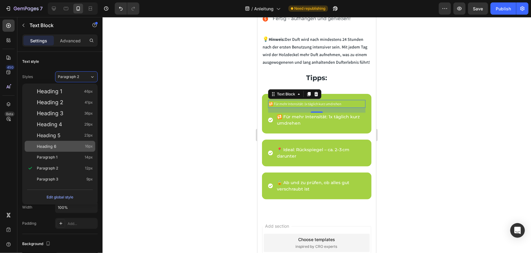
click at [62, 147] on div "Heading 6 16px" at bounding box center [65, 146] width 56 height 6
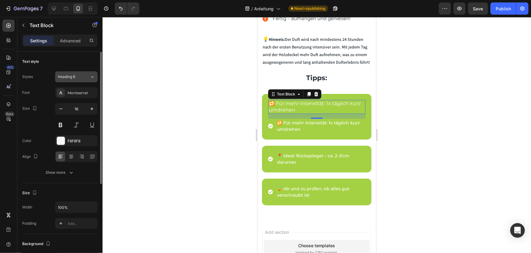
click at [79, 73] on button "Heading 6" at bounding box center [76, 76] width 43 height 11
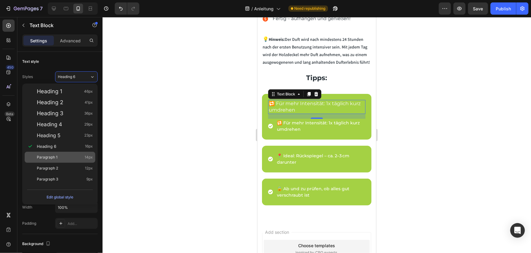
click at [58, 156] on div "Paragraph 1 14px" at bounding box center [65, 157] width 56 height 6
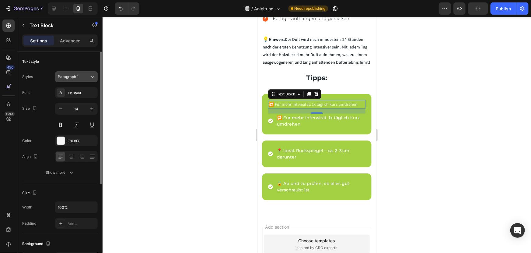
click at [79, 77] on div "Paragraph 1" at bounding box center [70, 76] width 25 height 5
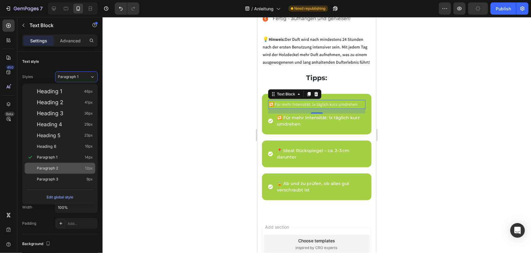
click at [55, 166] on span "Paragraph 2" at bounding box center [47, 168] width 21 height 6
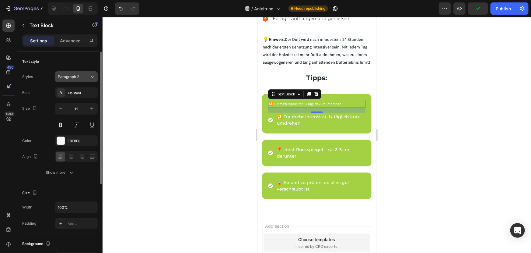
click at [79, 76] on span "Paragraph 2" at bounding box center [68, 76] width 21 height 5
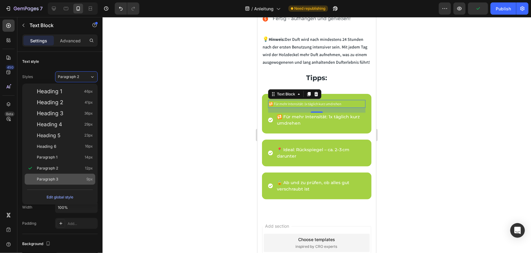
click at [55, 184] on div "Paragraph 3 9px" at bounding box center [60, 178] width 71 height 11
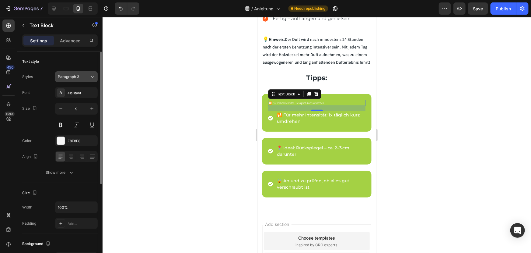
click at [72, 77] on span "Paragraph 3" at bounding box center [68, 76] width 21 height 5
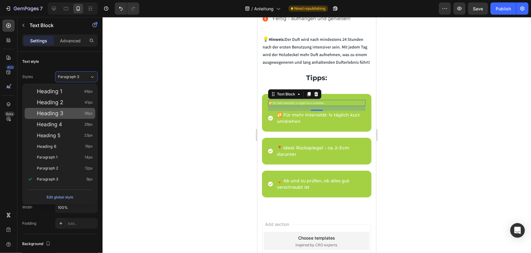
click at [64, 115] on div "Heading 3 36px" at bounding box center [65, 113] width 56 height 6
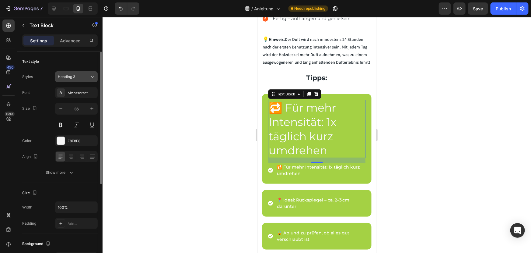
click at [77, 75] on div "Heading 3" at bounding box center [70, 76] width 25 height 5
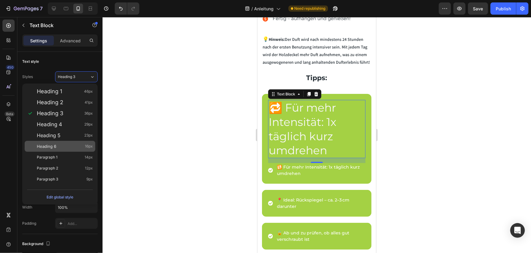
click at [54, 141] on div "Heading 6 16px" at bounding box center [60, 146] width 71 height 11
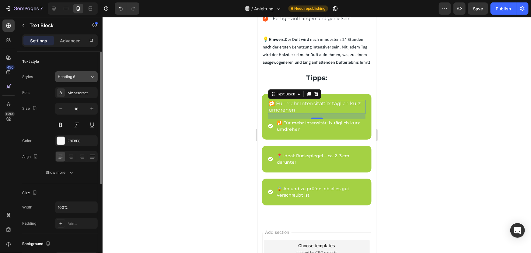
click at [77, 78] on div "Heading 6" at bounding box center [70, 76] width 25 height 5
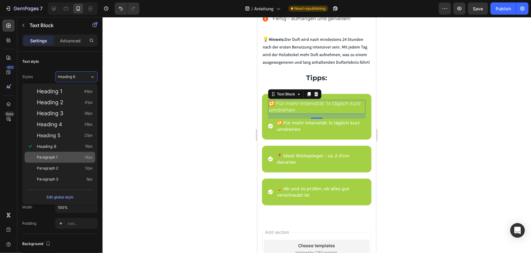
click at [57, 158] on span "Paragraph 1" at bounding box center [47, 157] width 21 height 6
type input "14"
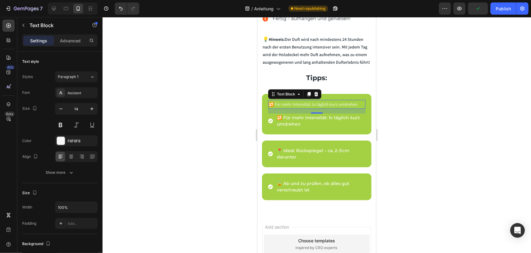
click at [394, 105] on div at bounding box center [317, 135] width 429 height 236
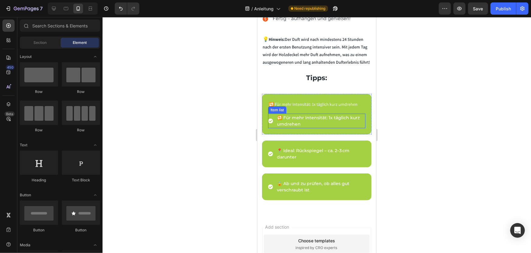
click at [311, 124] on p "🔁 Für mehr Intensität: 1x täglich kurz umdrehen" at bounding box center [321, 120] width 88 height 13
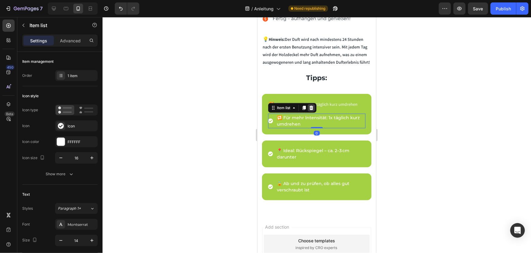
click at [311, 108] on icon at bounding box center [311, 107] width 4 height 4
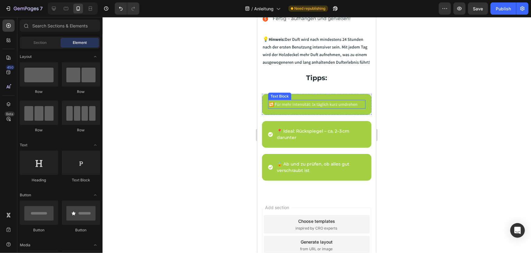
click at [285, 105] on p "🔁 Für mehr Intensität: 1x täglich kurz umdrehen" at bounding box center [316, 104] width 96 height 8
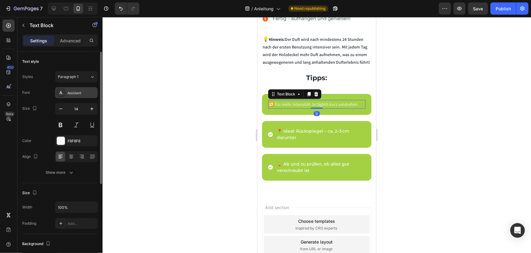
click at [88, 91] on div "Assistant" at bounding box center [82, 92] width 29 height 5
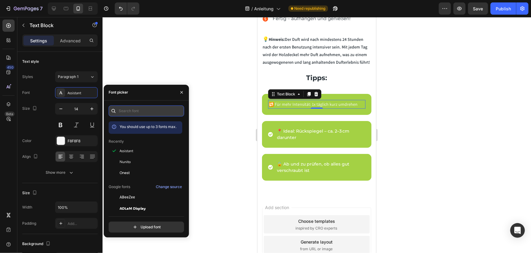
click at [133, 113] on input "text" at bounding box center [146, 110] width 75 height 11
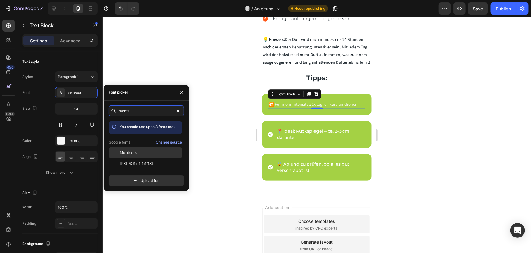
type input "monts"
click at [135, 150] on span "Montserrat" at bounding box center [130, 152] width 20 height 5
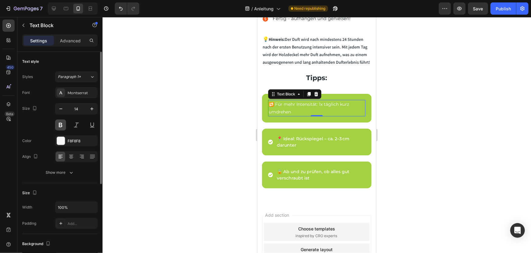
click at [59, 124] on button at bounding box center [60, 124] width 11 height 11
click at [62, 125] on button at bounding box center [60, 124] width 11 height 11
click at [85, 93] on div "Montserrat" at bounding box center [82, 92] width 29 height 5
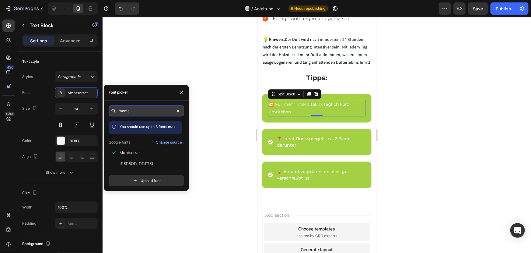
click at [143, 110] on input "monts" at bounding box center [146, 110] width 75 height 11
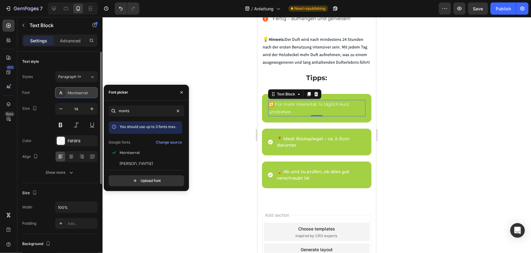
click at [86, 94] on div "Montserrat" at bounding box center [82, 92] width 29 height 5
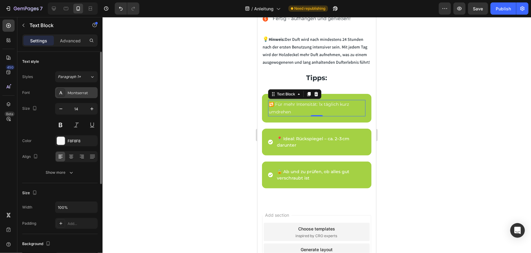
click at [85, 93] on div "Montserrat" at bounding box center [82, 92] width 29 height 5
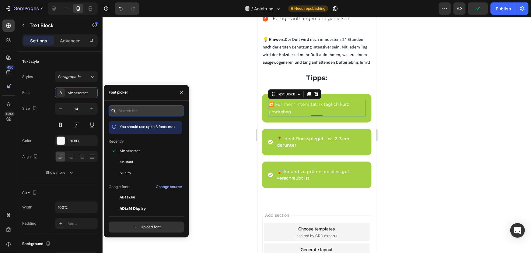
click at [140, 114] on input "text" at bounding box center [146, 110] width 75 height 11
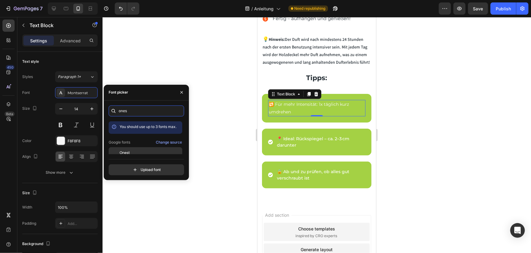
type input "ones"
click at [129, 150] on span "Onest" at bounding box center [125, 152] width 10 height 5
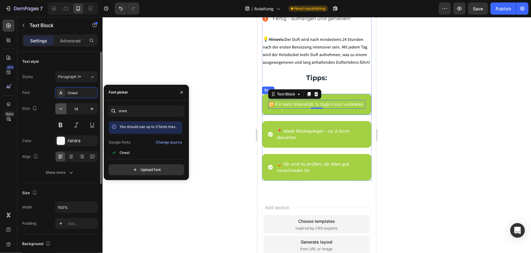
click at [59, 109] on icon "button" at bounding box center [61, 109] width 6 height 6
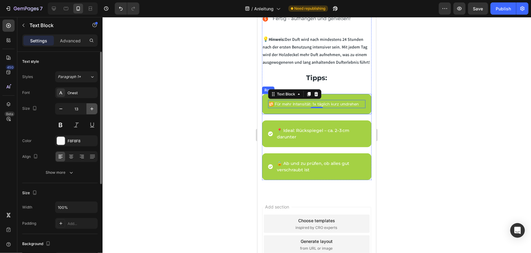
click at [90, 108] on icon "button" at bounding box center [92, 109] width 6 height 6
type input "14"
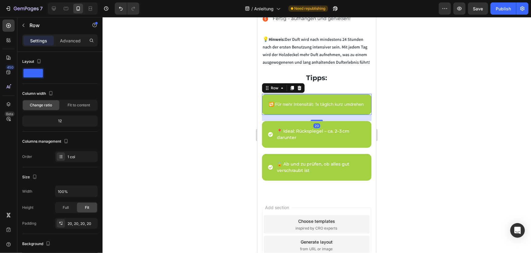
click at [264, 106] on div "🔁 Für mehr Intensität: 1x täglich kurz umdrehen Text Block Row 20" at bounding box center [317, 103] width 110 height 21
click at [65, 121] on div "12" at bounding box center [59, 121] width 73 height 9
click at [75, 221] on div "20, 20, 20, 20" at bounding box center [77, 223] width 18 height 5
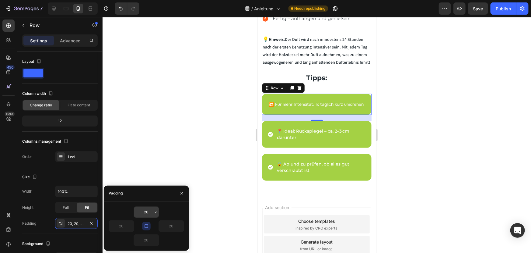
click at [153, 208] on button "button" at bounding box center [156, 211] width 6 height 11
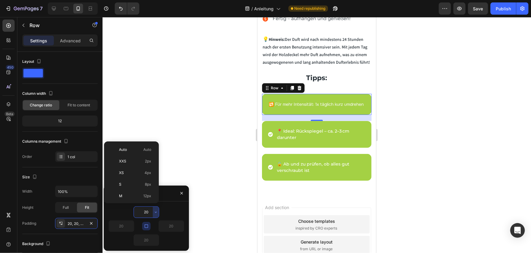
click at [149, 210] on input "20" at bounding box center [146, 211] width 25 height 11
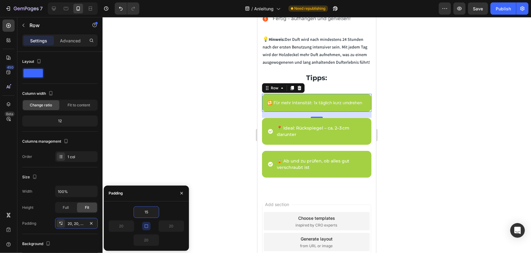
type input "15"
click at [145, 223] on icon "button" at bounding box center [146, 225] width 5 height 5
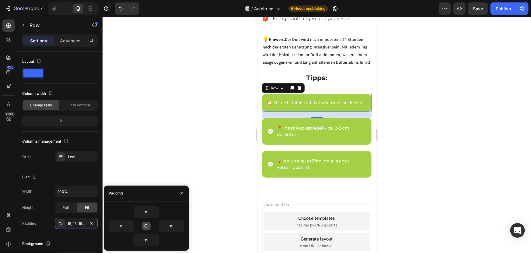
click at [146, 226] on icon "button" at bounding box center [146, 225] width 5 height 5
click at [148, 212] on input "15" at bounding box center [146, 211] width 25 height 11
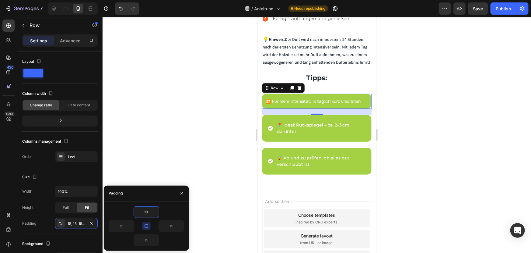
type input "10"
click at [145, 229] on button "button" at bounding box center [146, 226] width 9 height 9
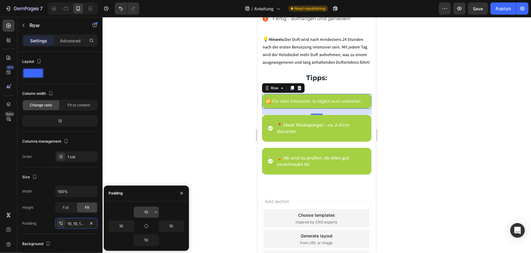
click at [148, 212] on input "10" at bounding box center [146, 211] width 25 height 11
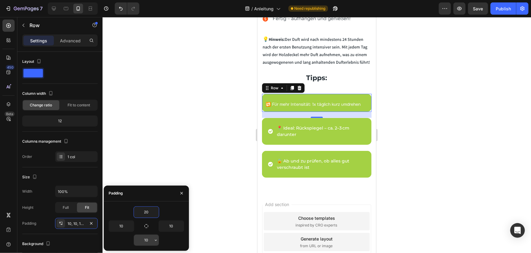
type input "20"
click at [147, 239] on input "10" at bounding box center [146, 239] width 25 height 11
type input "20"
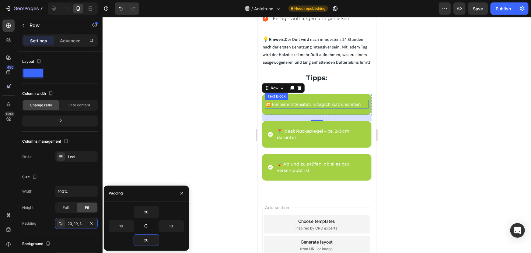
click at [303, 105] on p "🔁 Für mehr Intensität: 1x täglich kurz umdrehen" at bounding box center [316, 104] width 102 height 8
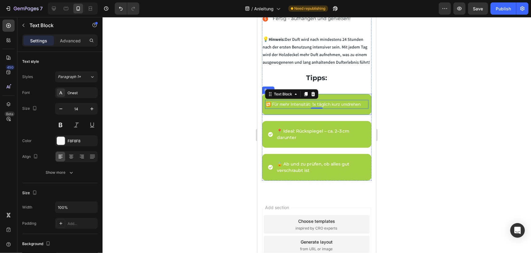
click at [295, 113] on div "🔁 Für mehr Intensität: 1x täglich kurz umdrehen Text Block 0 Row" at bounding box center [317, 103] width 110 height 21
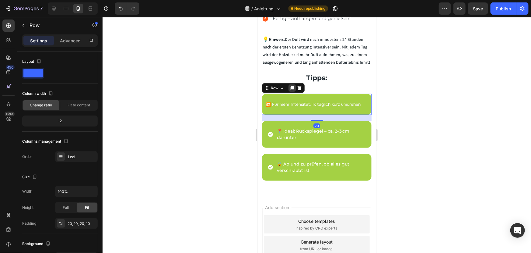
click at [292, 90] on icon at bounding box center [291, 87] width 5 height 5
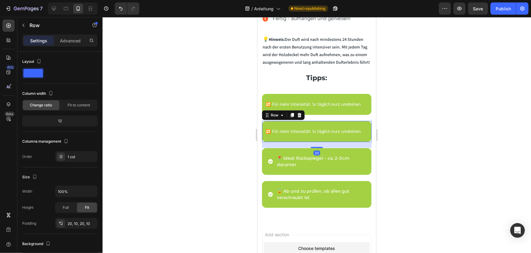
click at [291, 124] on div "🔁 Für mehr Intensität: 1x täglich kurz umdrehen Text Block Row 20" at bounding box center [317, 131] width 110 height 21
click at [291, 115] on icon at bounding box center [291, 115] width 3 height 4
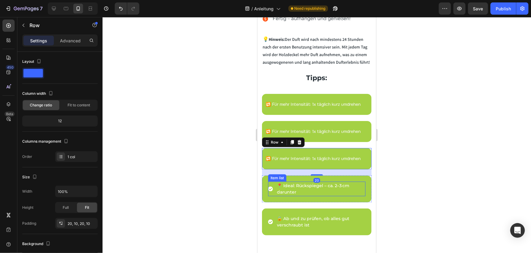
click at [293, 185] on p "📍 Ideal: Rückspiegel – ca. 2–3 cm darunter" at bounding box center [321, 188] width 88 height 13
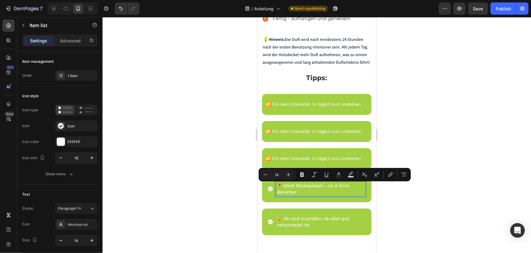
click at [293, 193] on p "📍 Ideal: Rückspiegel – ca. 2–3 cm darunter" at bounding box center [321, 188] width 88 height 13
copy p "📍 Ideal: Rückspiegel – ca. 2–3 cm darunter"
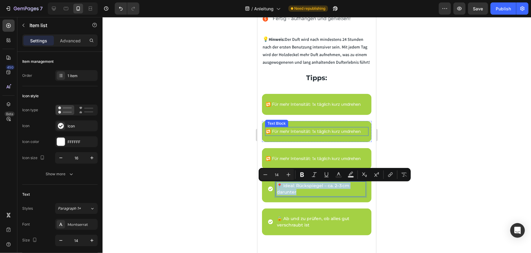
click at [313, 133] on p "🔁 Für mehr Intensität: 1x täglich kurz umdrehen" at bounding box center [316, 131] width 102 height 8
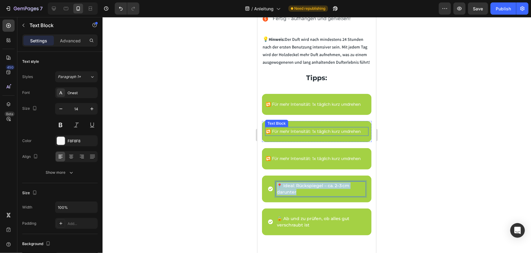
click at [313, 133] on p "🔁 Für mehr Intensität: 1x täglich kurz umdrehen" at bounding box center [316, 131] width 102 height 8
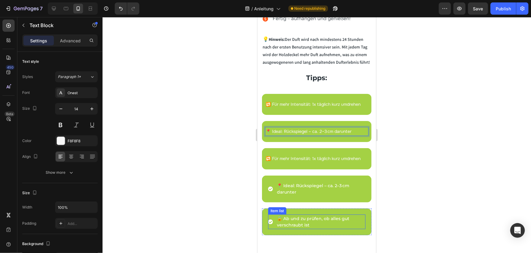
click at [299, 218] on p "🔒 Ab und zu prüfen, ob alles gut verschraubt ist" at bounding box center [321, 221] width 88 height 13
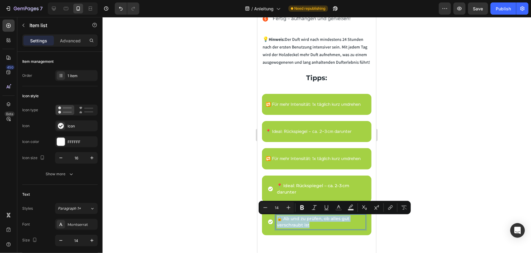
copy p "🔒 Ab und zu prüfen, ob alles gut verschraubt ist"
click at [298, 157] on p "🔁 Für mehr Intensität: 1x täglich kurz umdrehen" at bounding box center [316, 158] width 102 height 8
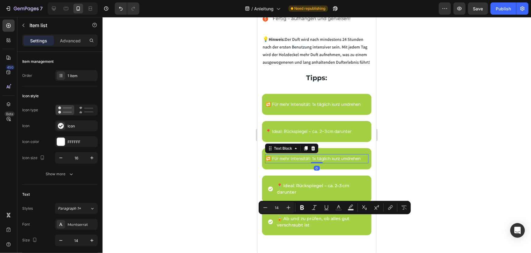
click at [298, 157] on p "🔁 Für mehr Intensität: 1x täglich kurz umdrehen" at bounding box center [316, 158] width 102 height 8
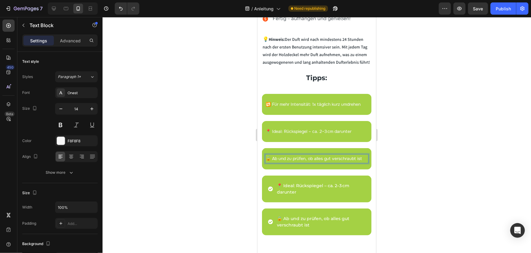
click at [391, 180] on div at bounding box center [317, 135] width 429 height 236
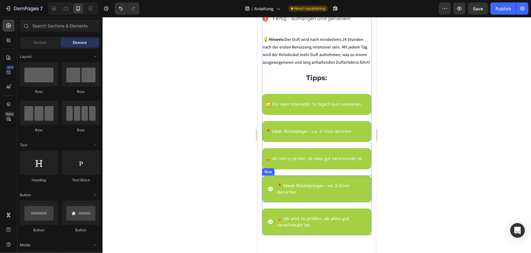
click at [323, 179] on div "📍 Ideal: Rückspiegel – ca. 2–3 cm darunter Item list Row" at bounding box center [317, 188] width 110 height 27
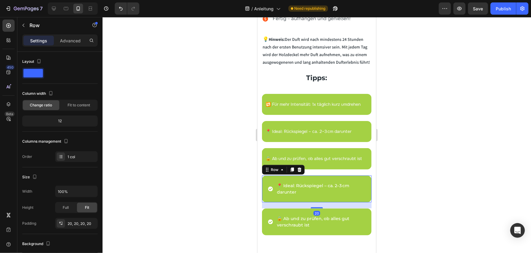
click at [298, 170] on icon at bounding box center [299, 169] width 4 height 4
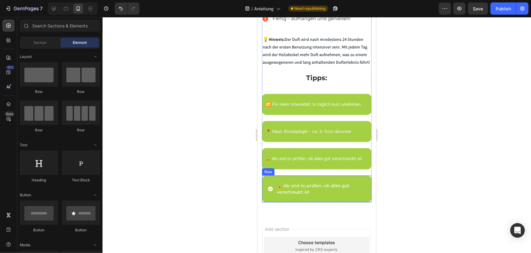
click at [302, 179] on div "🔒 Ab und zu prüfen, ob alles gut verschraubt ist Item list Row" at bounding box center [317, 188] width 110 height 27
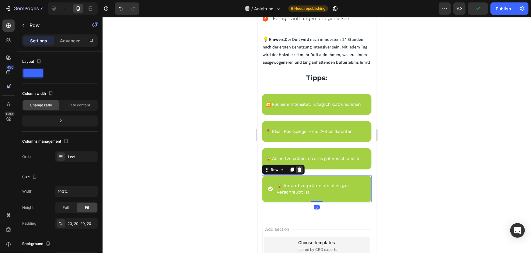
click at [300, 171] on icon at bounding box center [299, 169] width 4 height 4
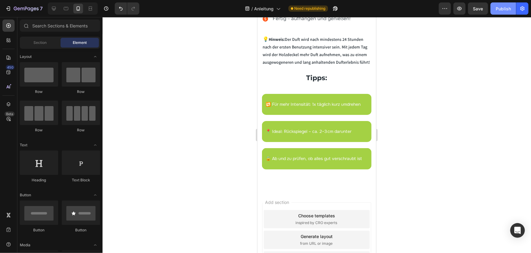
click at [502, 10] on div "Publish" at bounding box center [503, 8] width 15 height 6
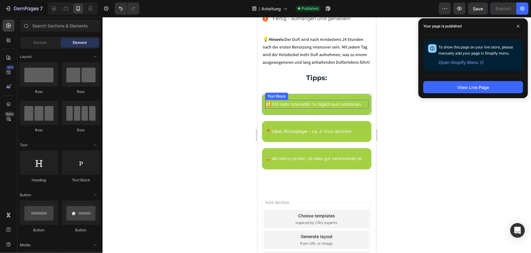
click at [301, 104] on p "🔁 Für mehr Intensität: 1x täglich kurz umdrehen" at bounding box center [316, 104] width 102 height 8
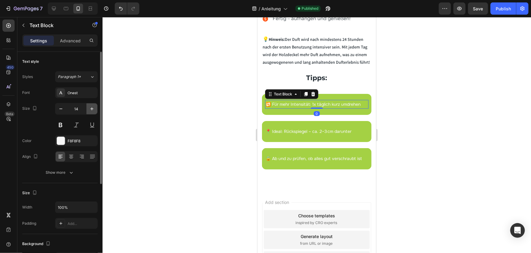
click at [90, 110] on icon "button" at bounding box center [92, 109] width 6 height 6
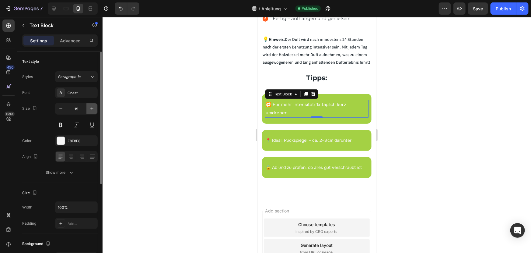
click at [91, 110] on icon "button" at bounding box center [92, 109] width 6 height 6
type input "16"
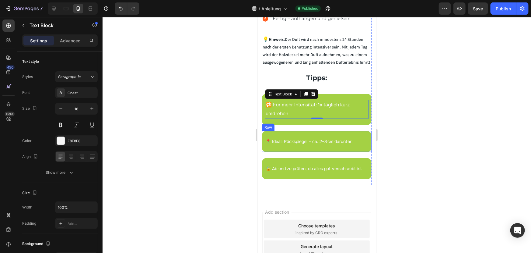
click at [294, 143] on p "📍 Ideal: Rückspiegel – ca. 2–3 cm darunter" at bounding box center [316, 141] width 102 height 8
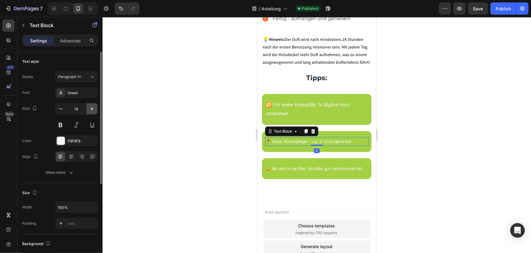
click at [92, 109] on icon "button" at bounding box center [91, 108] width 3 height 3
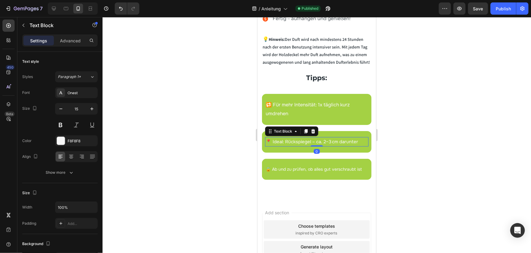
type input "16"
click at [292, 170] on p "🔒 Ab und zu prüfen, ob alles gut verschraubt ist" at bounding box center [316, 169] width 102 height 8
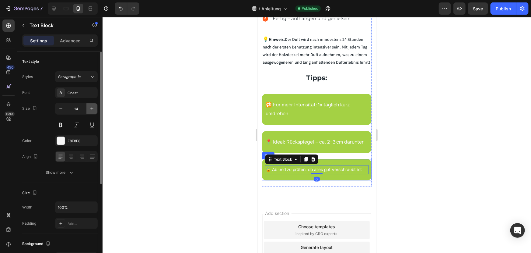
click at [92, 108] on icon "button" at bounding box center [91, 108] width 3 height 3
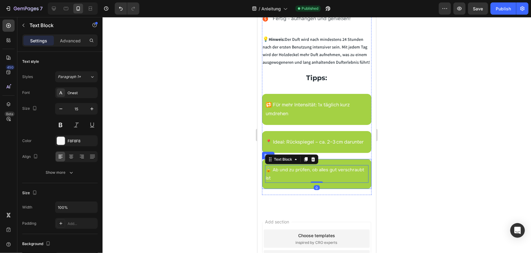
type input "16"
click at [300, 122] on div "🔁 Für mehr Intensität: 1x täglich kurz umdrehen Text Block Row" at bounding box center [317, 108] width 110 height 31
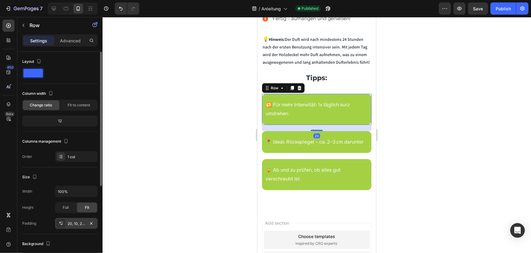
click at [71, 221] on div "20, 10, 20, 10" at bounding box center [77, 223] width 18 height 5
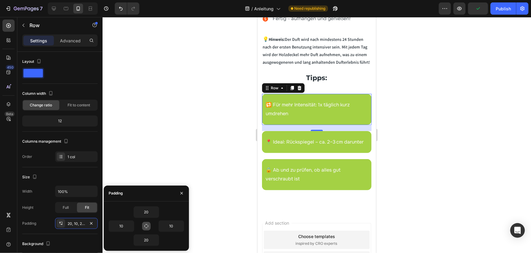
click at [148, 226] on icon "button" at bounding box center [146, 225] width 5 height 5
type input "20"
click at [293, 134] on div "📍 Ideal: Rückspiegel – ca. 2–3 cm darunter Text Block Row" at bounding box center [317, 142] width 110 height 22
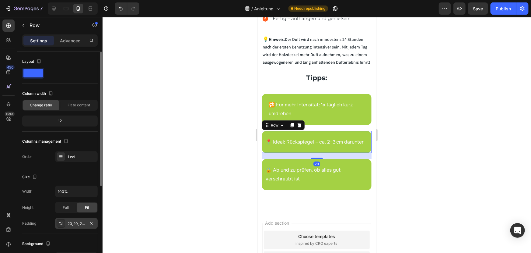
click at [79, 219] on div "20, 10, 20, 10" at bounding box center [76, 223] width 43 height 11
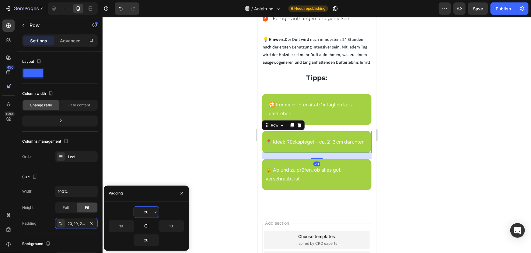
click at [142, 212] on input "20" at bounding box center [146, 211] width 25 height 11
drag, startPoint x: 143, startPoint y: 228, endPoint x: 146, endPoint y: 226, distance: 3.3
click at [146, 226] on button "button" at bounding box center [146, 226] width 9 height 9
type input "20"
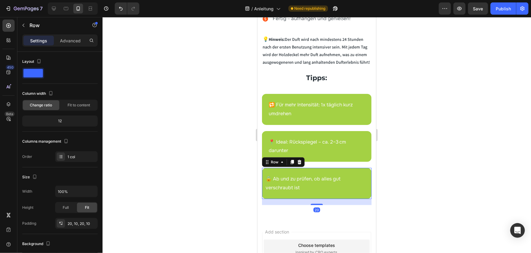
click at [292, 170] on div "🔒 Ab und zu prüfen, ob alles gut verschraubt ist Text Block Row 20" at bounding box center [317, 182] width 110 height 31
click at [84, 218] on div "20, 10, 20, 10" at bounding box center [76, 223] width 43 height 11
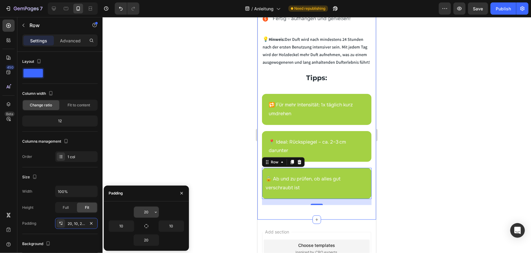
click at [148, 210] on input "20" at bounding box center [146, 211] width 25 height 11
click at [147, 224] on icon "button" at bounding box center [146, 225] width 5 height 5
type input "20"
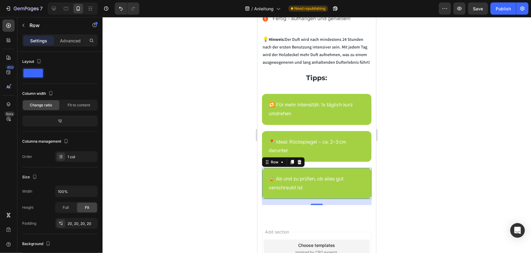
click at [406, 131] on div at bounding box center [317, 135] width 429 height 236
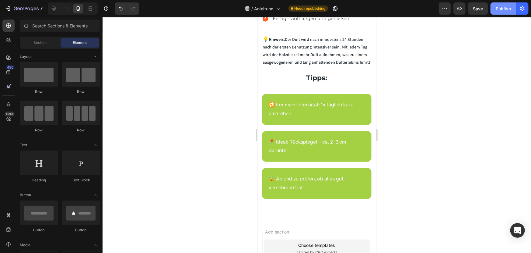
click at [499, 8] on div "Publish" at bounding box center [503, 8] width 15 height 6
